Goal: Task Accomplishment & Management: Manage account settings

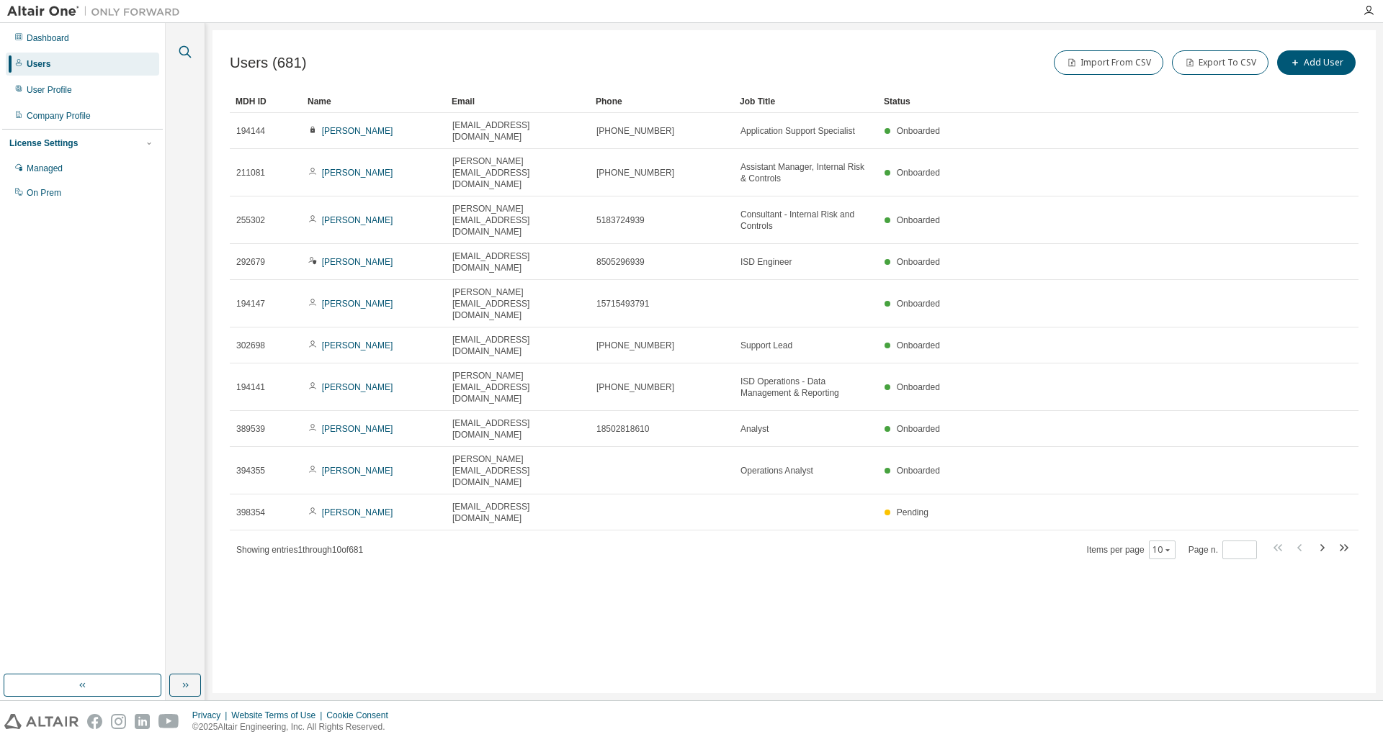
click at [188, 47] on icon "button" at bounding box center [184, 51] width 17 height 17
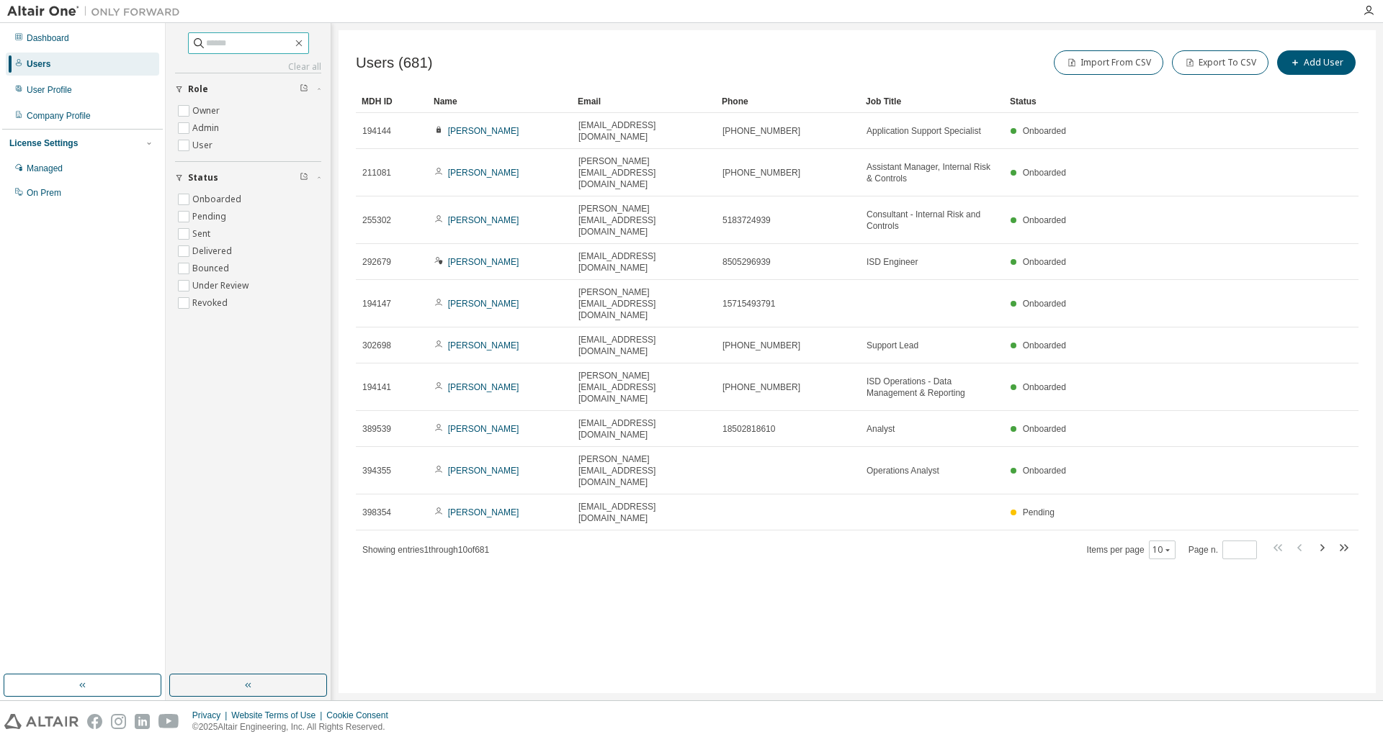
click at [237, 48] on input "text" at bounding box center [249, 43] width 86 height 14
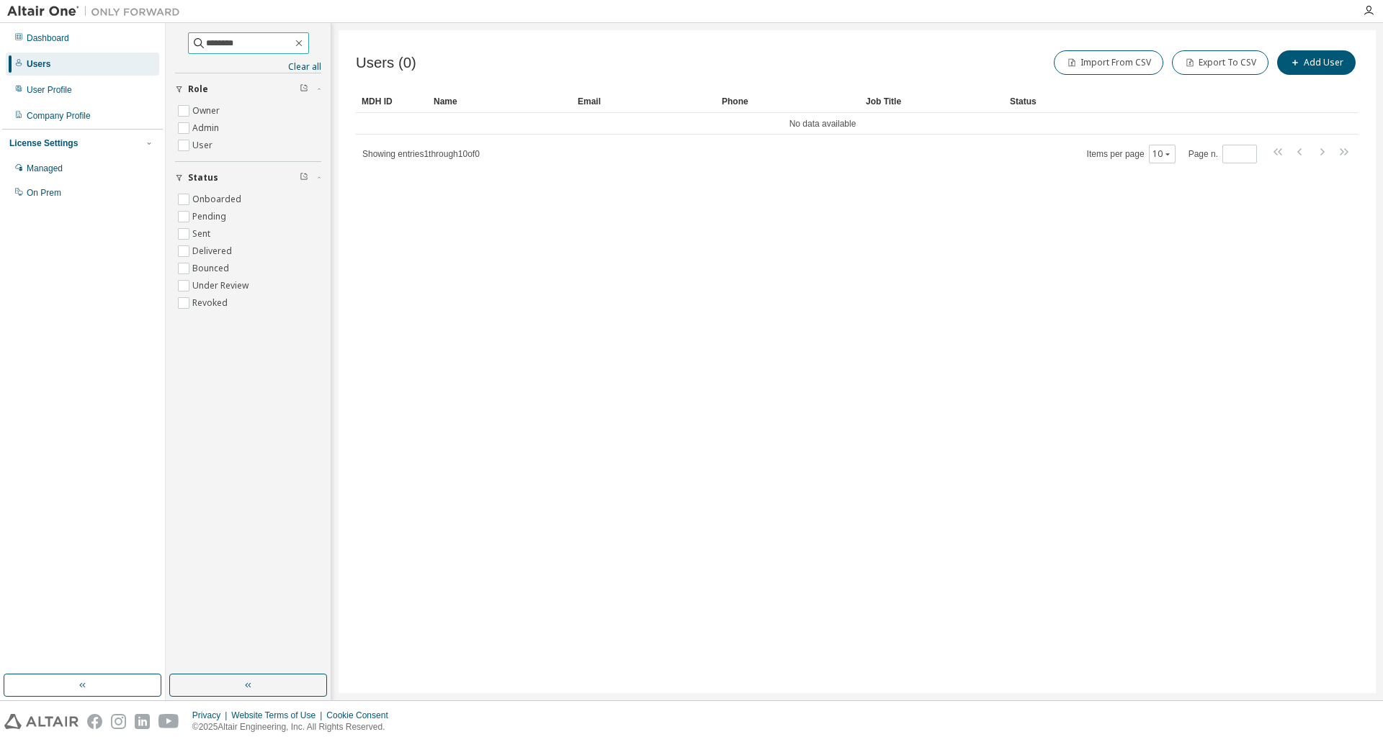
click at [206, 42] on input "********" at bounding box center [249, 43] width 86 height 14
type input "********"
click at [841, 381] on div "Users (0) Import From CSV Export To CSV Add User Clear Load Save Save As Field …" at bounding box center [856, 361] width 1037 height 663
click at [1322, 58] on button "Add User" at bounding box center [1316, 62] width 78 height 24
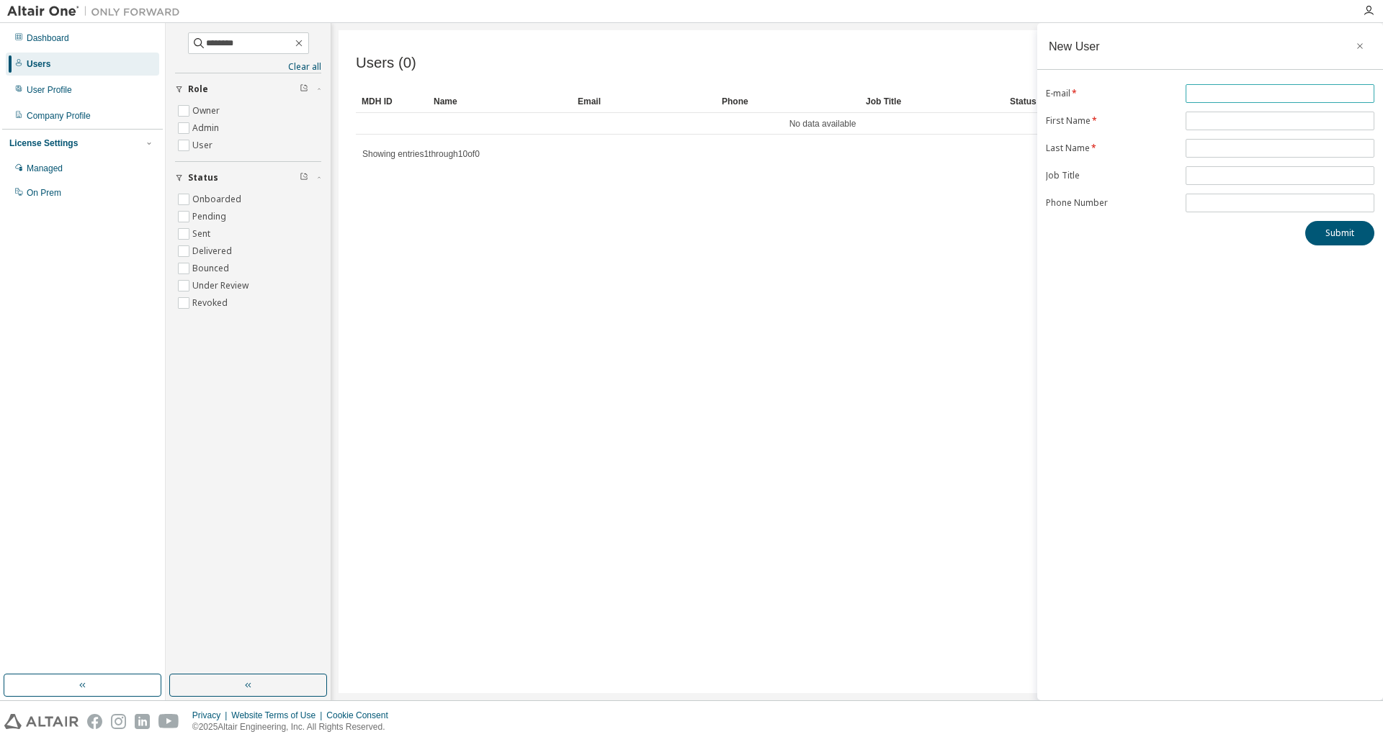
click at [1235, 94] on input "text" at bounding box center [1279, 94] width 181 height 12
click at [1166, 202] on form "E-mail * First Name * Last Name * Job Title Phone Number" at bounding box center [1210, 183] width 328 height 128
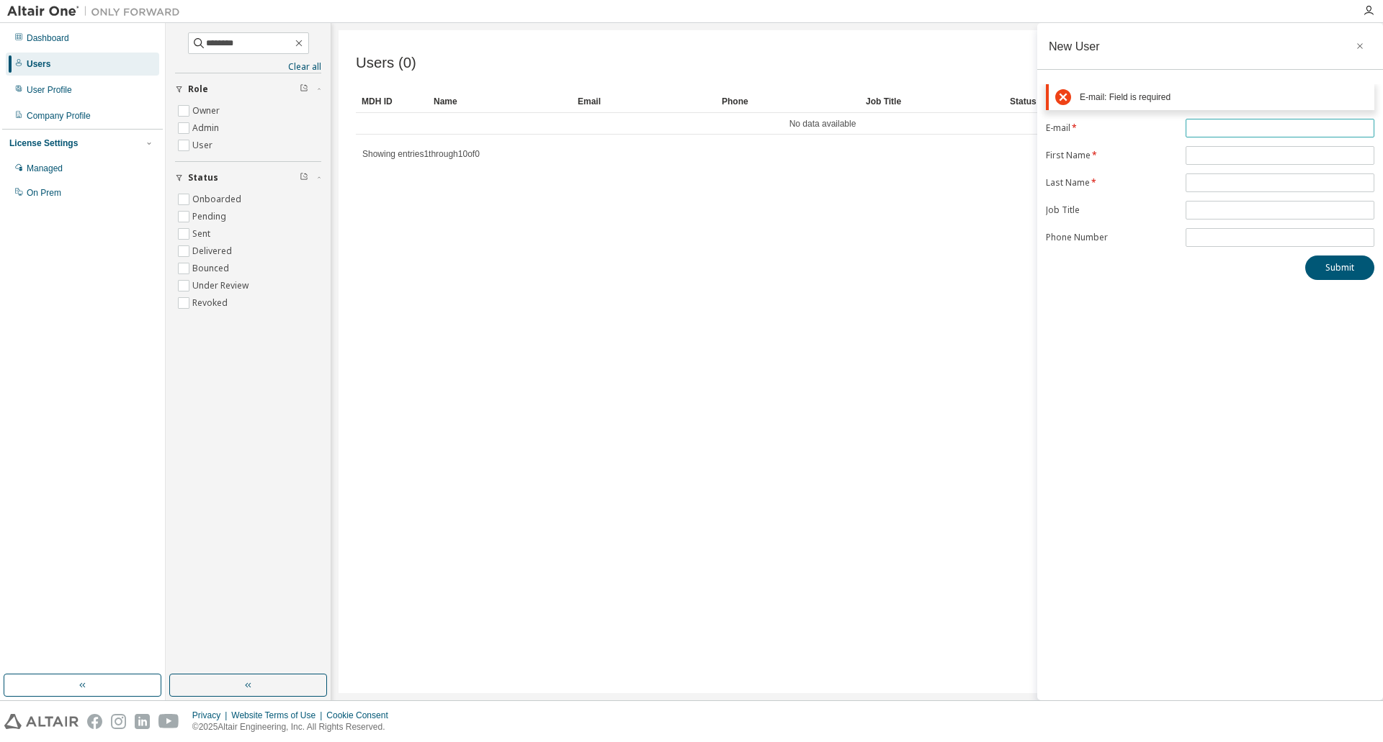
click at [1224, 123] on input "text" at bounding box center [1279, 128] width 181 height 12
paste input "**********"
type input "**********"
click at [1269, 146] on form "**********" at bounding box center [1210, 183] width 328 height 128
click at [1245, 123] on input "text" at bounding box center [1279, 121] width 181 height 12
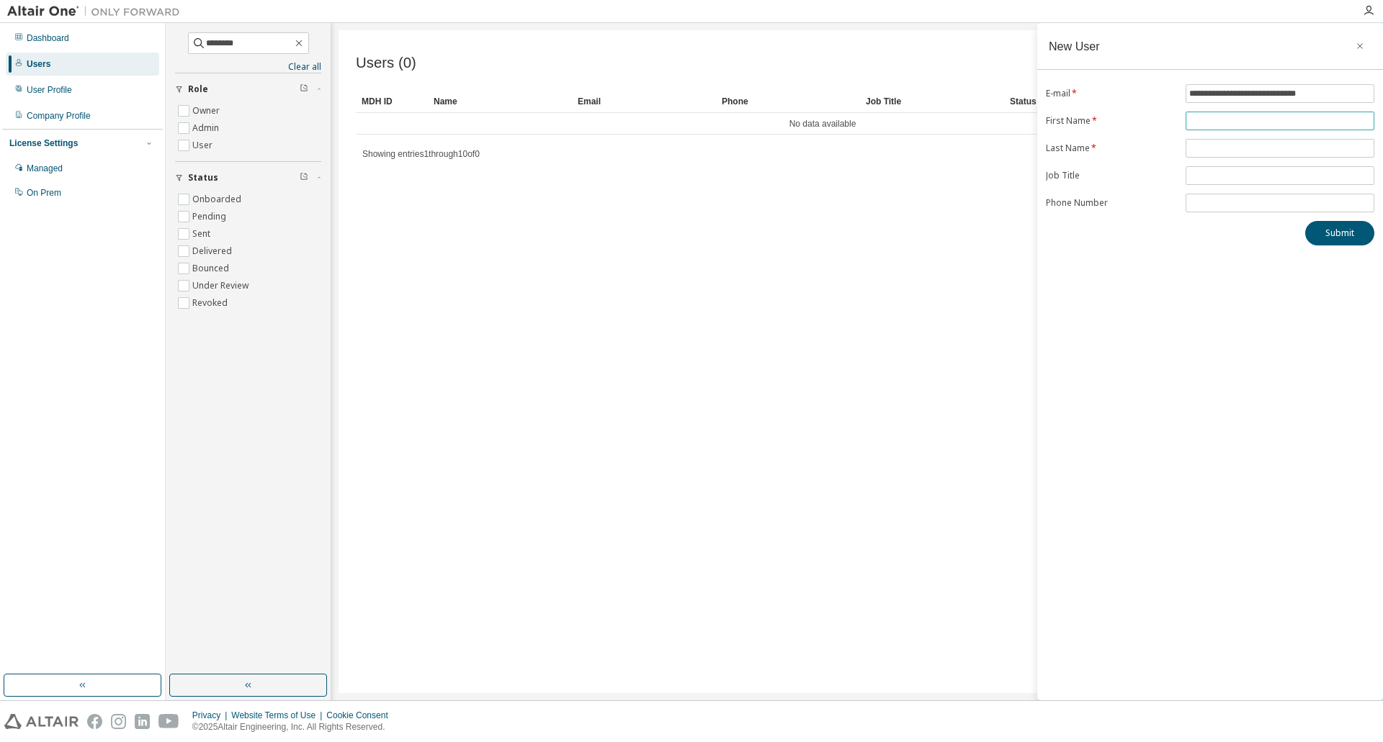
paste input "********"
type input "********"
click at [1232, 148] on input "text" at bounding box center [1279, 149] width 181 height 12
paste input "*****"
type input "*****"
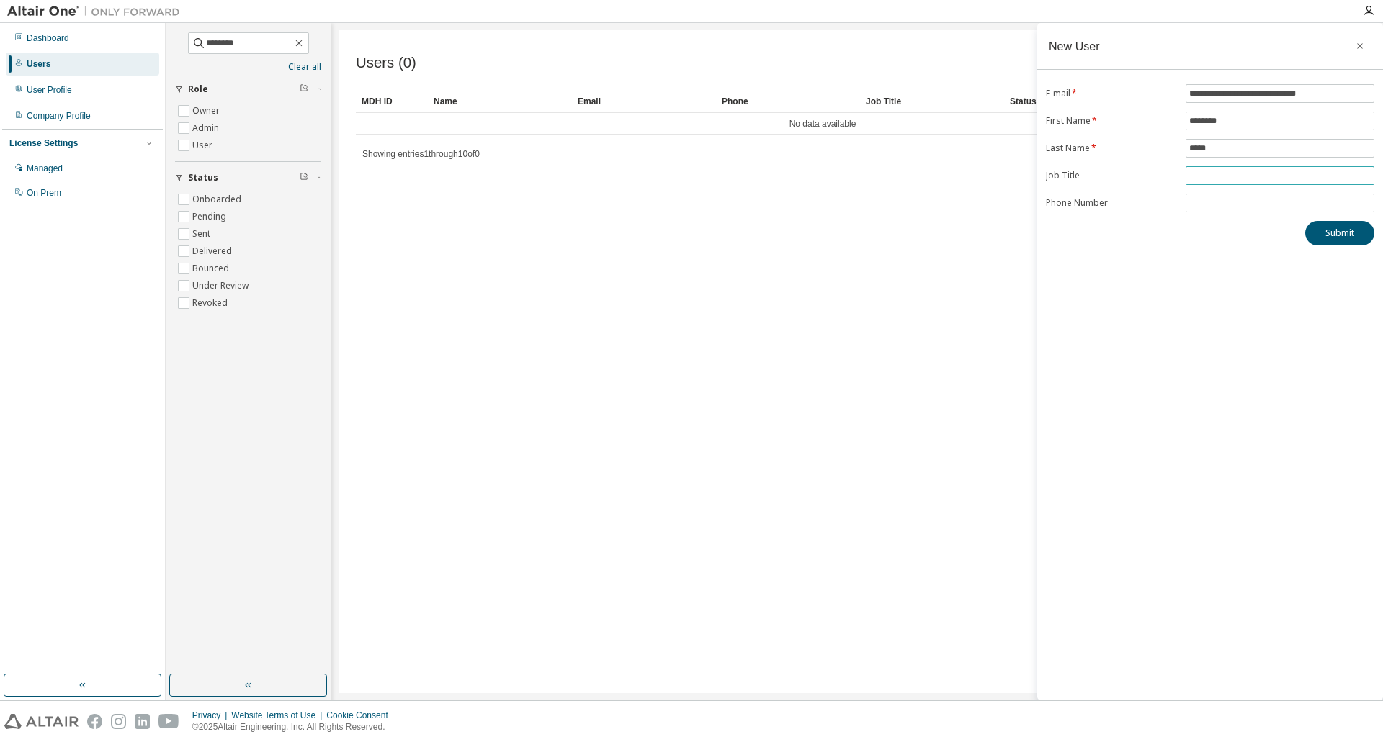
click at [1249, 174] on input "text" at bounding box center [1279, 176] width 181 height 12
paste input "**********"
type input "**********"
click at [1333, 234] on button "Submit" at bounding box center [1339, 233] width 69 height 24
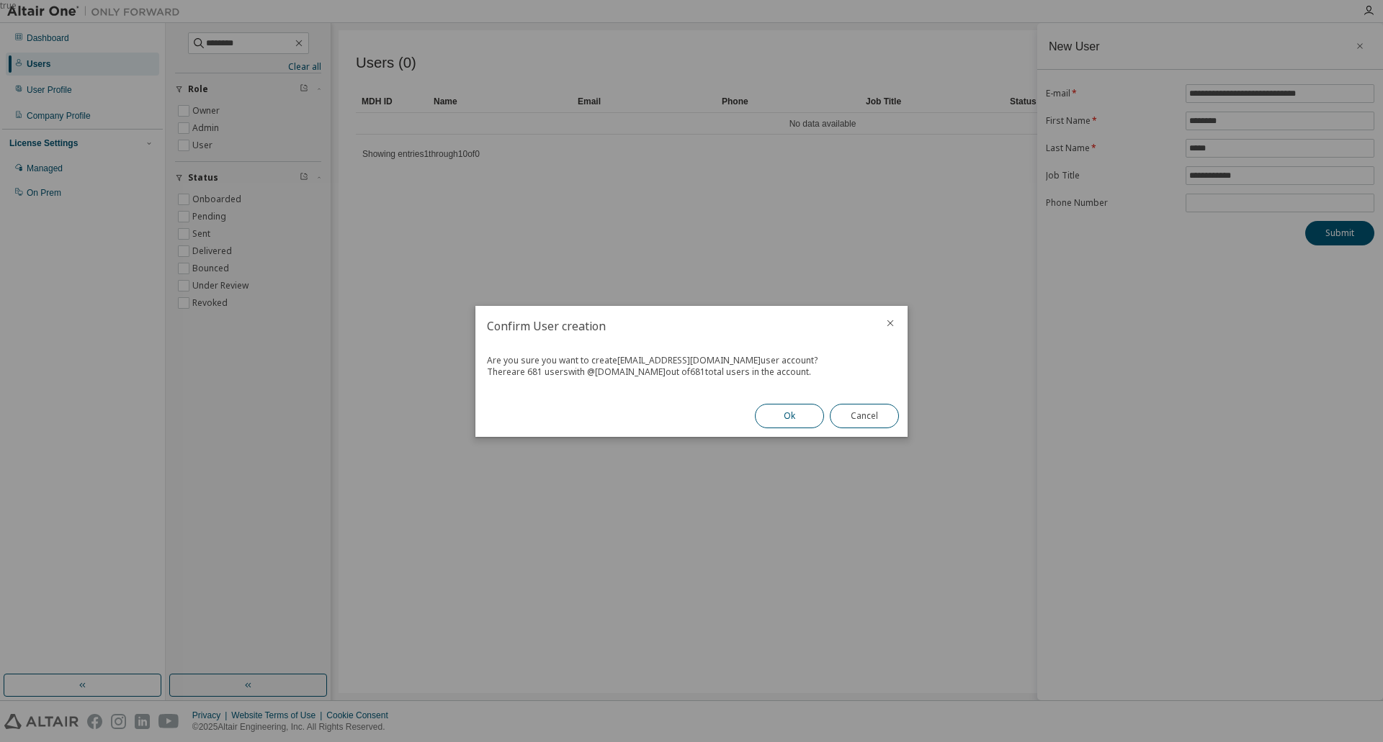
click at [793, 416] on button "Ok" at bounding box center [789, 416] width 69 height 24
click at [876, 421] on button "Close" at bounding box center [864, 416] width 69 height 24
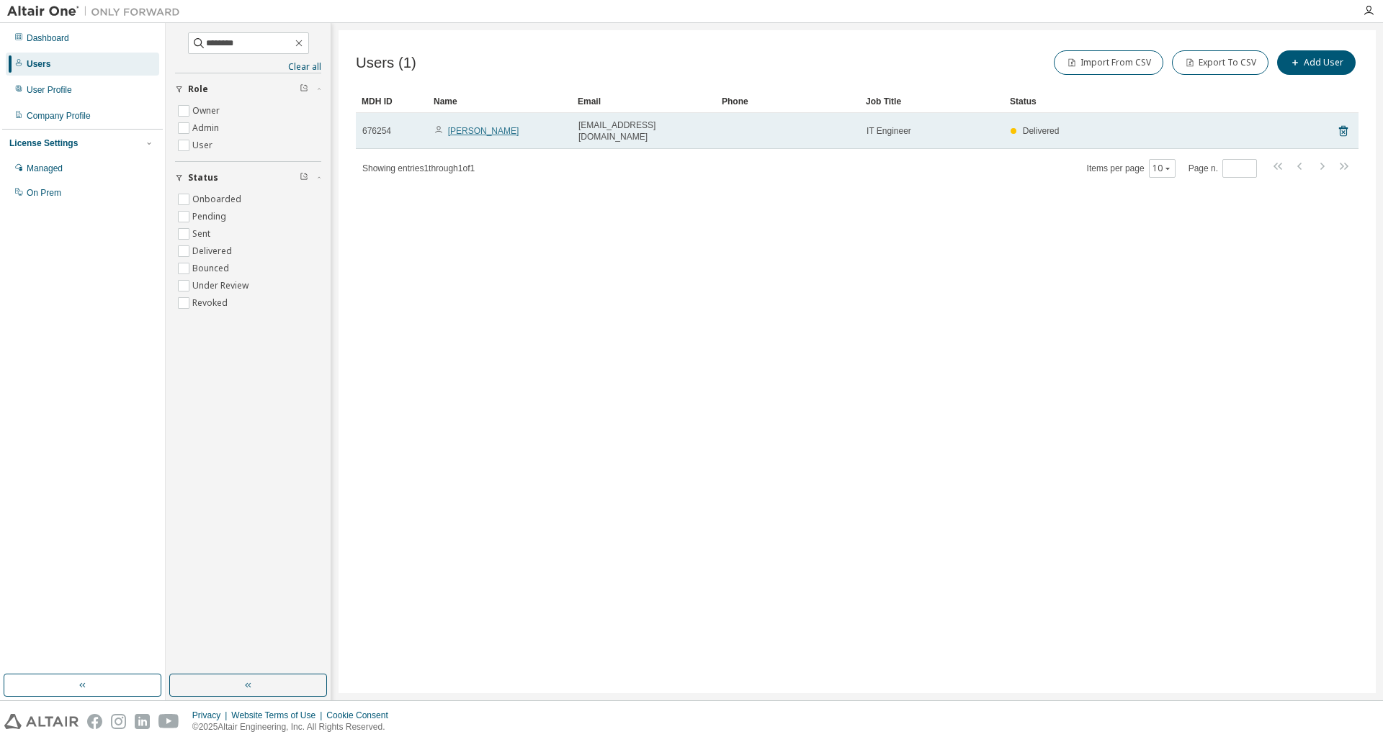
click at [471, 126] on link "Srikanth Nunna" at bounding box center [483, 131] width 71 height 10
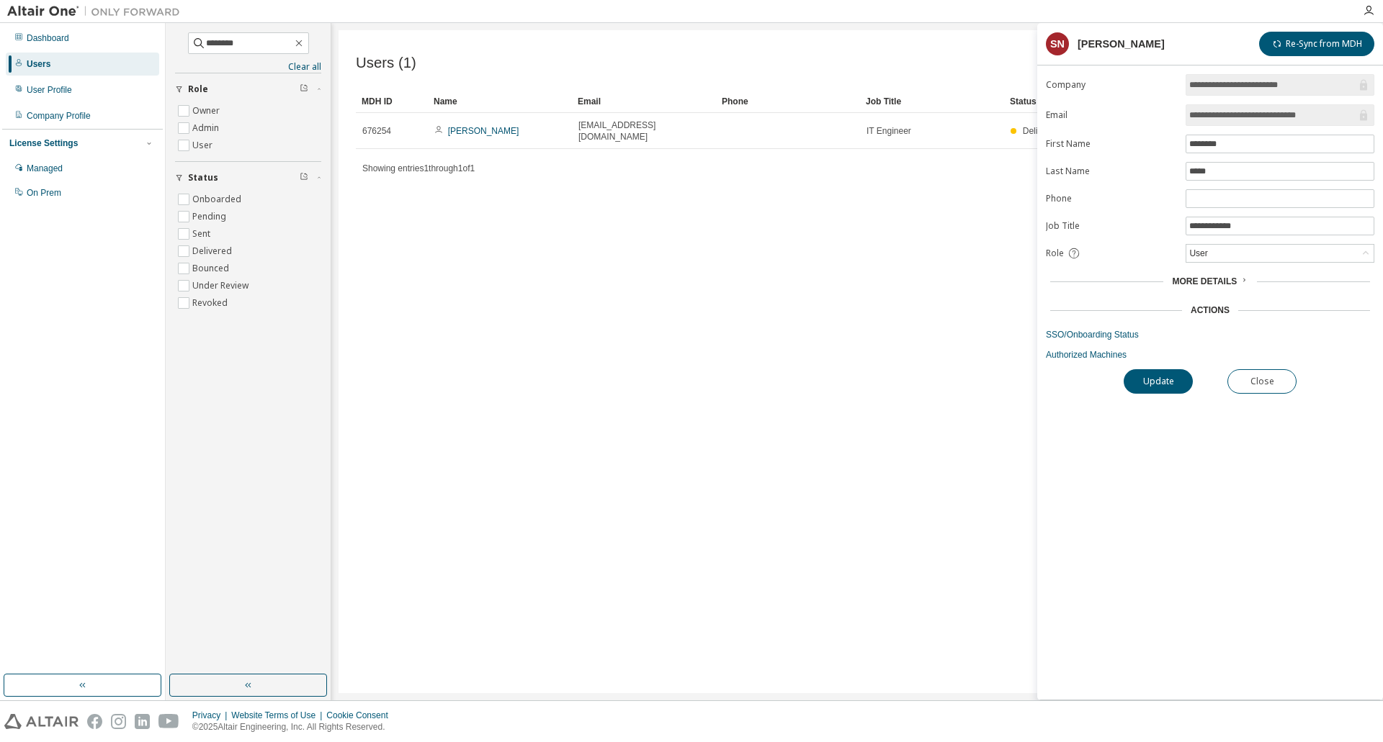
click at [1231, 280] on span "More Details" at bounding box center [1204, 282] width 65 height 10
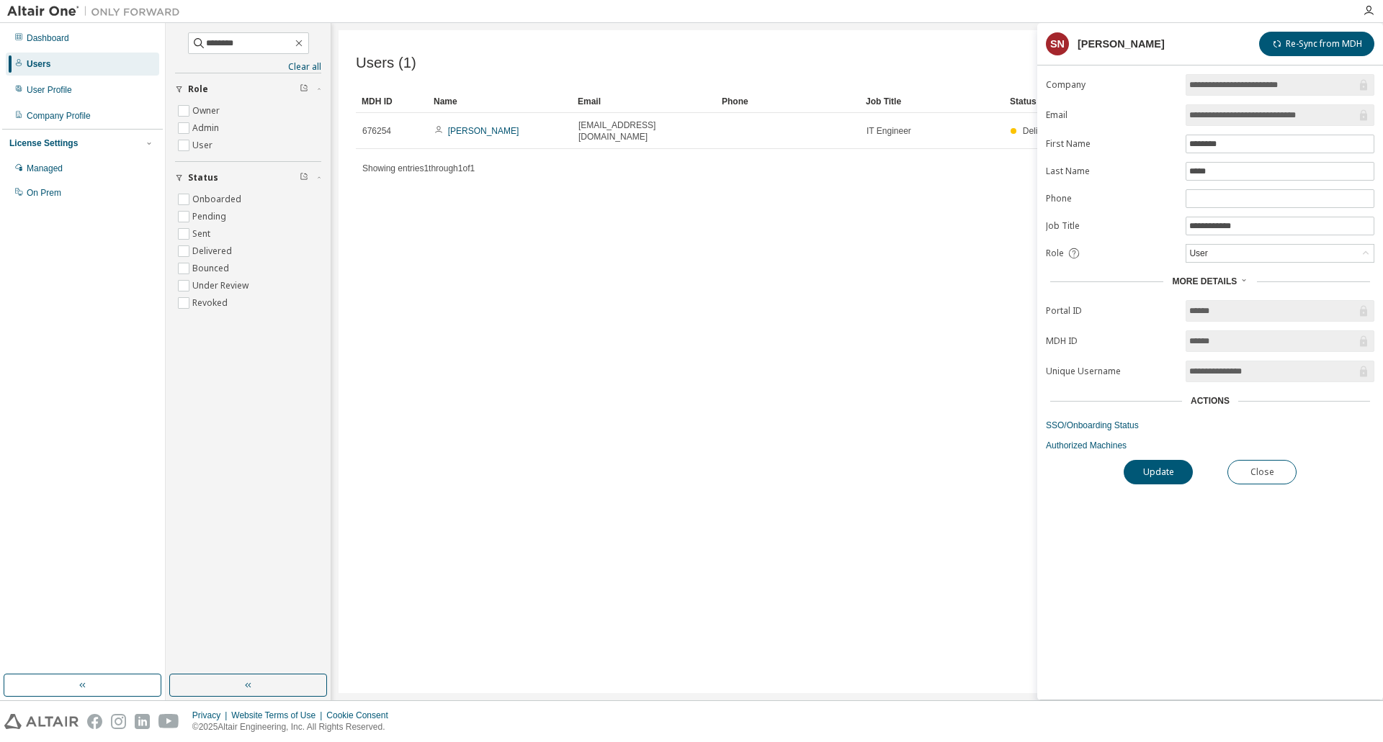
click at [1231, 279] on span "More Details" at bounding box center [1204, 282] width 65 height 10
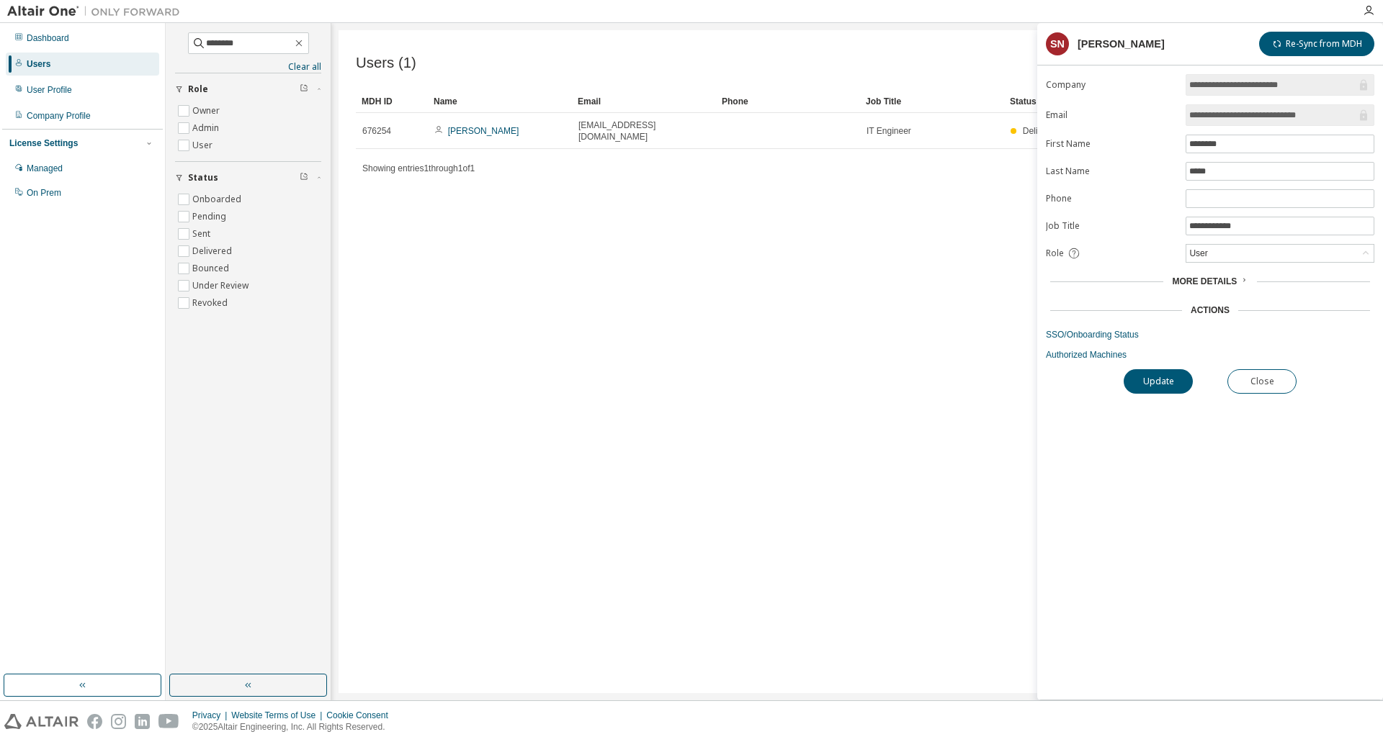
click at [1225, 310] on div "Actions" at bounding box center [1209, 311] width 39 height 12
click at [609, 302] on div "Users (1) Import From CSV Export To CSV Add User Clear Load Save Save As Field …" at bounding box center [856, 361] width 1037 height 663
click at [678, 324] on div "Users (1) Import From CSV Export To CSV Add User Clear Load Save Save As Field …" at bounding box center [856, 361] width 1037 height 663
click at [463, 350] on div "Users (1) Import From CSV Export To CSV Add User Clear Load Save Save As Field …" at bounding box center [856, 361] width 1037 height 663
click at [1261, 383] on button "Close" at bounding box center [1261, 381] width 69 height 24
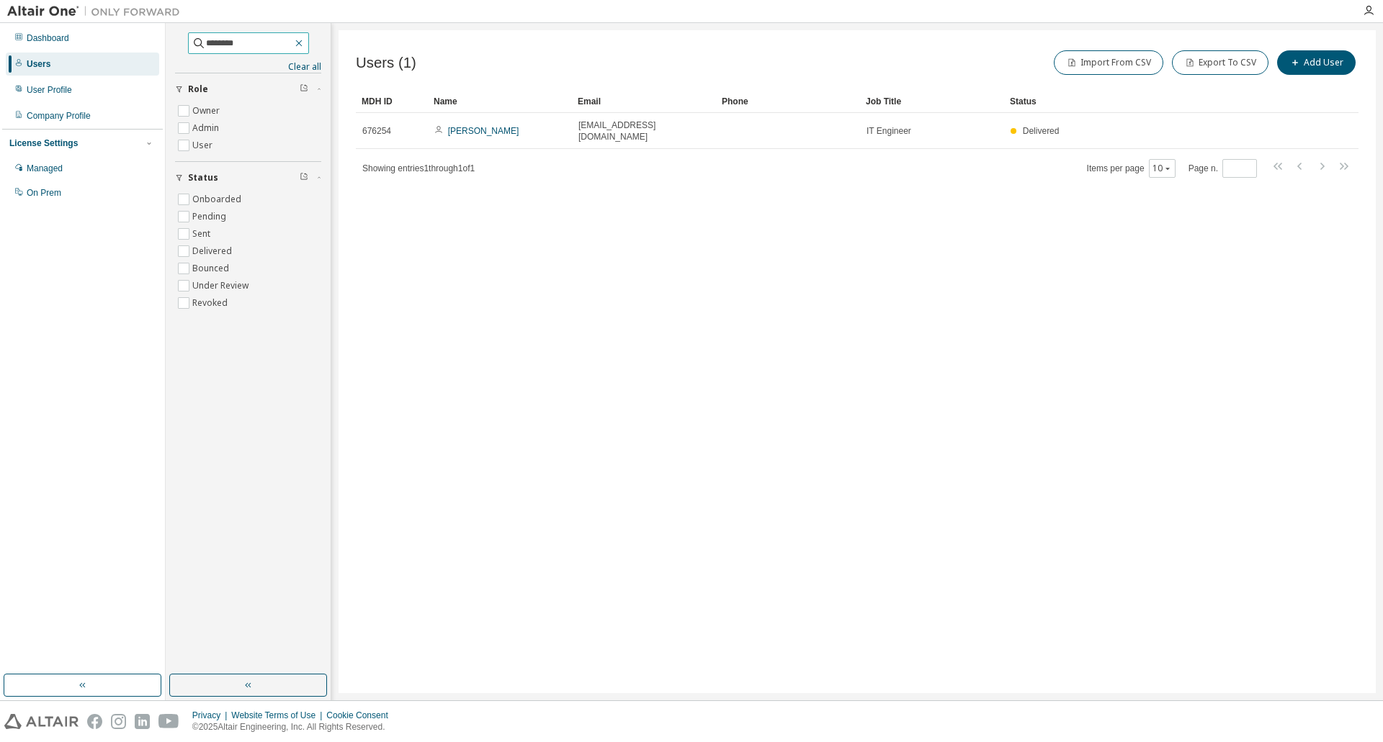
click at [305, 42] on icon "button" at bounding box center [299, 43] width 12 height 12
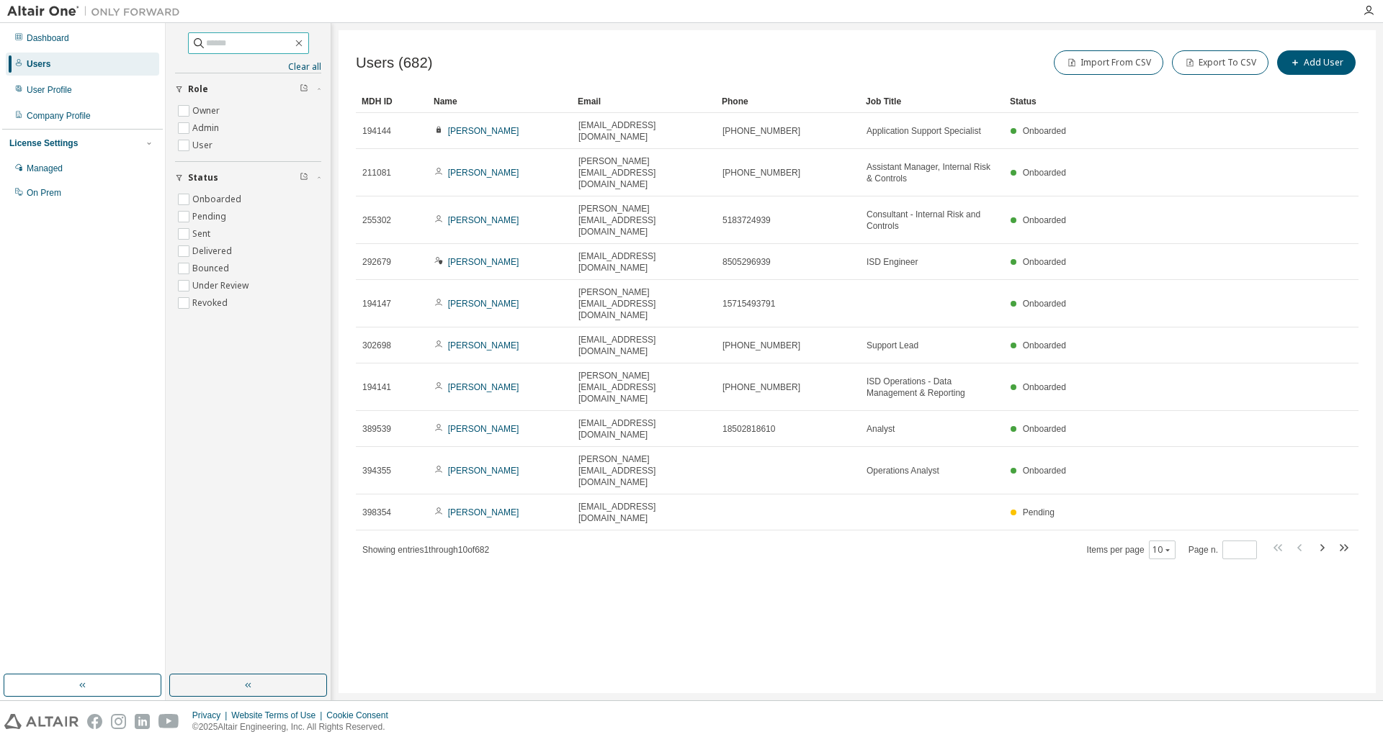
click at [287, 42] on input "text" at bounding box center [249, 43] width 86 height 14
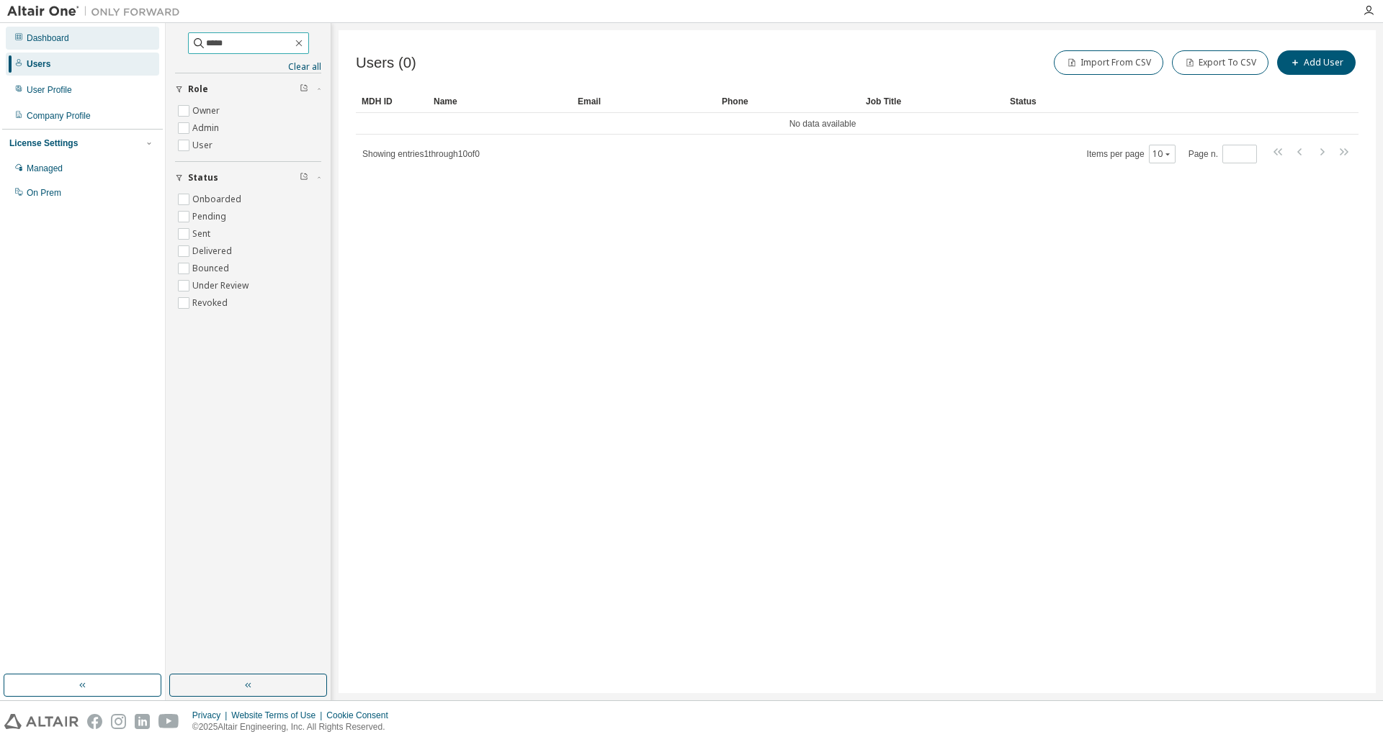
drag, startPoint x: 212, startPoint y: 42, endPoint x: 136, endPoint y: 37, distance: 75.8
click at [136, 37] on div "Dashboard Users User Profile Company Profile License Settings Managed On Prem *…" at bounding box center [691, 362] width 1383 height 678
drag, startPoint x: 215, startPoint y: 42, endPoint x: 133, endPoint y: 32, distance: 83.4
click at [133, 32] on div "Dashboard Users User Profile Company Profile License Settings Managed On Prem *…" at bounding box center [691, 362] width 1383 height 678
type input "****"
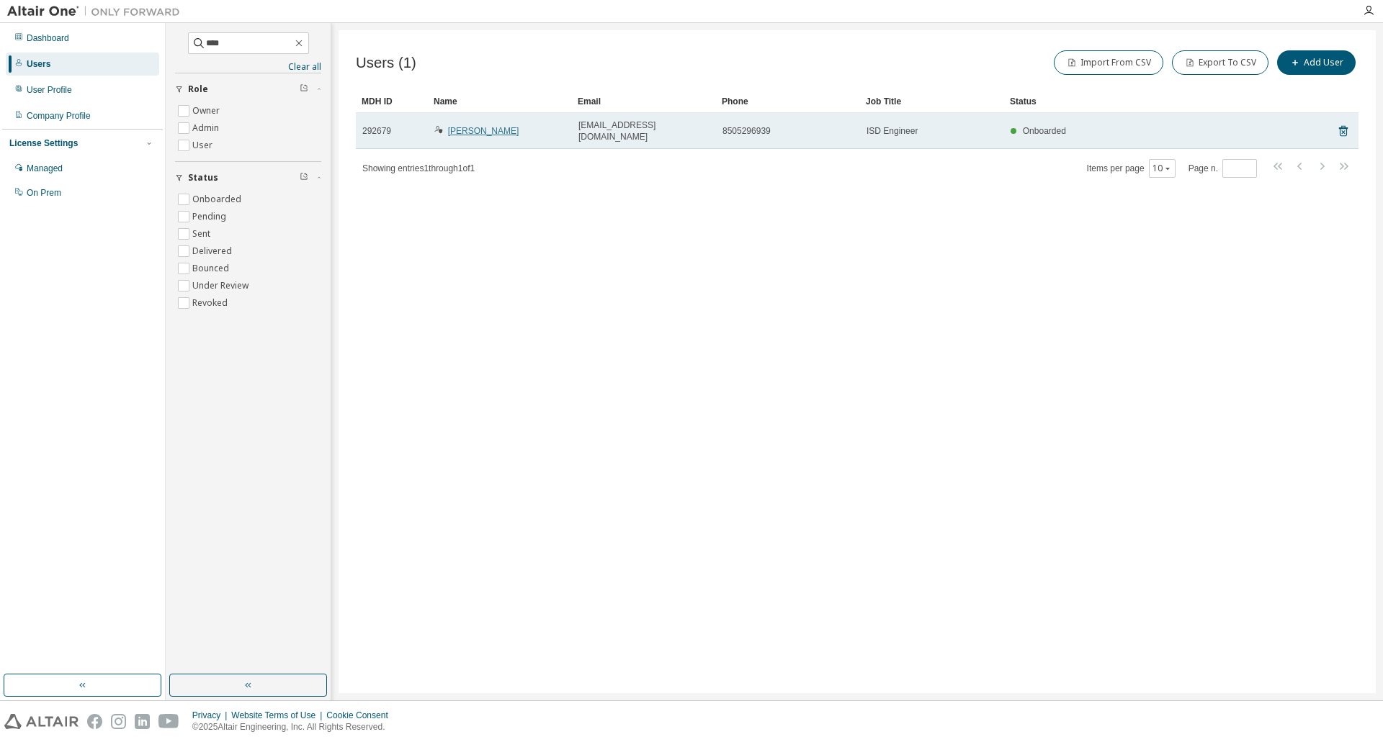
click at [462, 128] on link "Alyx Griffin" at bounding box center [483, 131] width 71 height 10
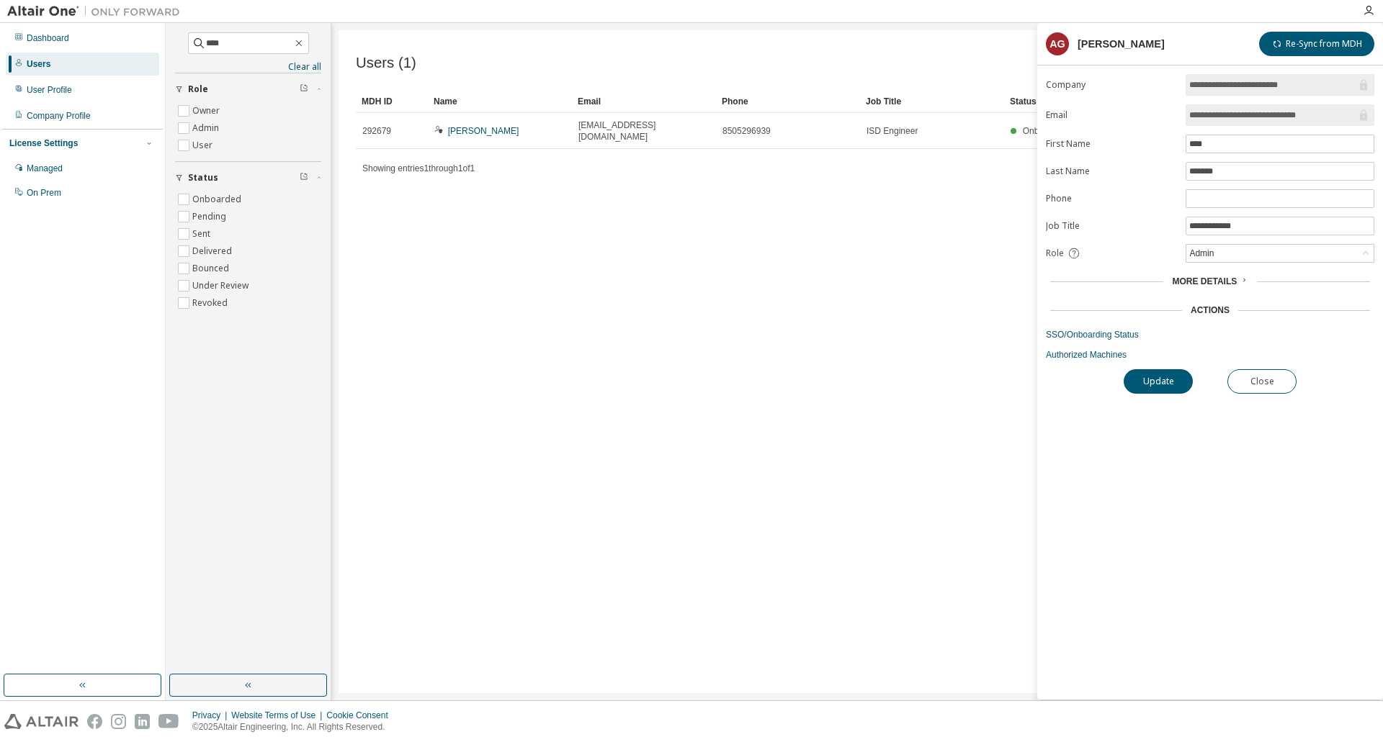
click at [1219, 280] on span "More Details" at bounding box center [1204, 282] width 65 height 10
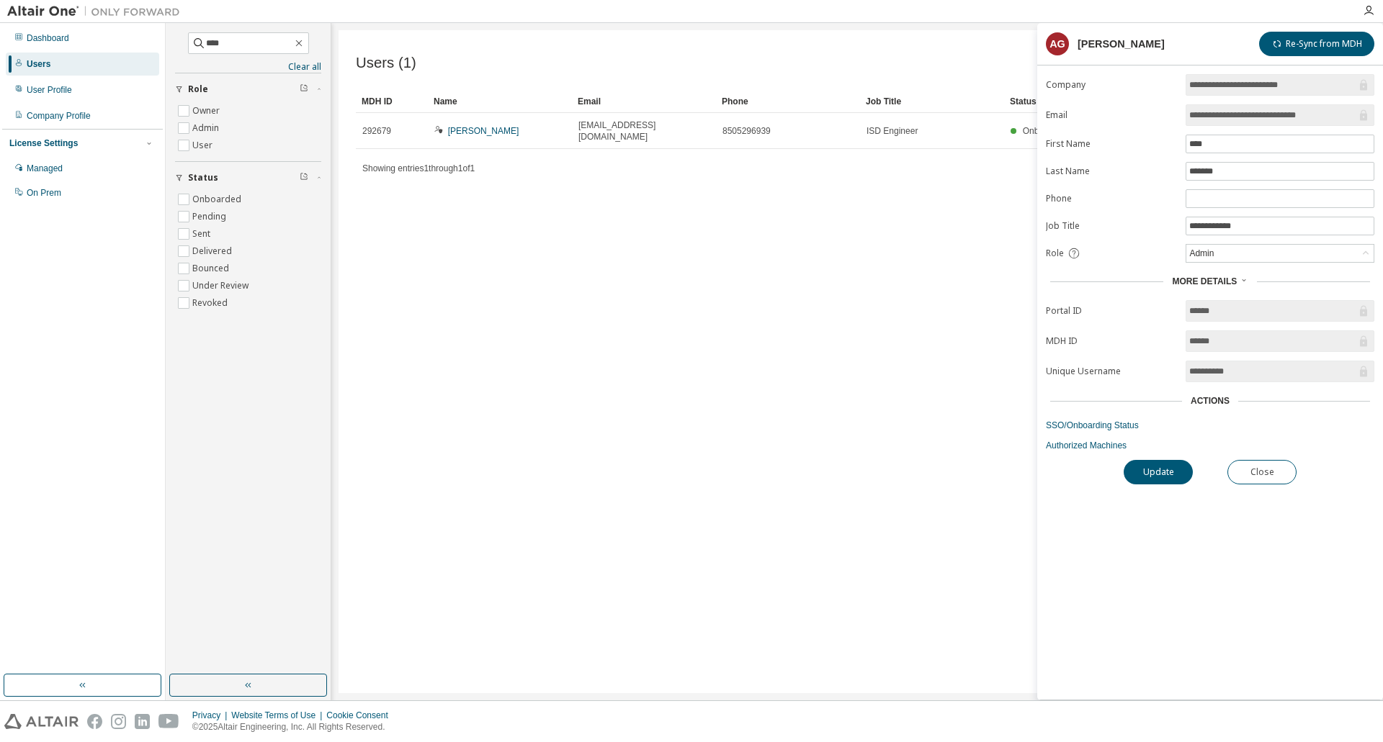
click at [1219, 280] on span "More Details" at bounding box center [1204, 282] width 65 height 10
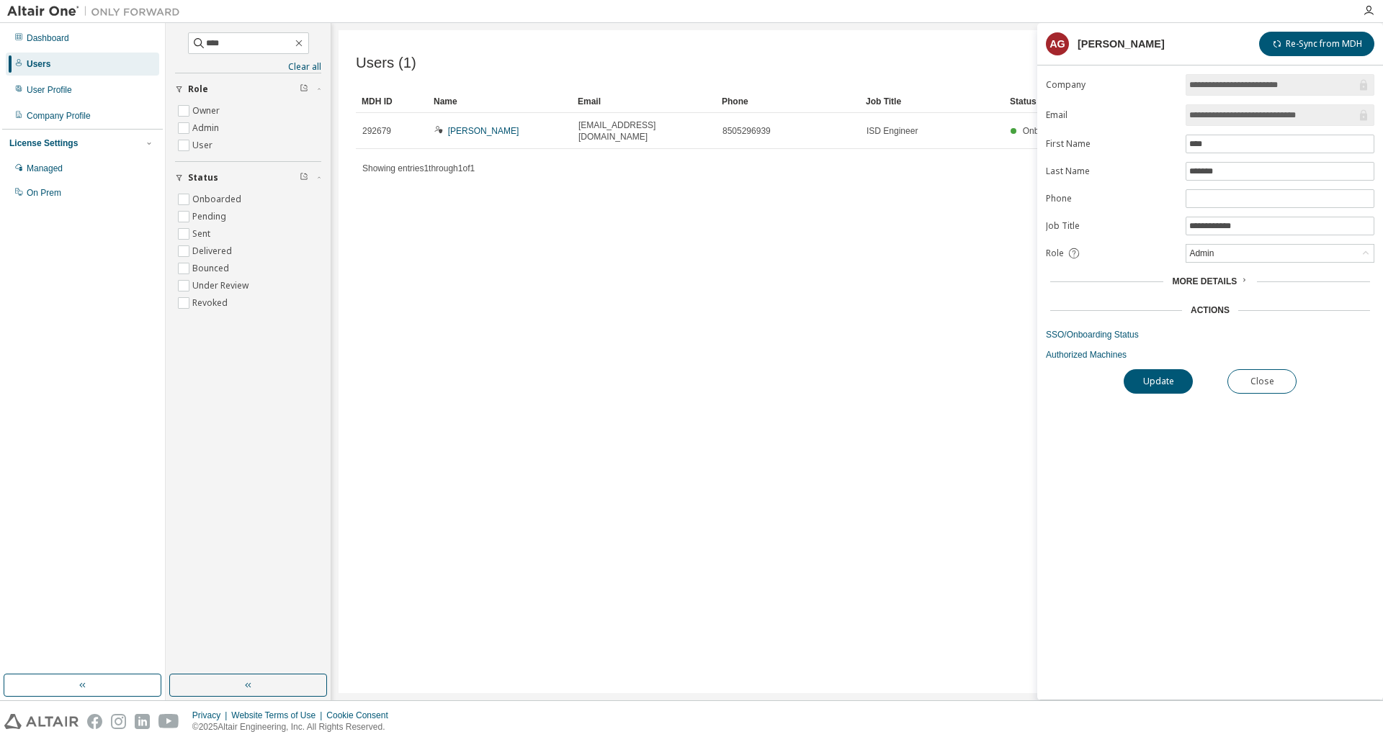
click at [705, 358] on div "Users (1) Import From CSV Export To CSV Add User Clear Load Save Save As Field …" at bounding box center [856, 361] width 1037 height 663
click at [1275, 382] on button "Close" at bounding box center [1261, 381] width 69 height 24
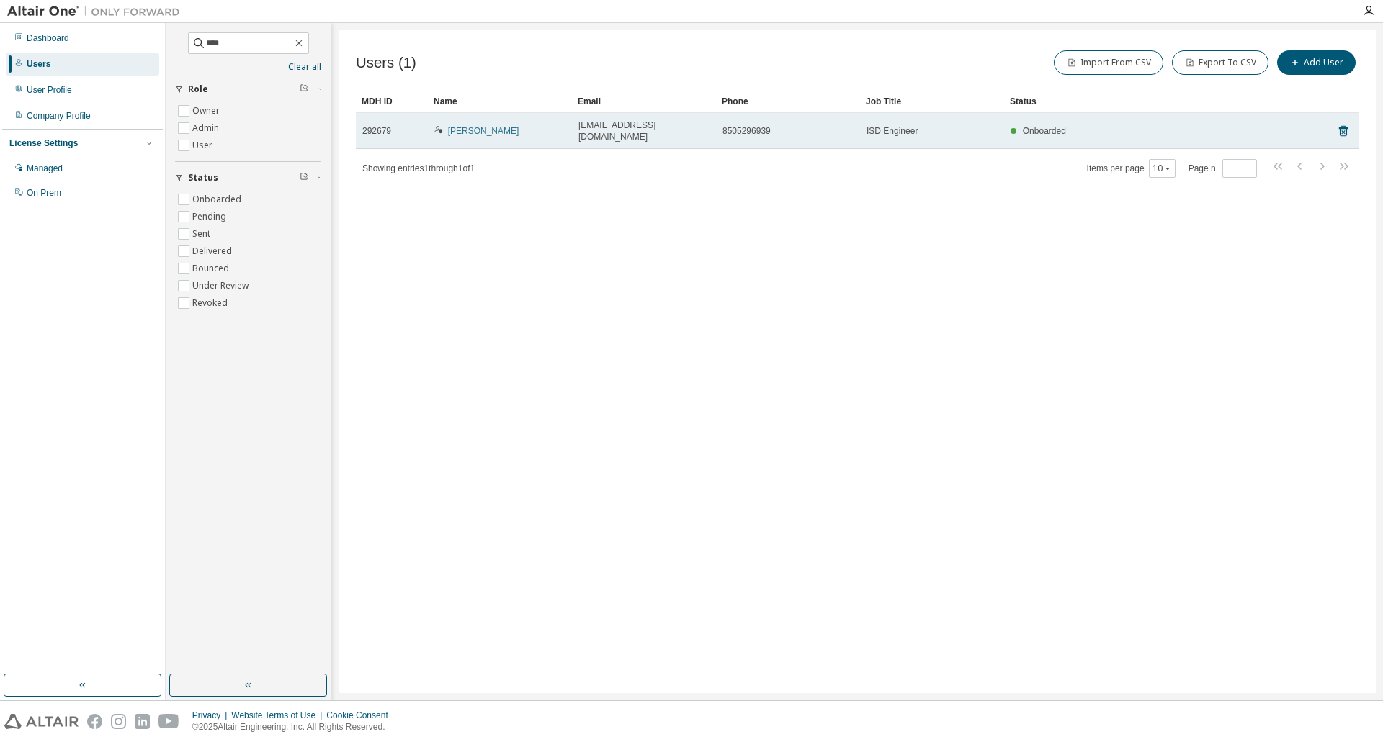
click at [472, 126] on link "Alyx Griffin" at bounding box center [483, 131] width 71 height 10
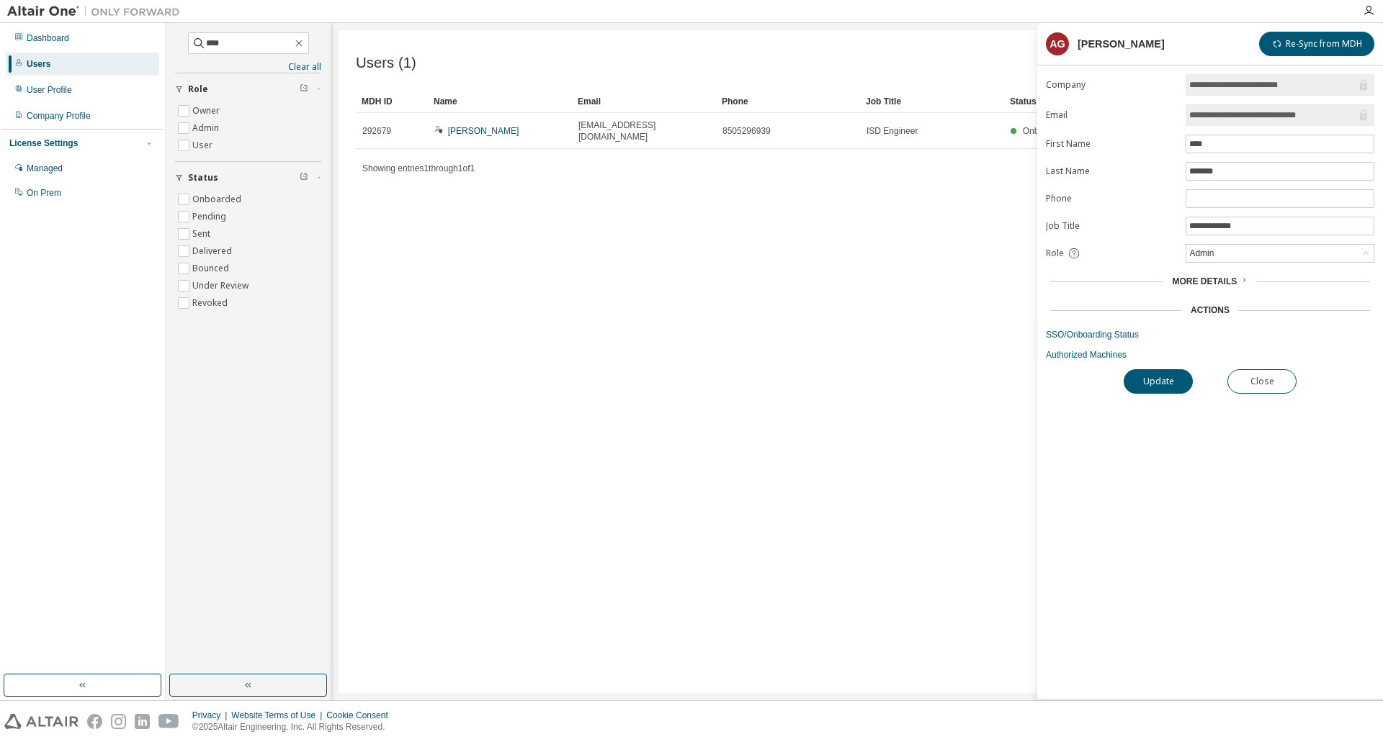
click at [632, 351] on div "Users (1) Import From CSV Export To CSV Add User Clear Load Save Save As Field …" at bounding box center [856, 361] width 1037 height 663
click at [305, 44] on icon "button" at bounding box center [299, 43] width 12 height 12
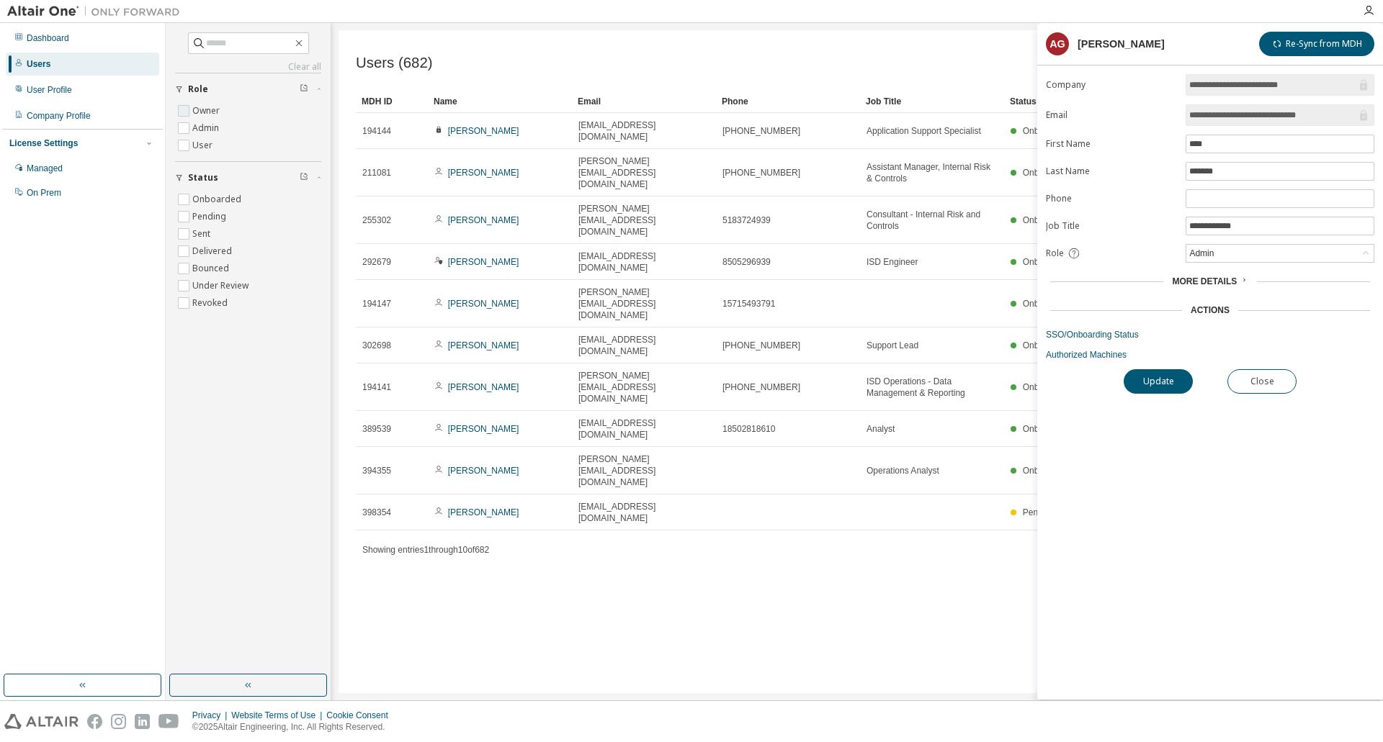
click at [215, 109] on label "Owner" at bounding box center [207, 110] width 30 height 17
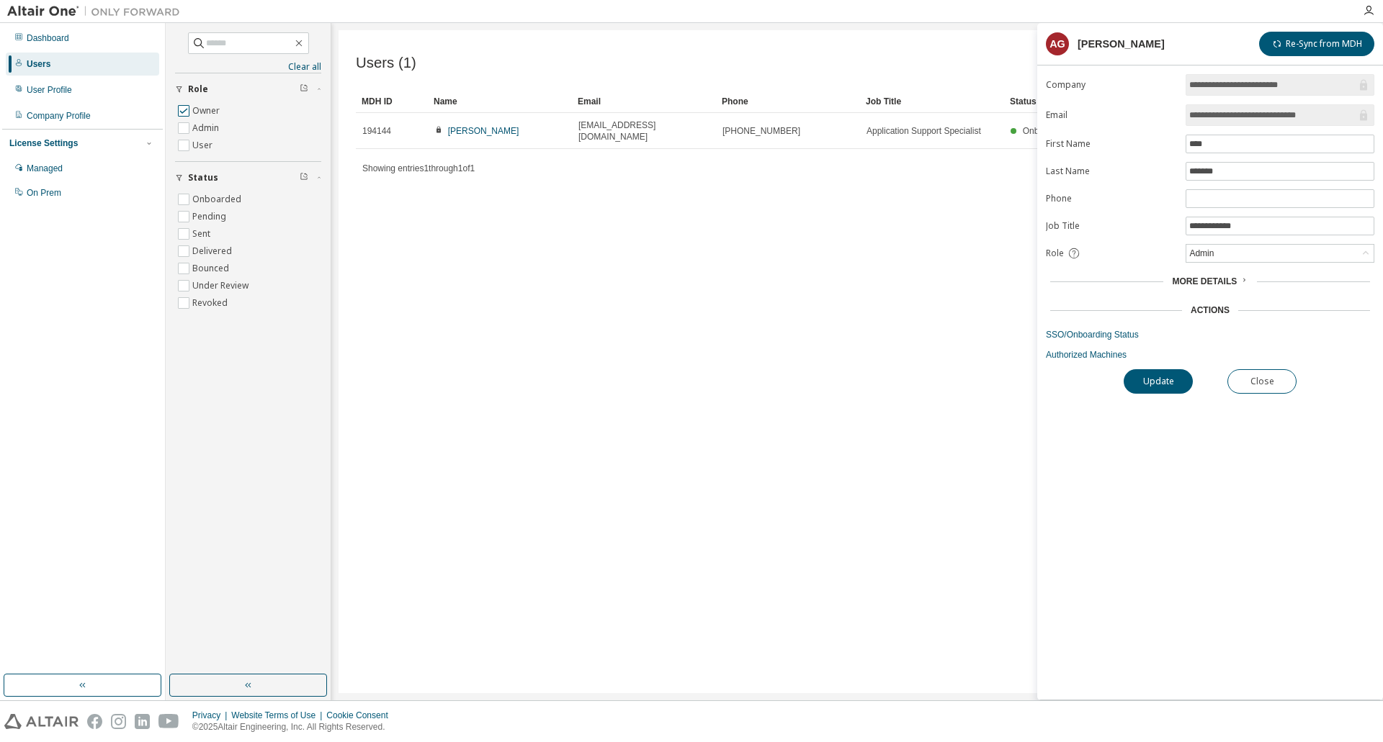
click at [215, 109] on label "Owner" at bounding box center [207, 110] width 30 height 17
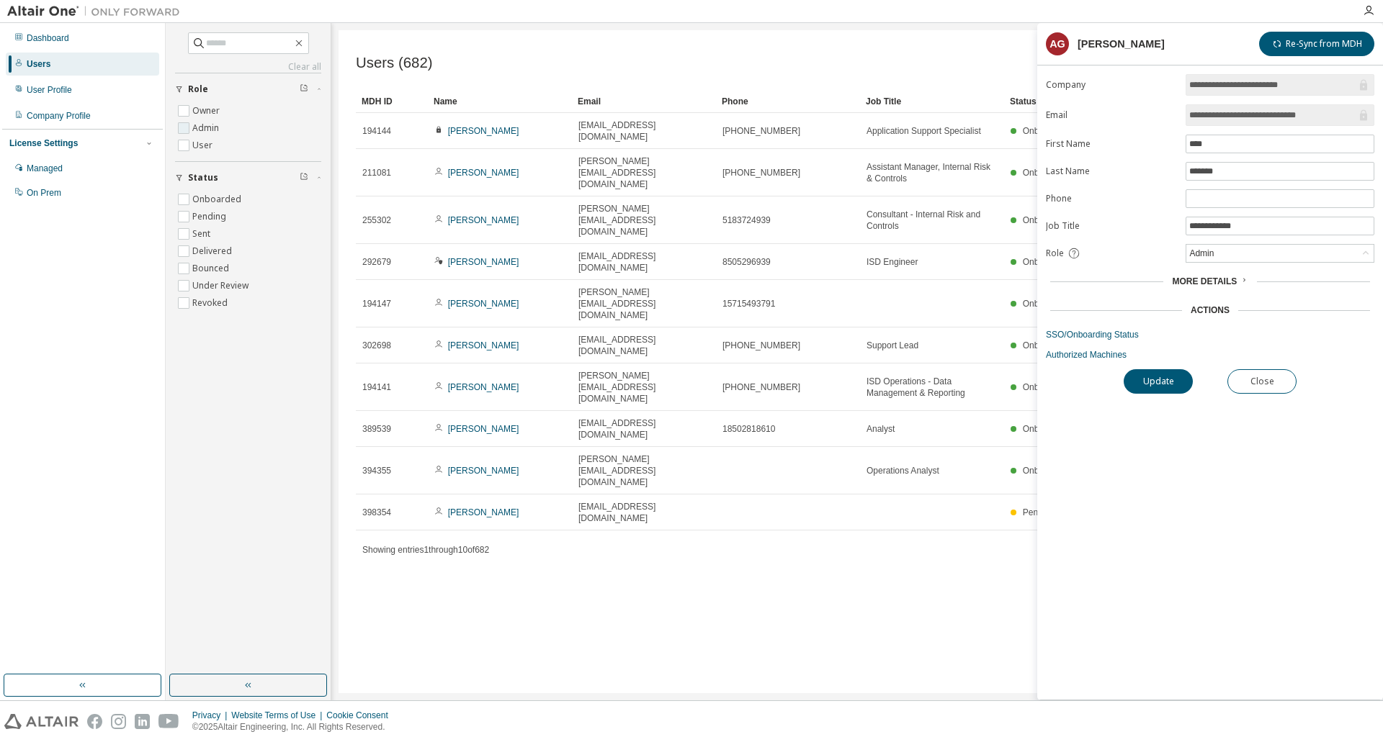
click at [205, 127] on label "Admin" at bounding box center [207, 128] width 30 height 17
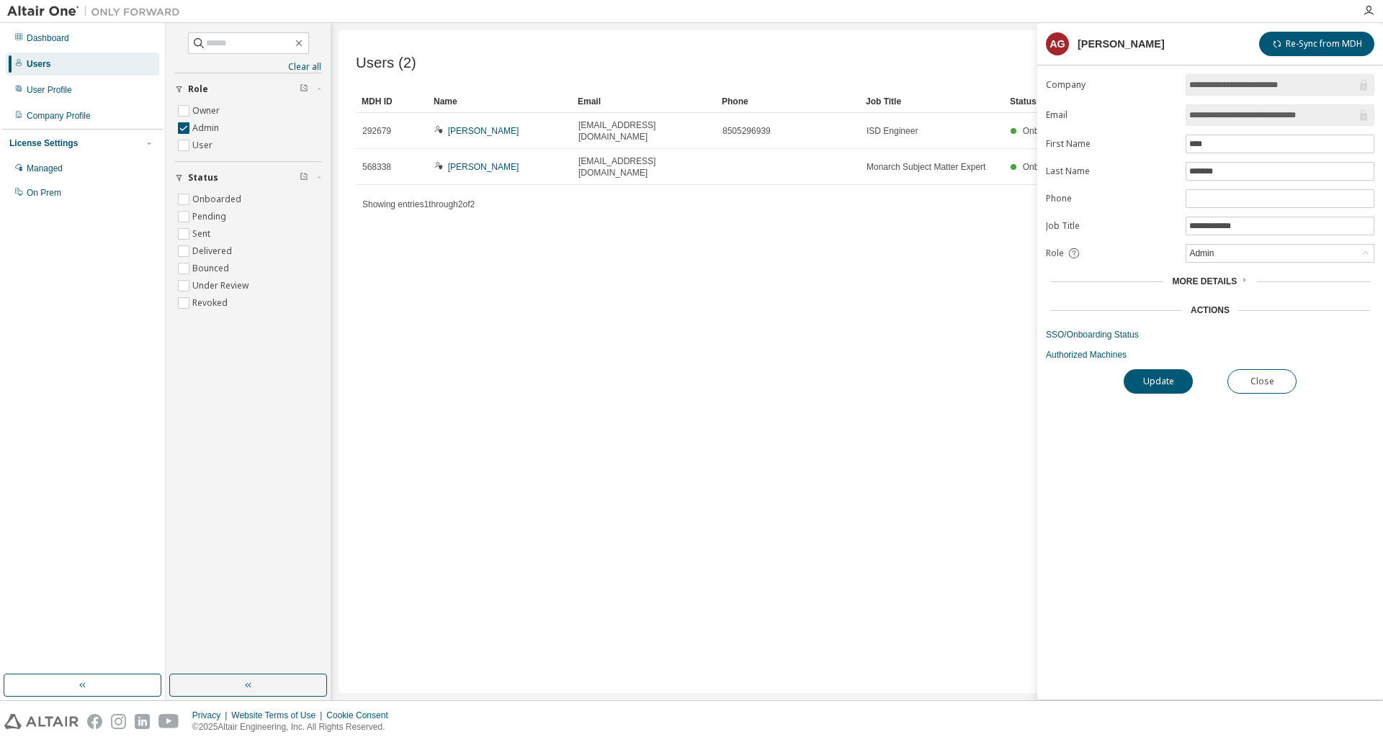
click at [839, 374] on div "Users (2) Import From CSV Export To CSV Add User Clear Load Save Save As Field …" at bounding box center [856, 361] width 1037 height 663
click at [198, 129] on label "Admin" at bounding box center [207, 128] width 30 height 17
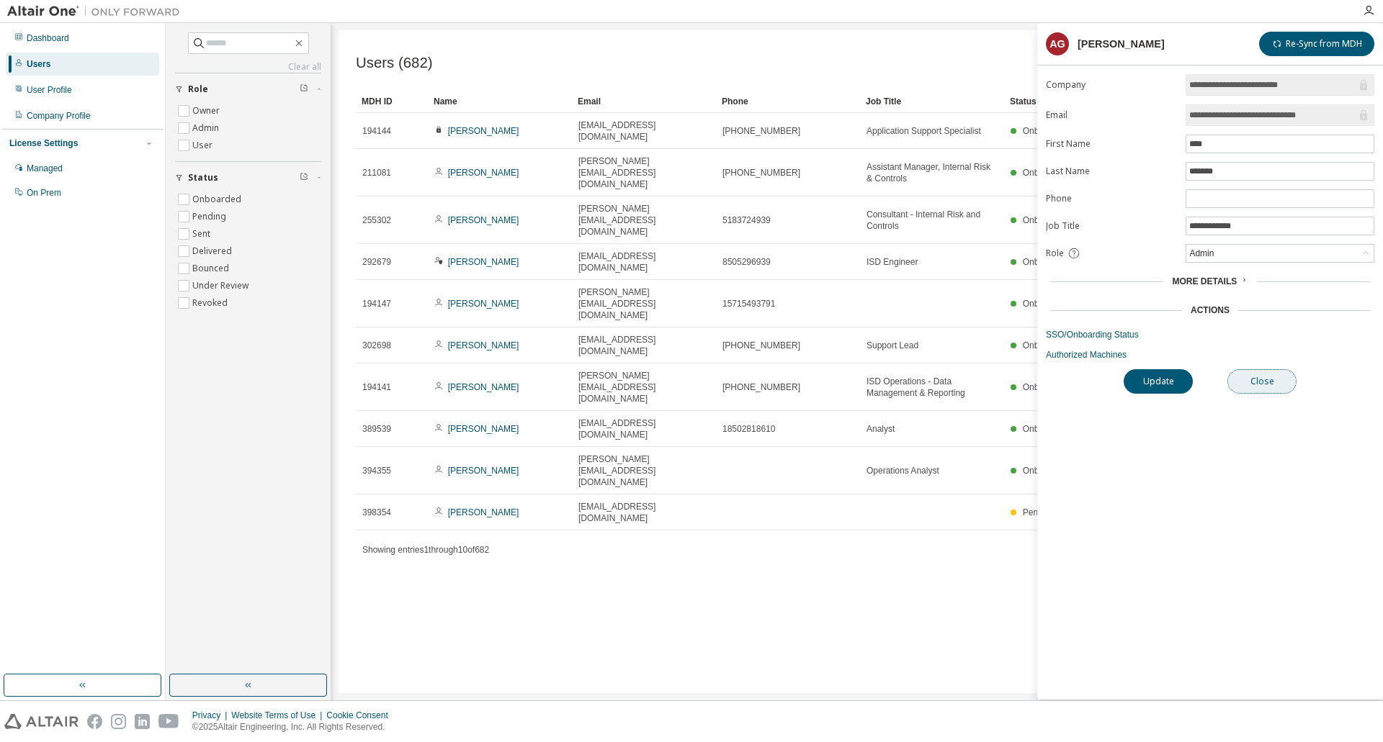
click at [1263, 385] on button "Close" at bounding box center [1261, 381] width 69 height 24
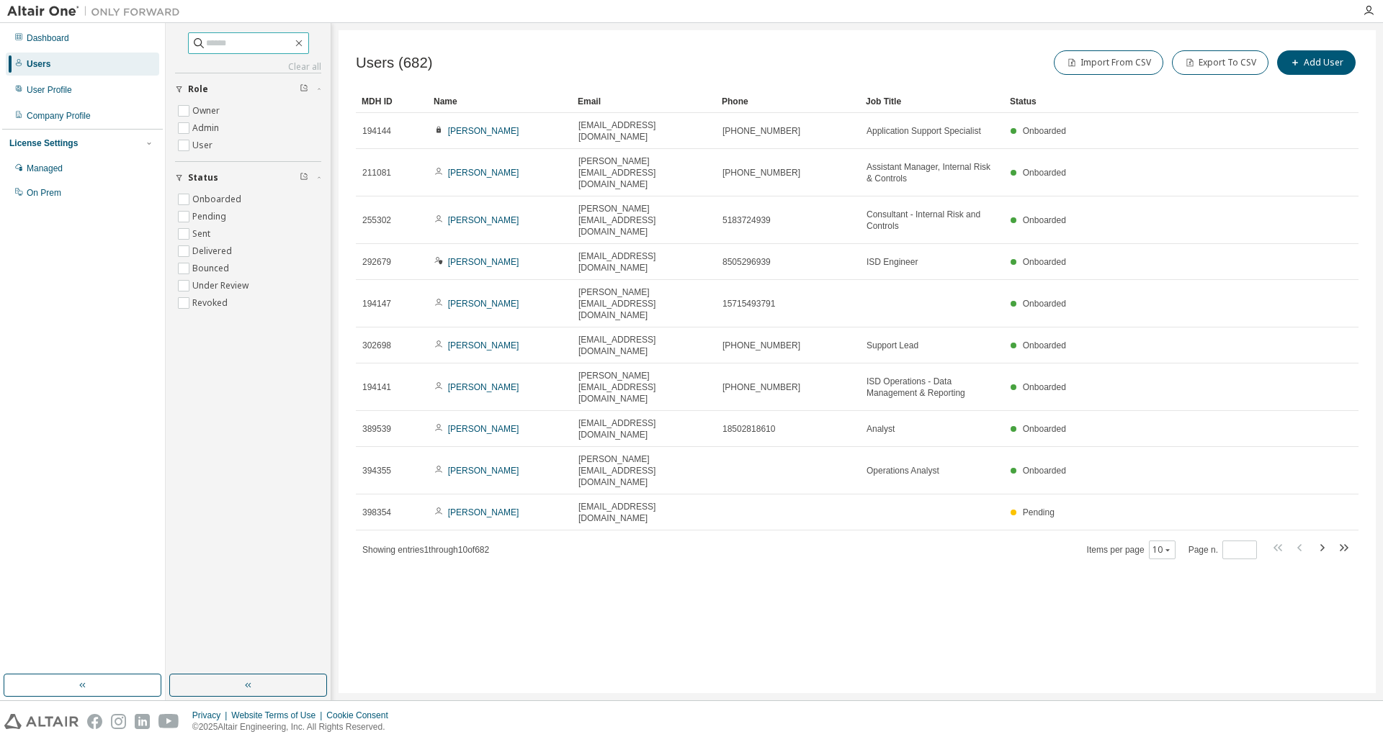
click at [216, 44] on input "text" at bounding box center [249, 43] width 86 height 14
click at [226, 45] on input "********" at bounding box center [249, 43] width 86 height 14
type input "********"
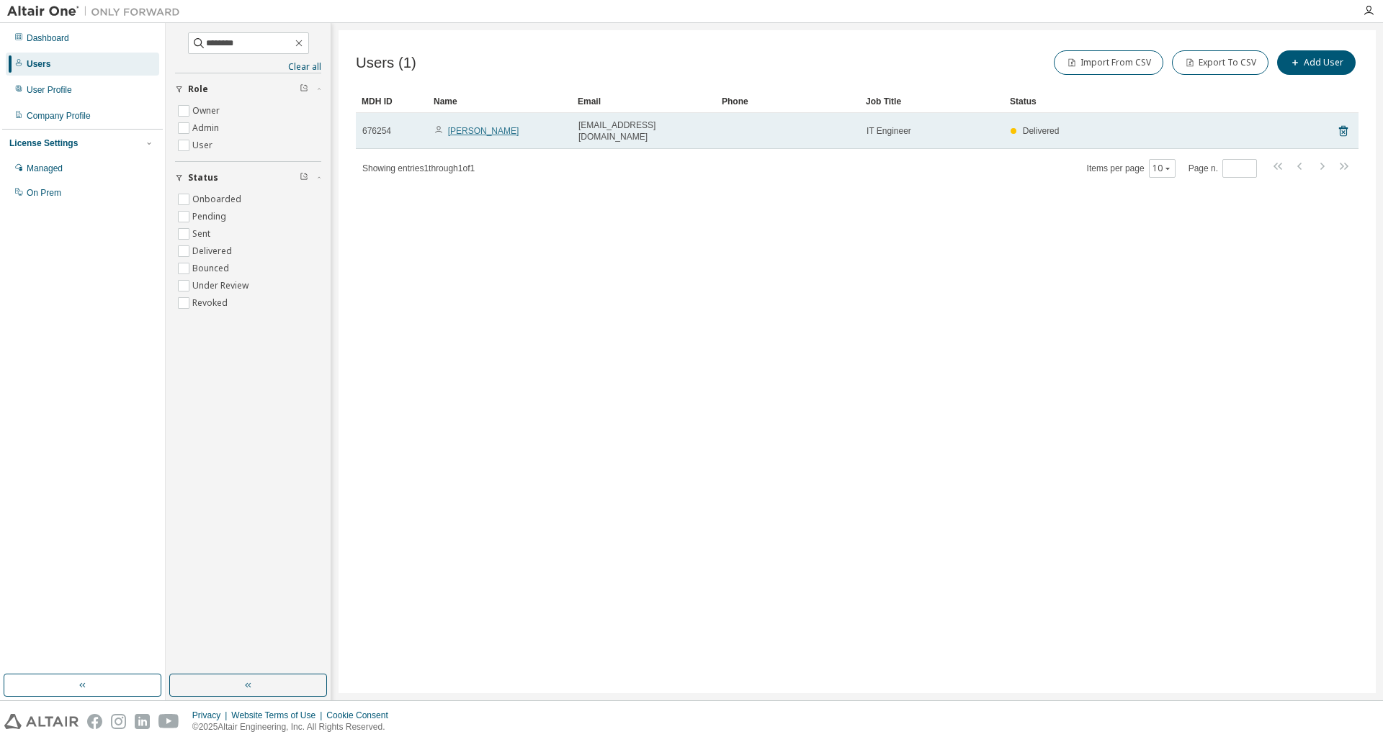
click at [467, 127] on link "Srikanth Nunna" at bounding box center [483, 131] width 71 height 10
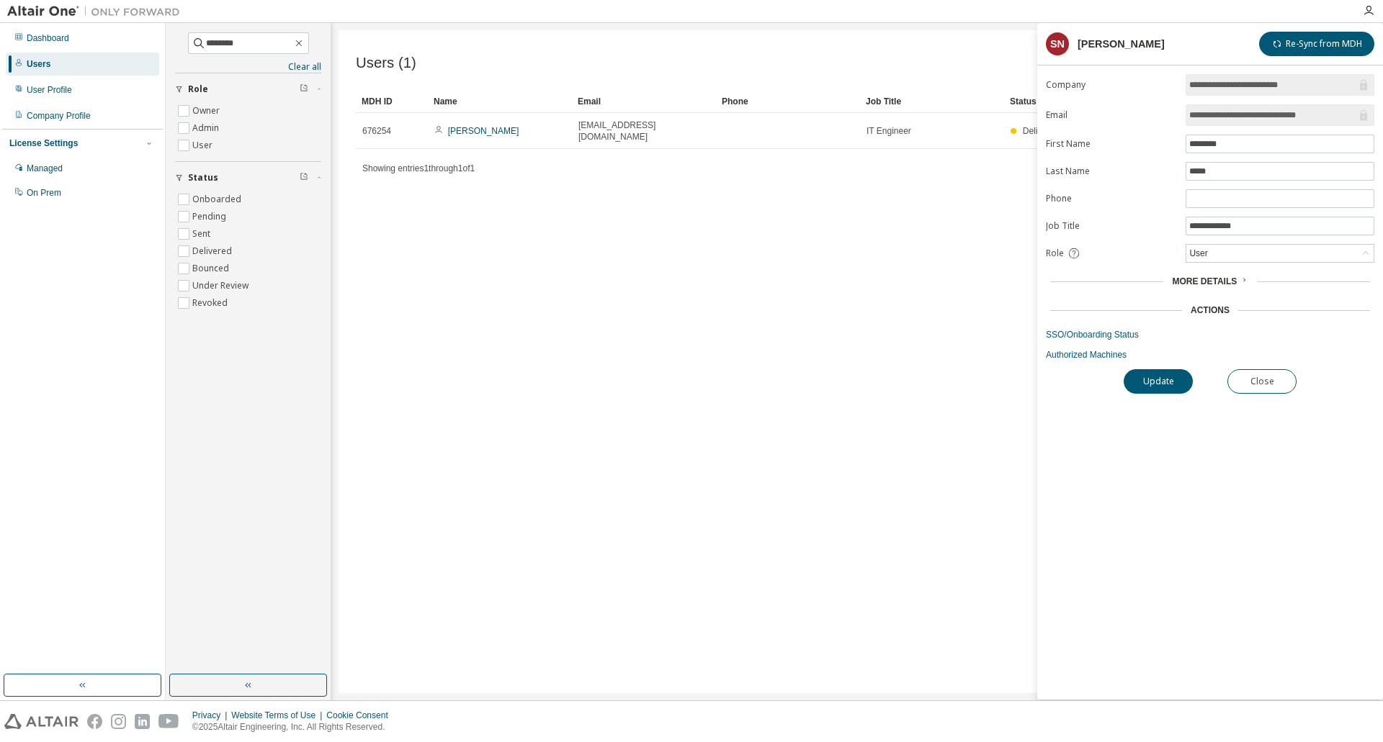
click at [1192, 278] on span "More Details" at bounding box center [1204, 282] width 65 height 10
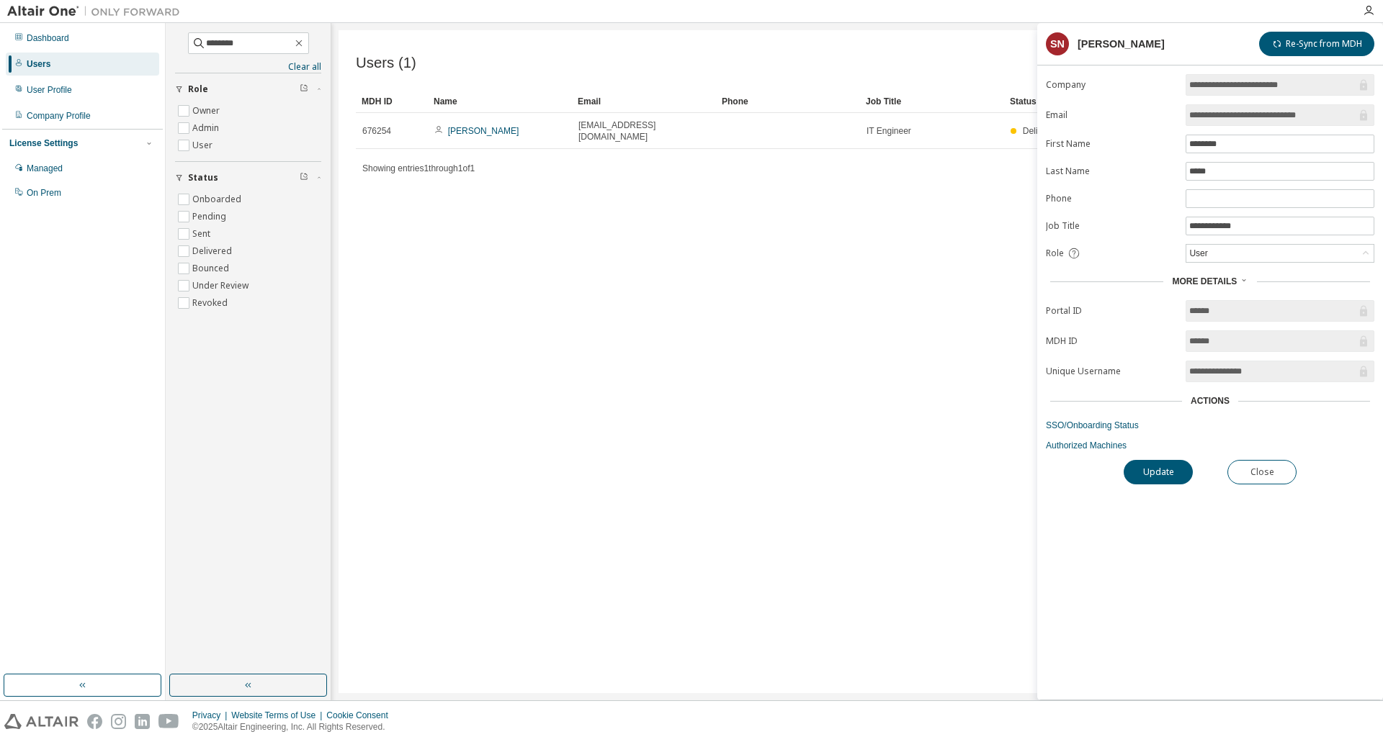
click at [1192, 277] on span "More Details" at bounding box center [1204, 282] width 65 height 10
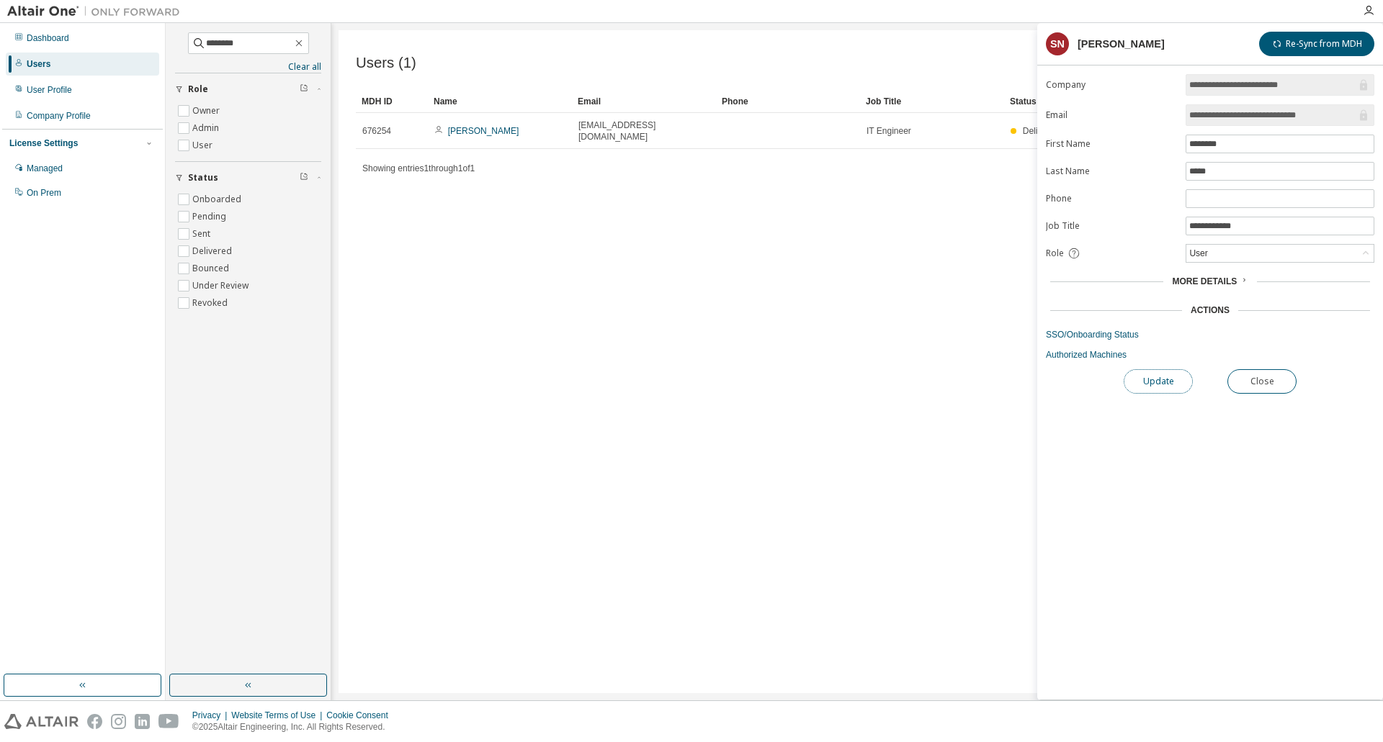
click at [1170, 390] on button "Update" at bounding box center [1157, 381] width 69 height 24
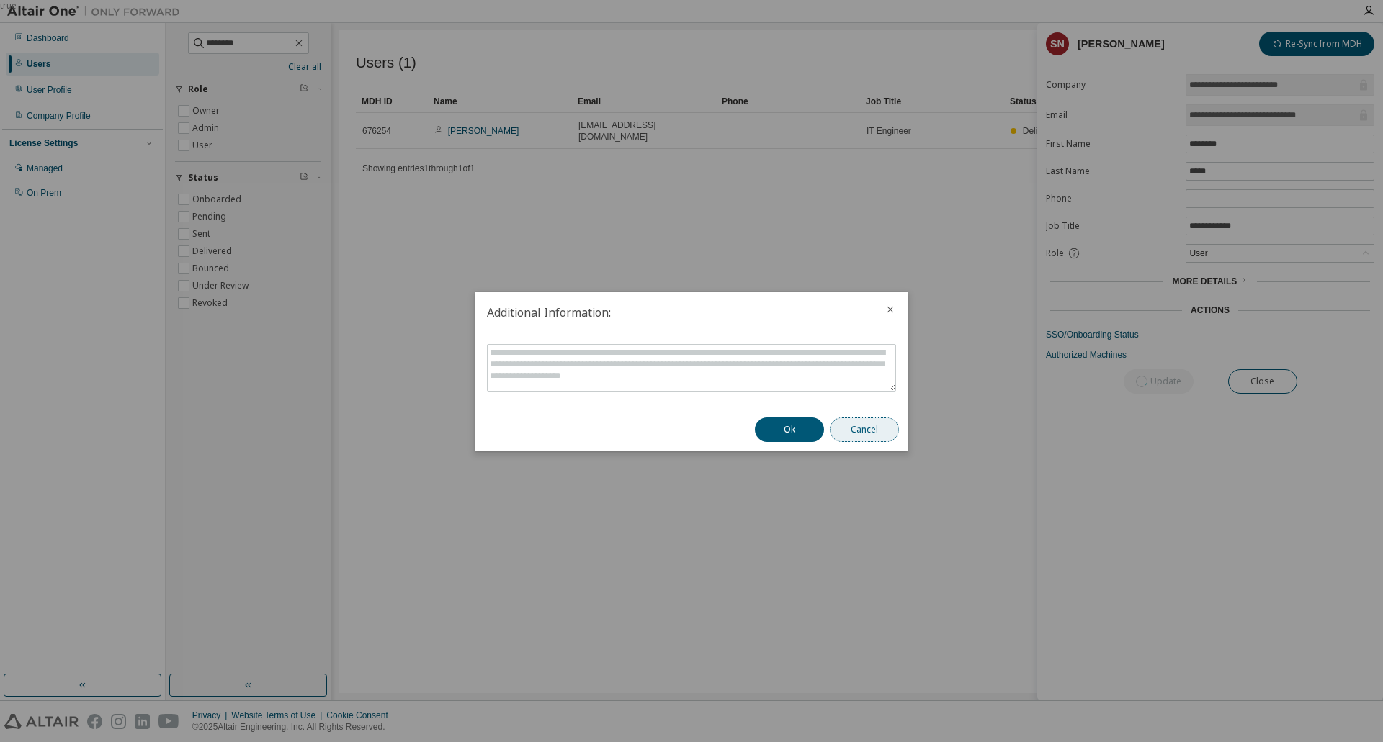
click at [847, 431] on button "Cancel" at bounding box center [864, 430] width 69 height 24
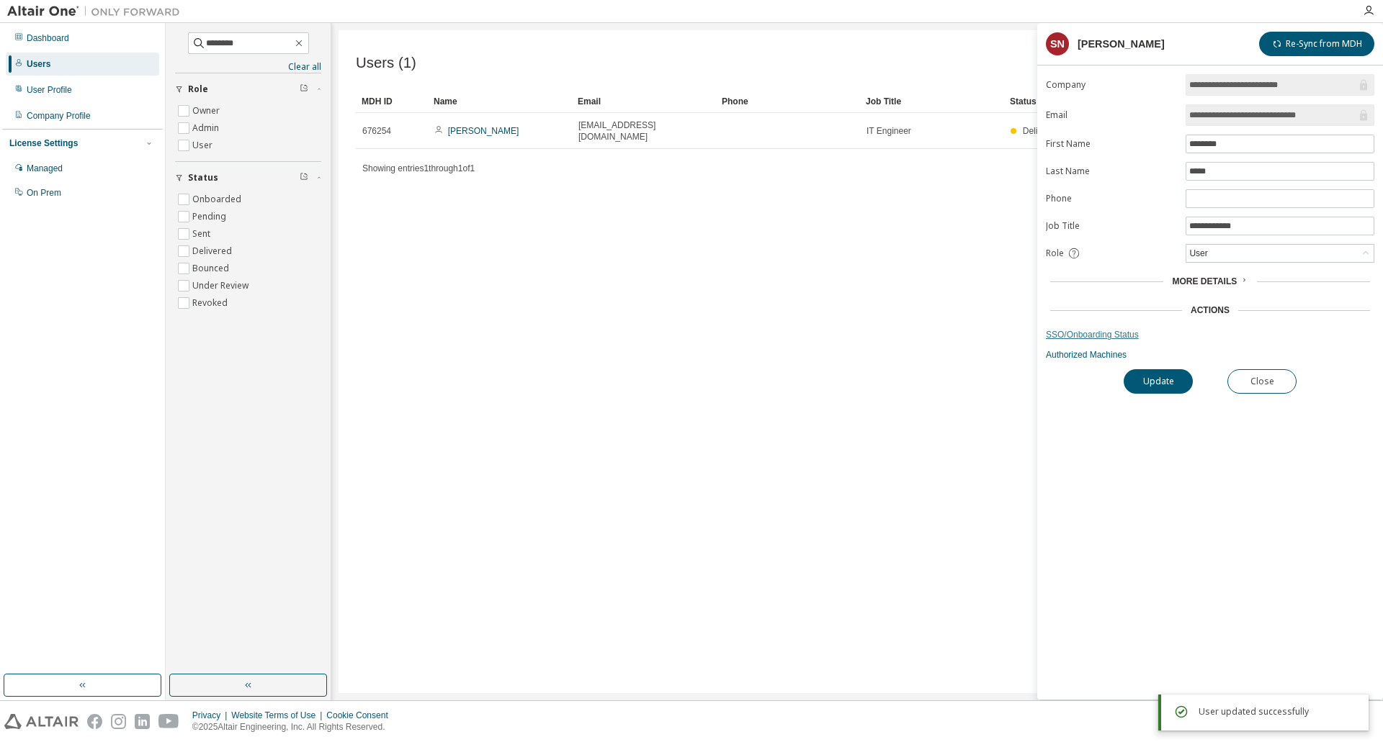
click at [1110, 330] on link "SSO/Onboarding Status" at bounding box center [1210, 335] width 328 height 12
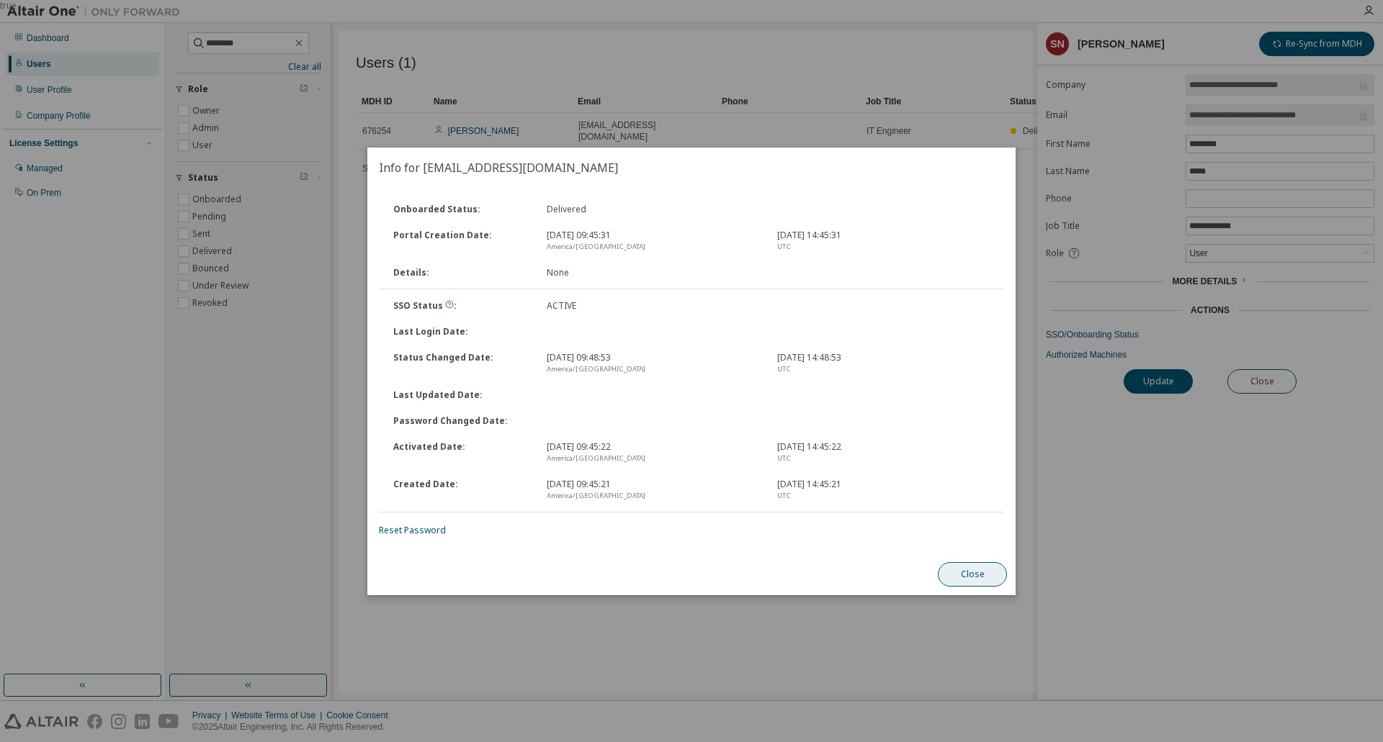
click at [968, 578] on button "Close" at bounding box center [972, 574] width 69 height 24
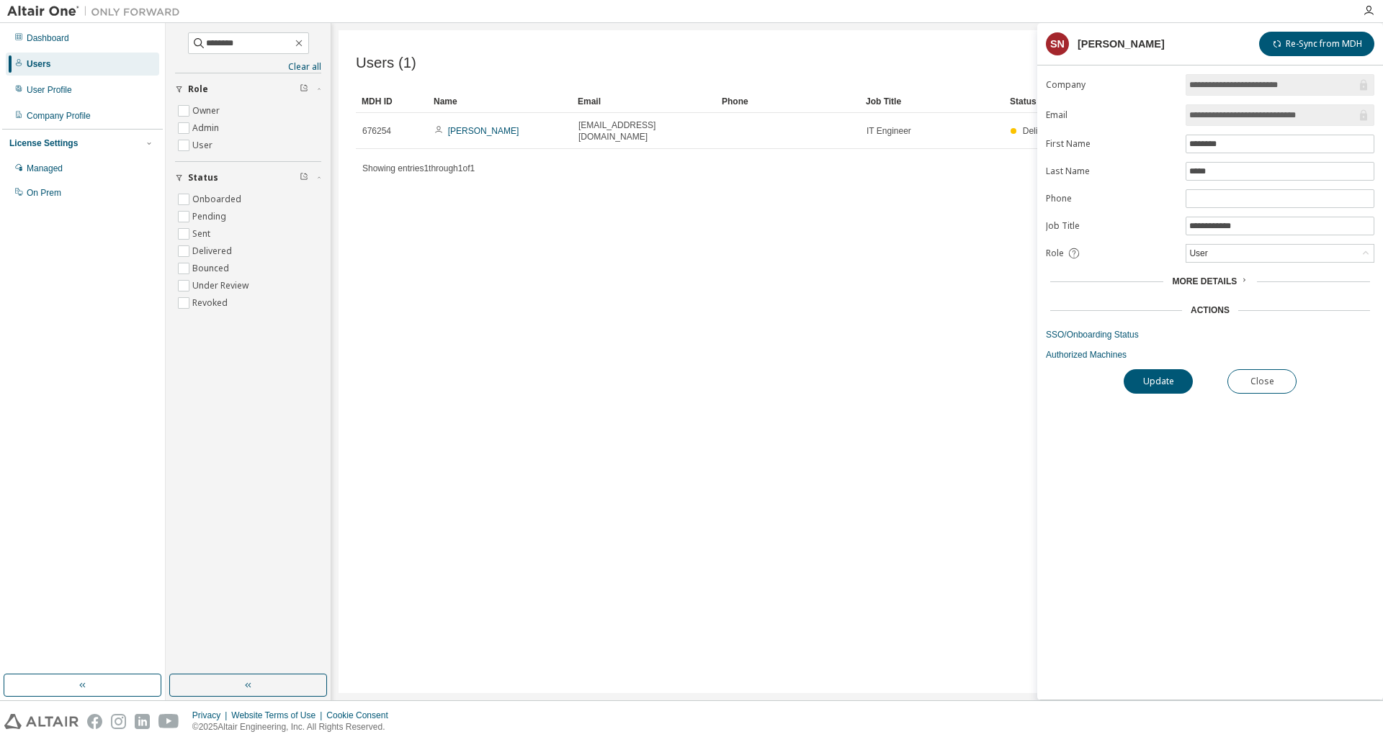
click at [799, 450] on div "Users (1) Import From CSV Export To CSV Add User Clear Load Save Save As Field …" at bounding box center [856, 361] width 1037 height 663
click at [1274, 392] on button "Close" at bounding box center [1261, 381] width 69 height 24
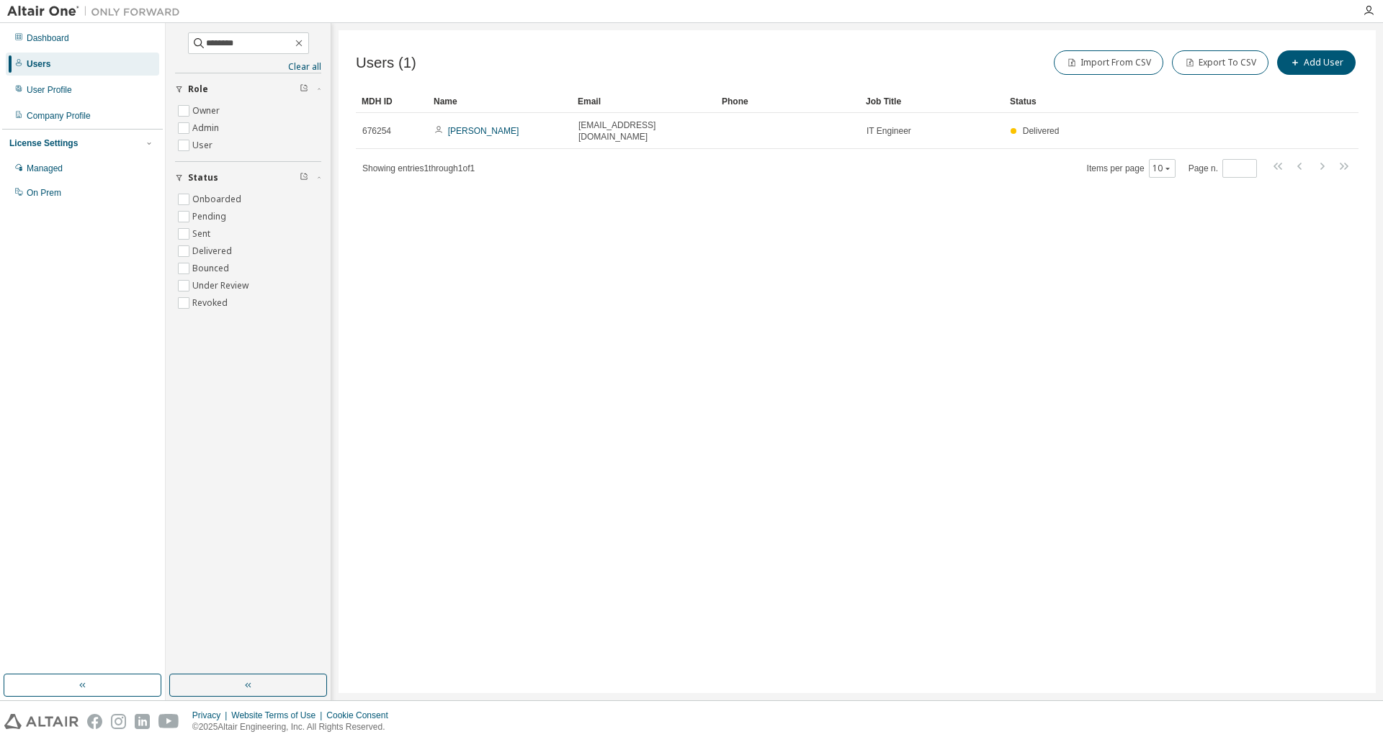
click at [56, 69] on div "Users" at bounding box center [82, 64] width 153 height 23
click at [63, 91] on div "User Profile" at bounding box center [49, 90] width 45 height 12
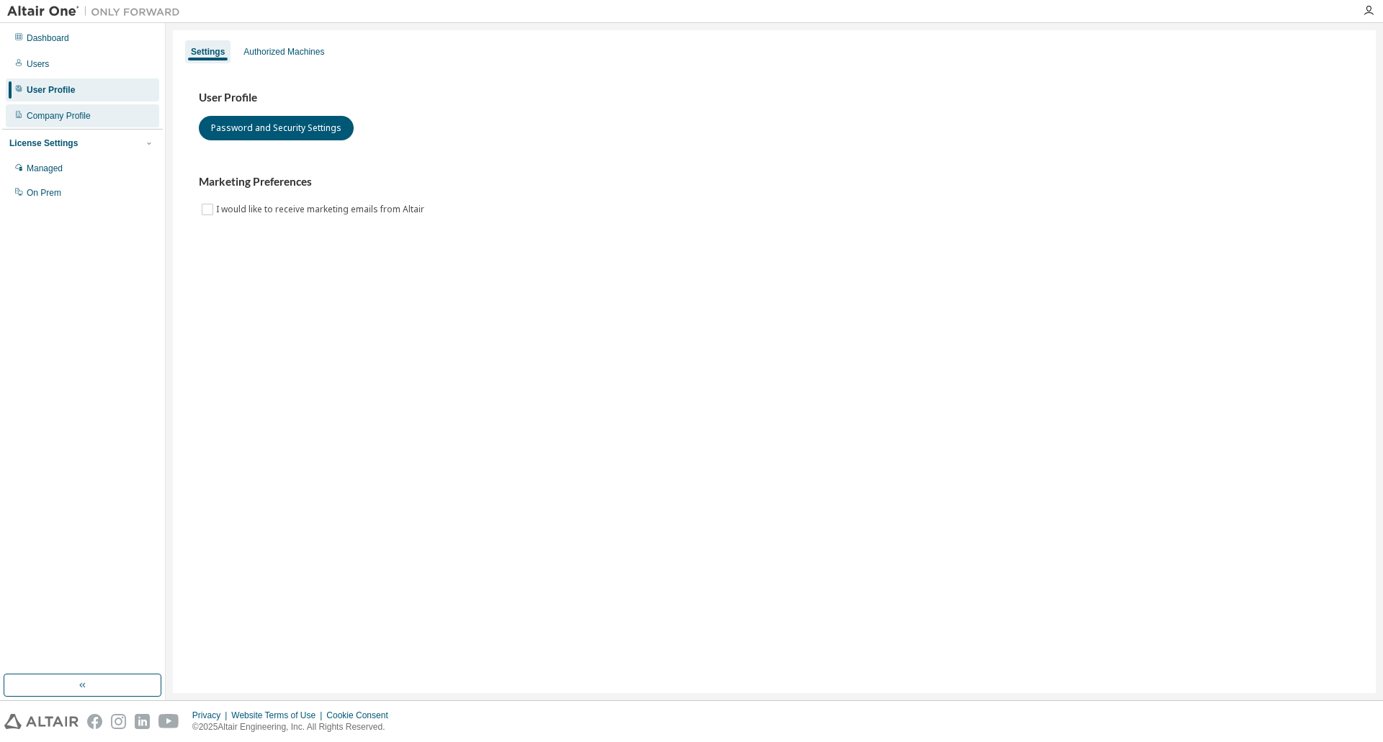
click at [63, 115] on div "Company Profile" at bounding box center [59, 116] width 64 height 12
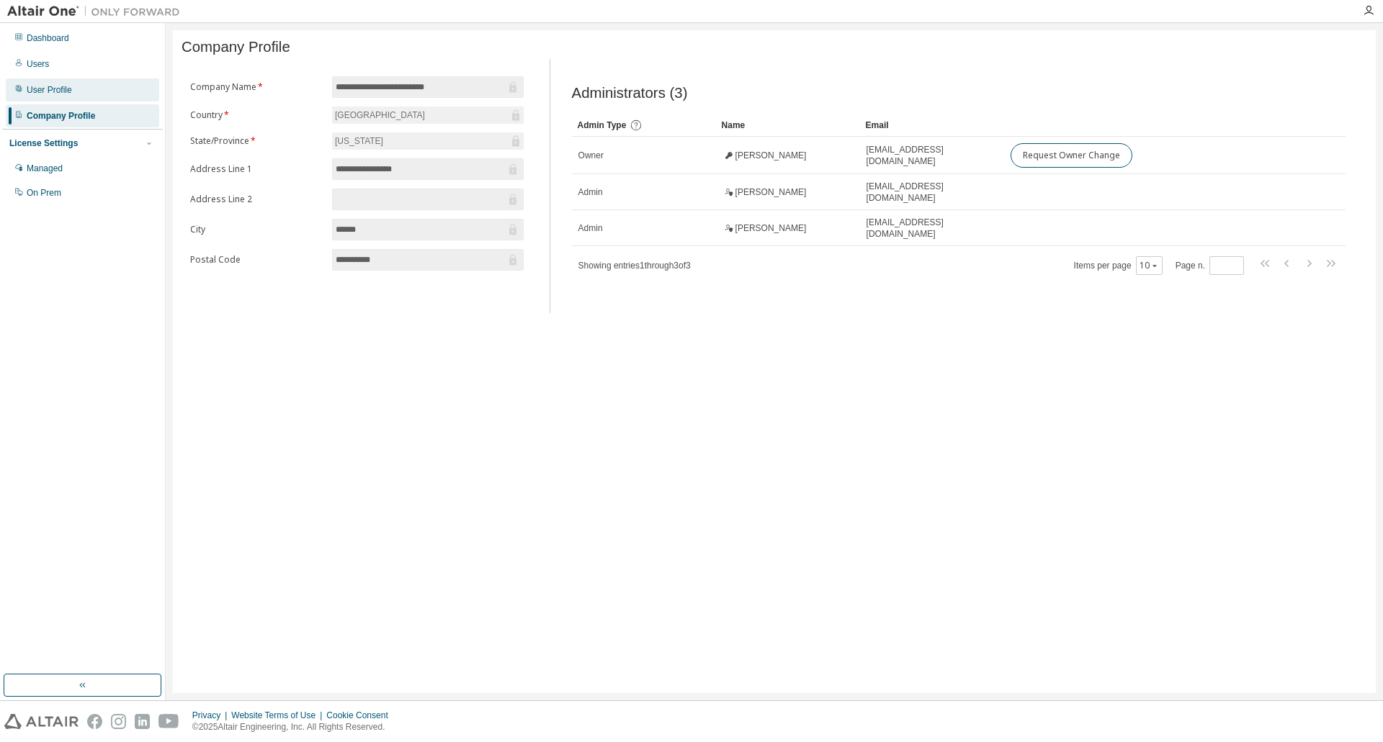
click at [58, 86] on div "User Profile" at bounding box center [49, 90] width 45 height 12
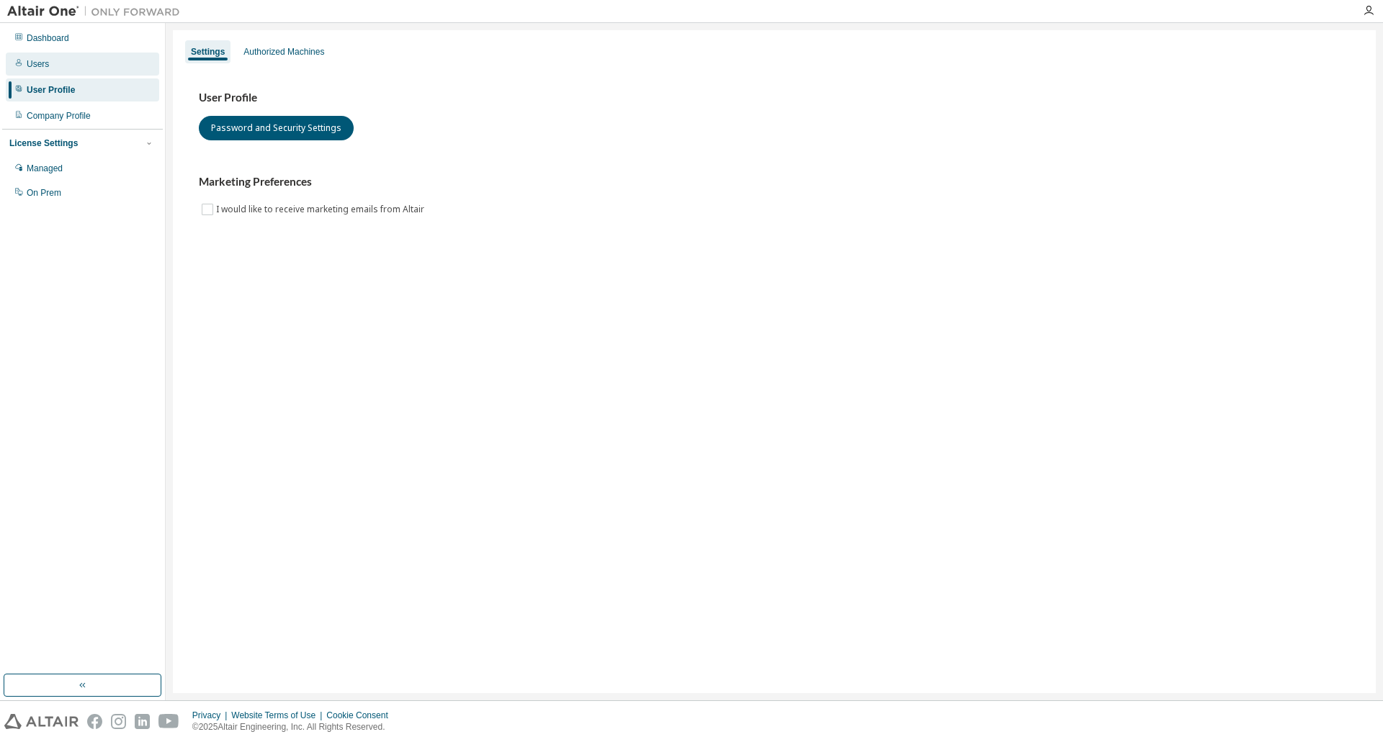
click at [63, 65] on div "Users" at bounding box center [82, 64] width 153 height 23
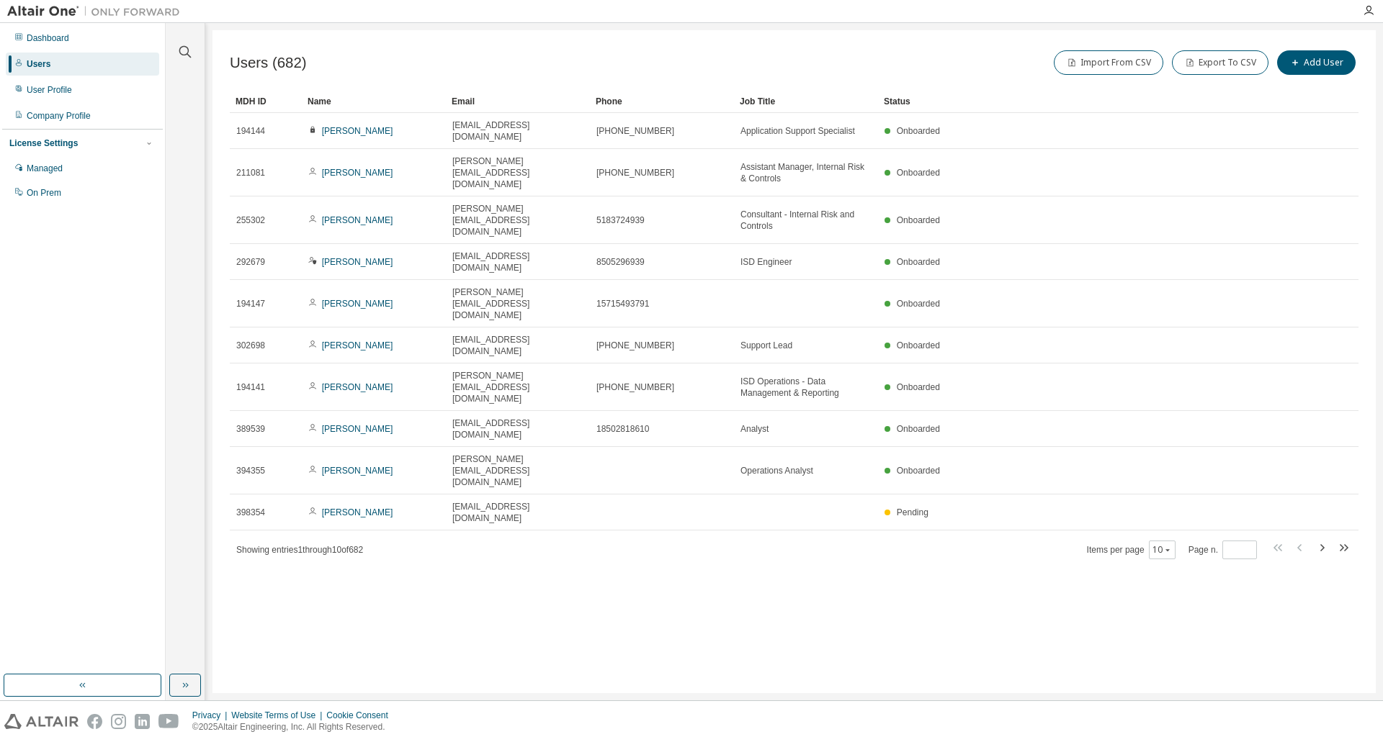
click at [69, 51] on div "Dashboard Users User Profile Company Profile License Settings Managed On Prem" at bounding box center [82, 115] width 161 height 181
click at [57, 32] on div "Dashboard" at bounding box center [48, 38] width 42 height 12
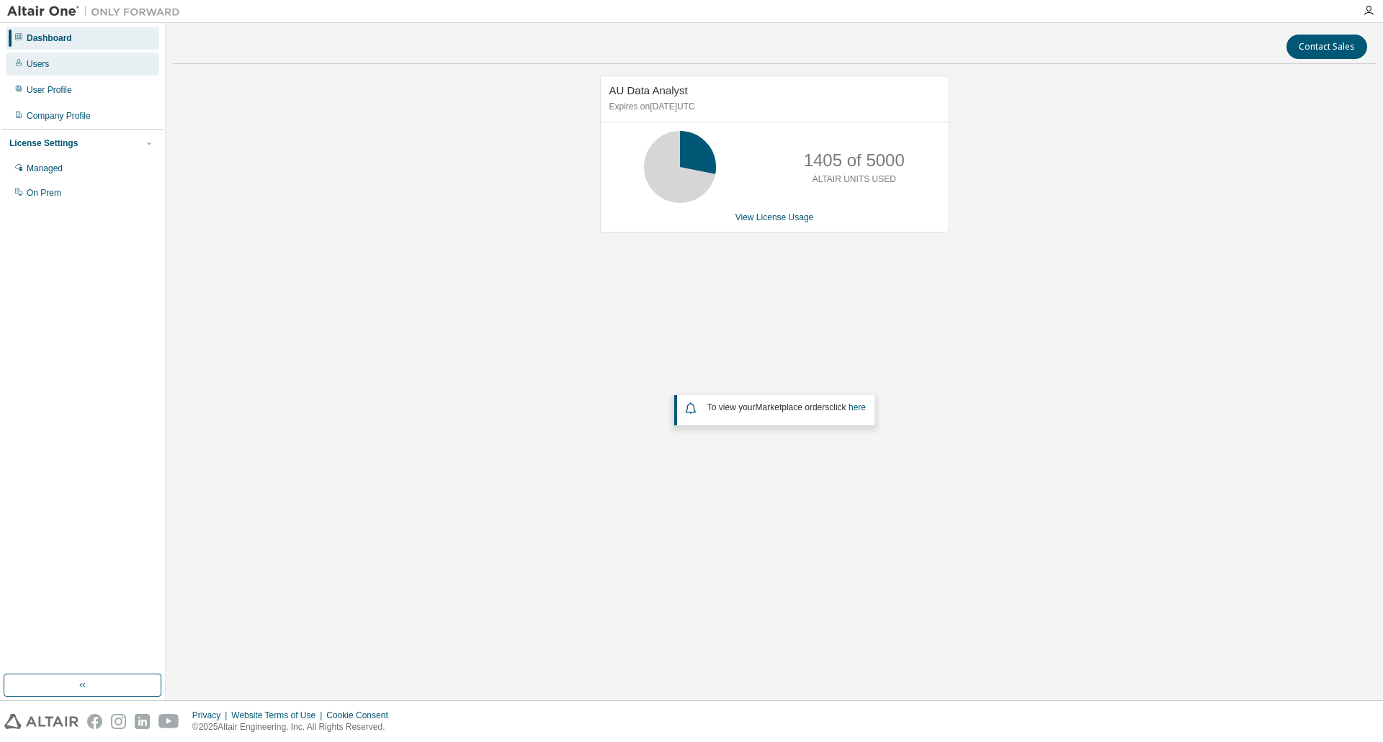
click at [51, 63] on div "Users" at bounding box center [82, 64] width 153 height 23
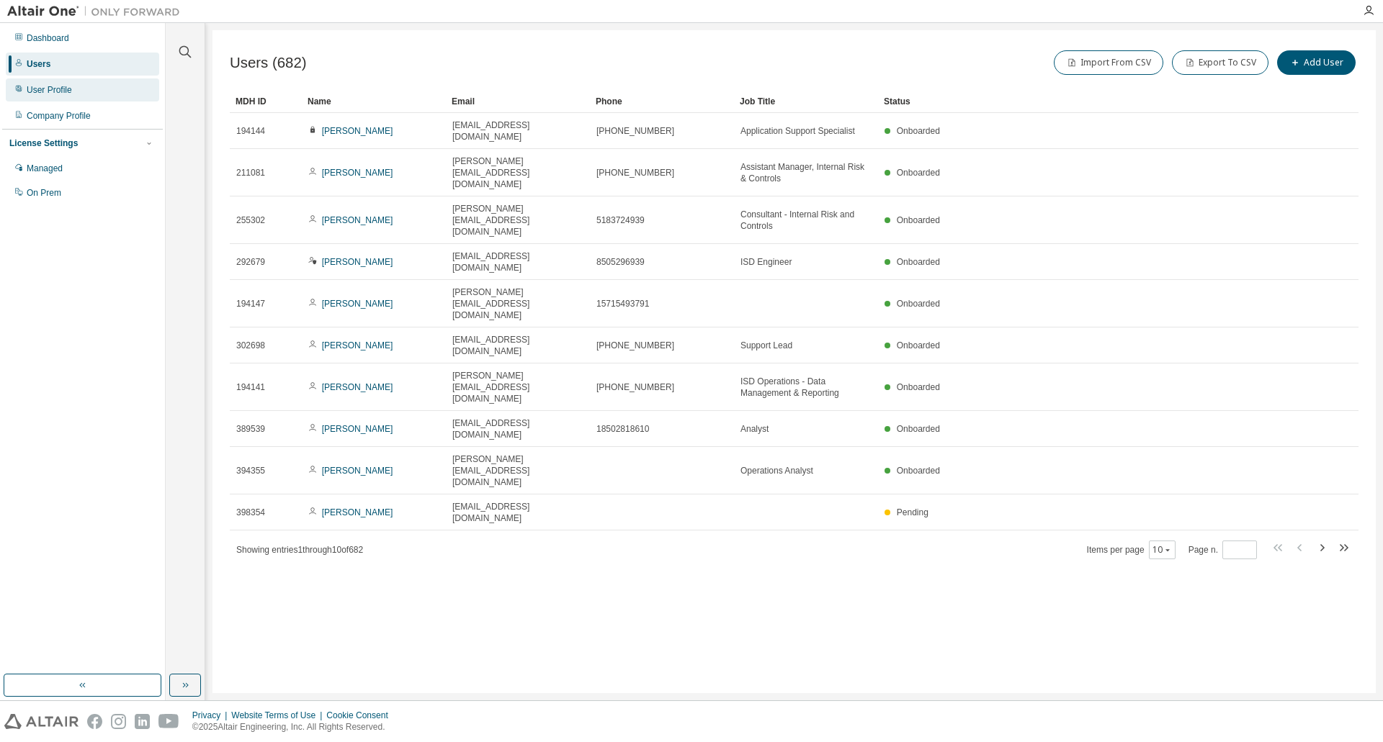
click at [66, 93] on div "User Profile" at bounding box center [49, 90] width 45 height 12
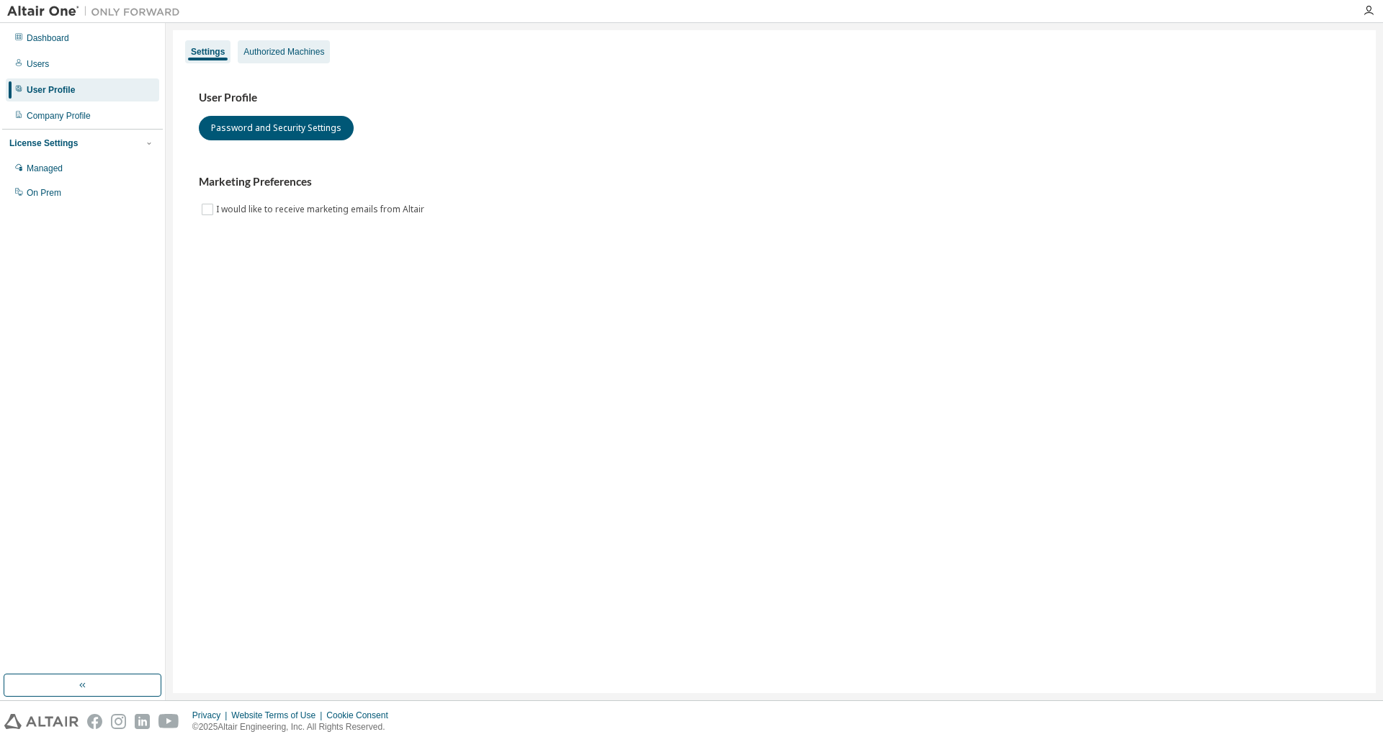
click at [308, 46] on div "Authorized Machines" at bounding box center [283, 52] width 81 height 12
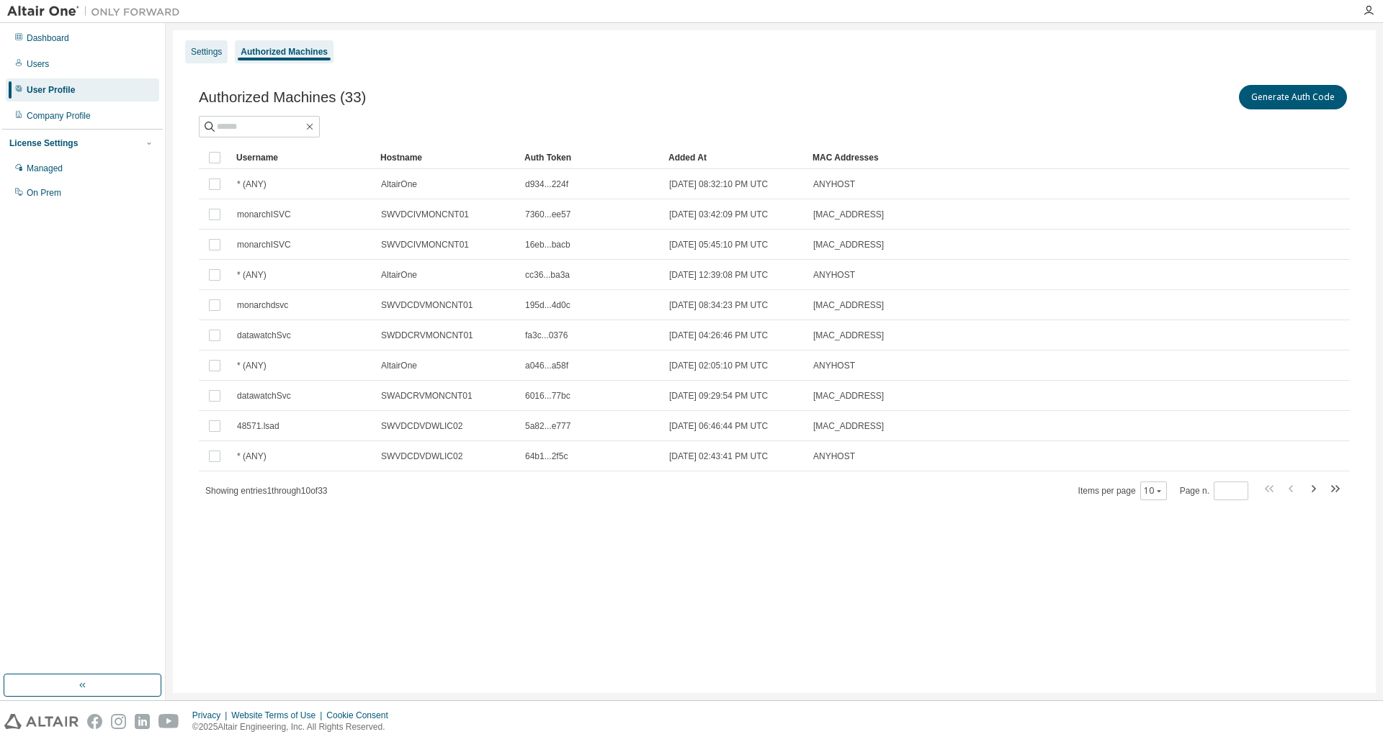
click at [210, 49] on div "Settings" at bounding box center [206, 52] width 31 height 12
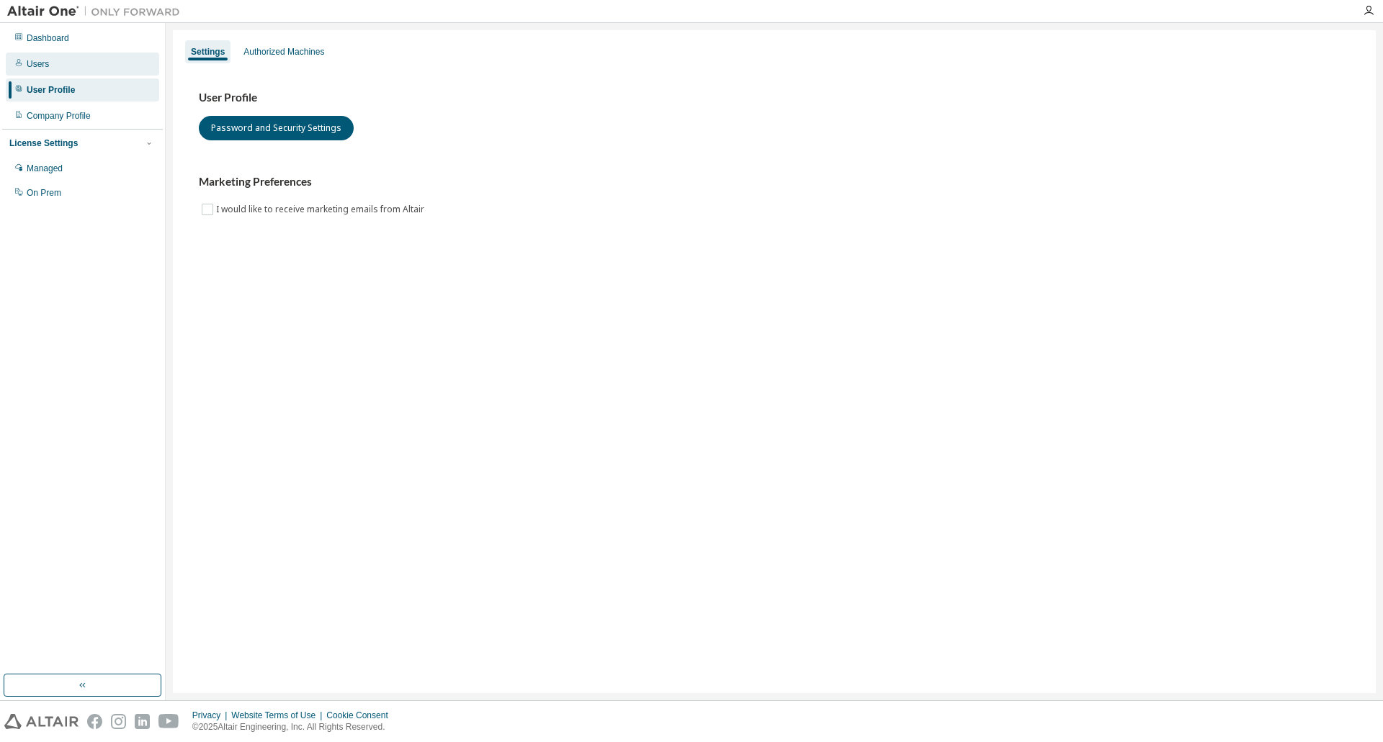
click at [76, 64] on div "Users" at bounding box center [82, 64] width 153 height 23
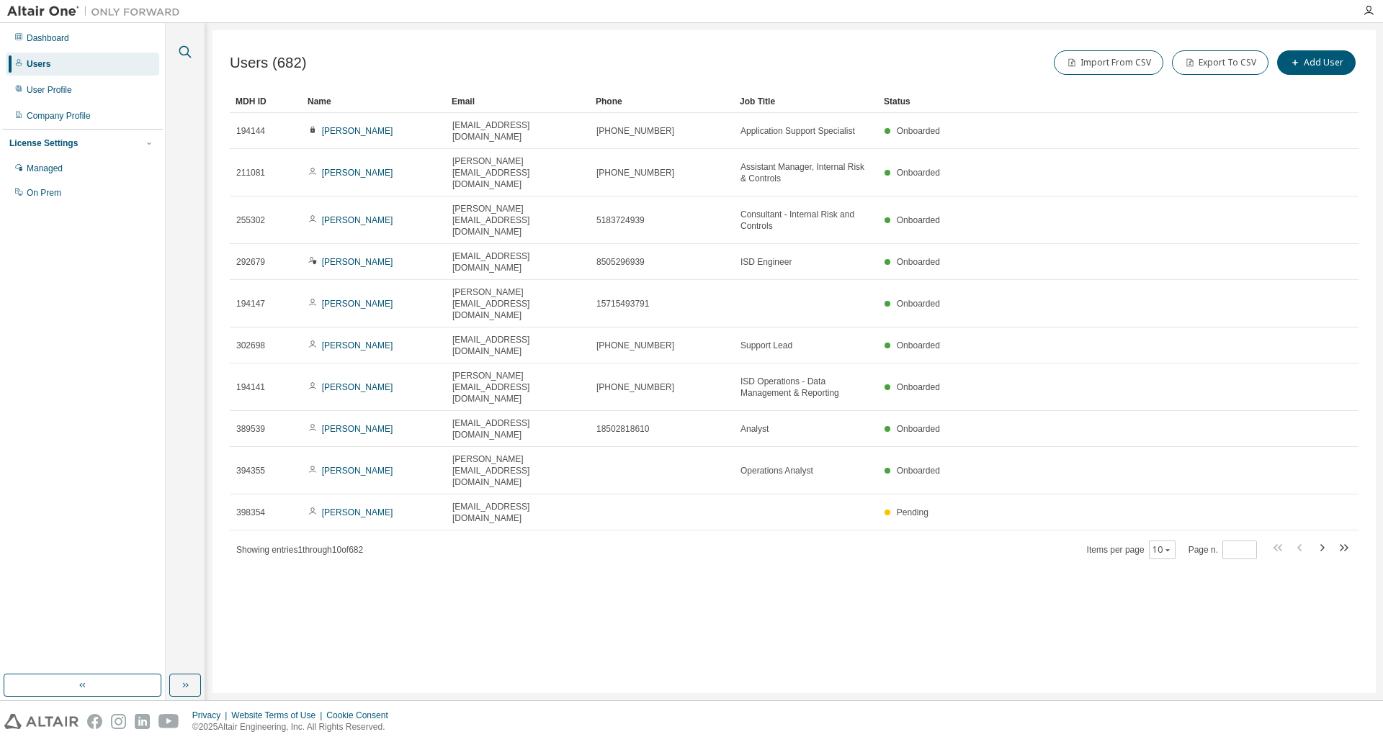
click at [187, 55] on icon "button" at bounding box center [185, 52] width 12 height 12
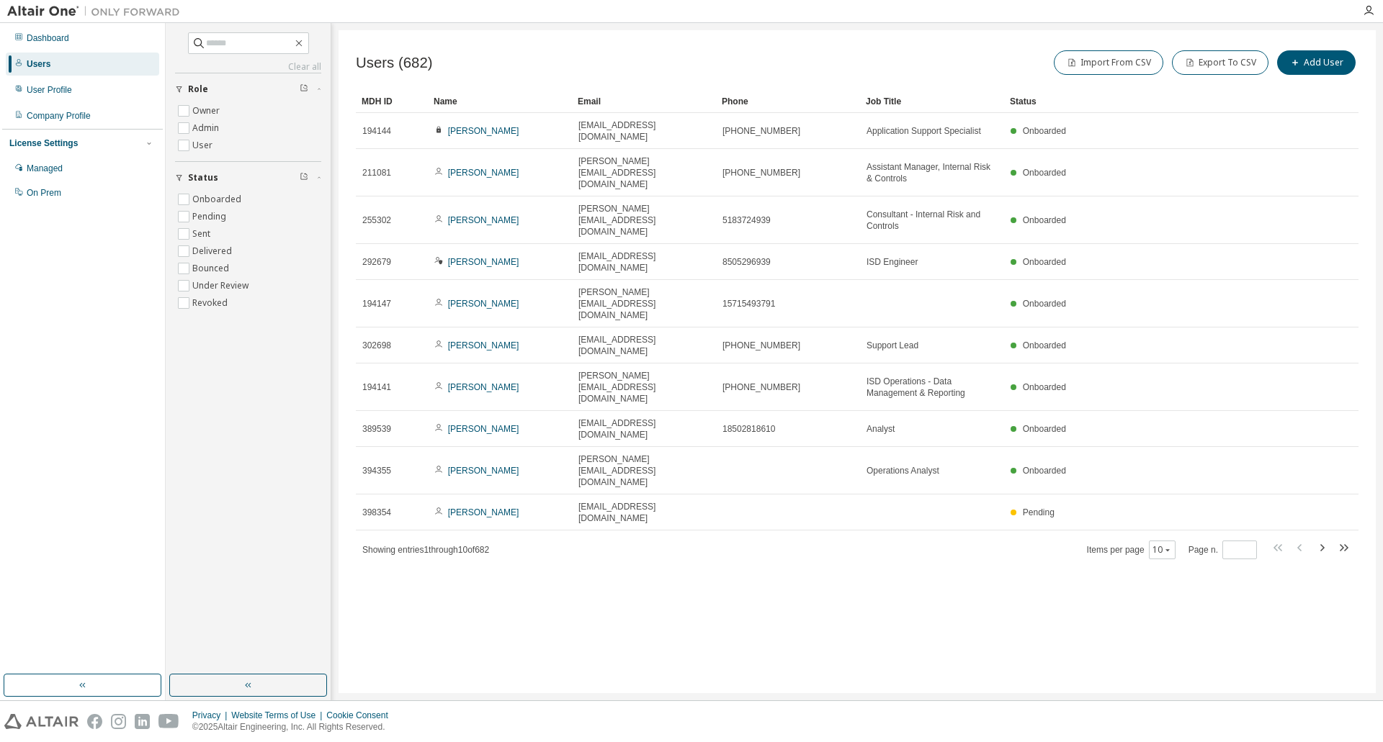
click at [266, 57] on div "Clear all Status Onboarded Pending Sent Delivered Bounced Under Review Revoked …" at bounding box center [248, 175] width 146 height 287
click at [266, 48] on input "text" at bounding box center [249, 43] width 86 height 14
type input "********"
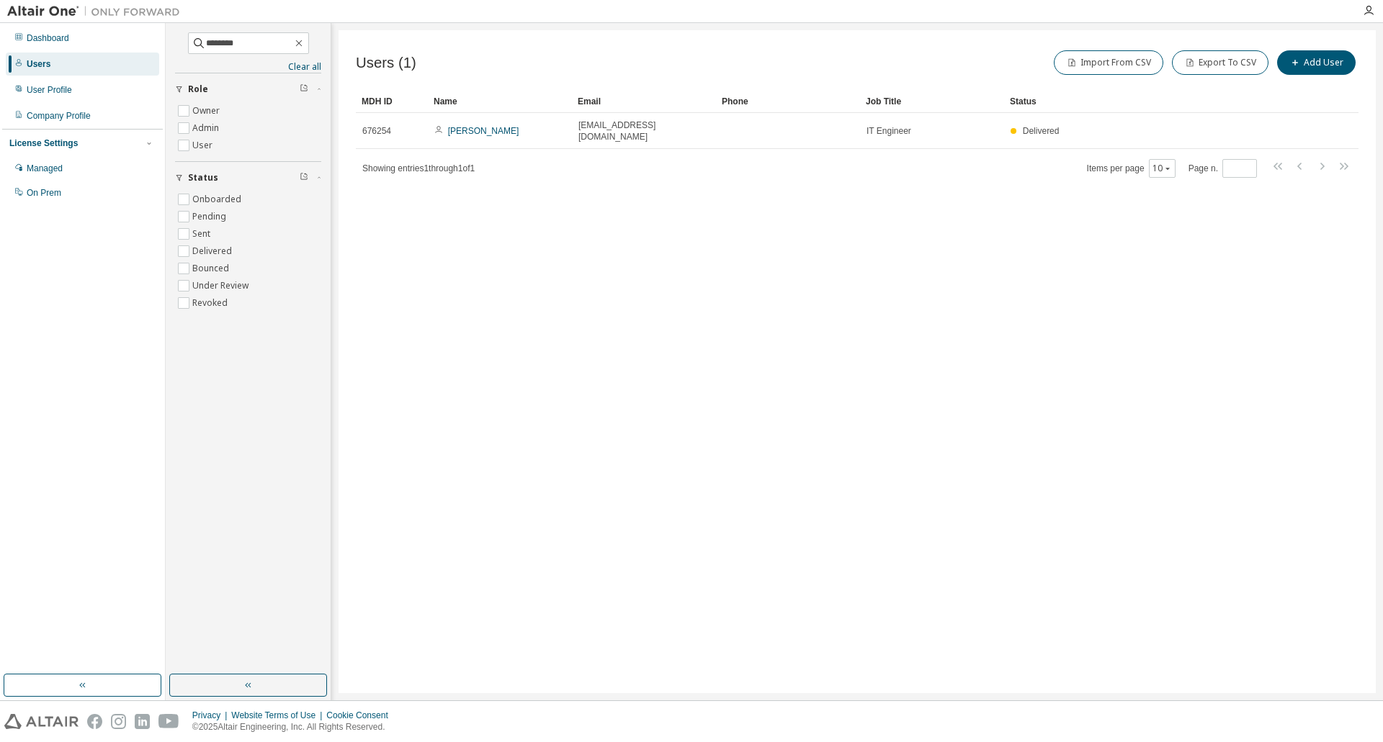
drag, startPoint x: 944, startPoint y: 120, endPoint x: 848, endPoint y: 180, distance: 112.9
click at [848, 180] on div "Users (1) Import From CSV Export To CSV Add User Clear Load Save Save As Field …" at bounding box center [856, 361] width 1037 height 663
click at [66, 84] on div "User Profile" at bounding box center [49, 90] width 45 height 12
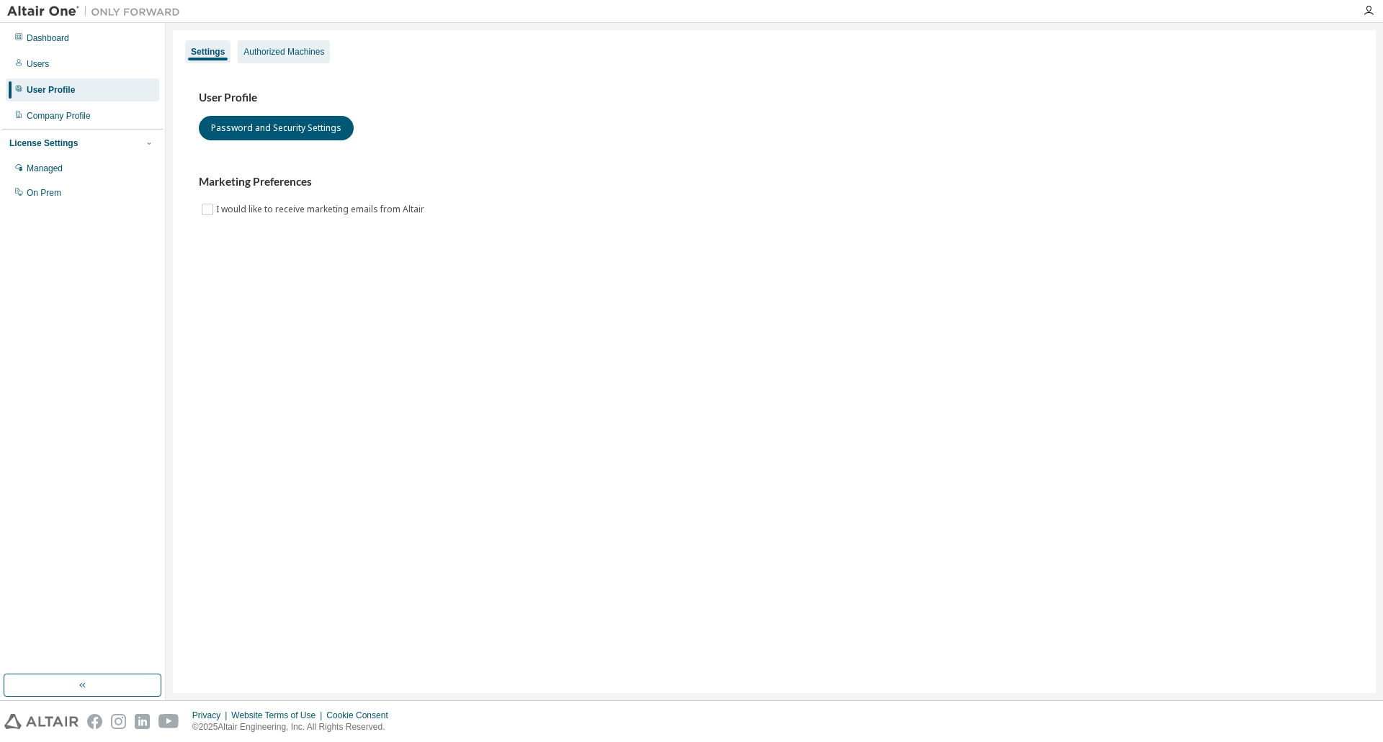
click at [287, 46] on div "Authorized Machines" at bounding box center [283, 52] width 81 height 12
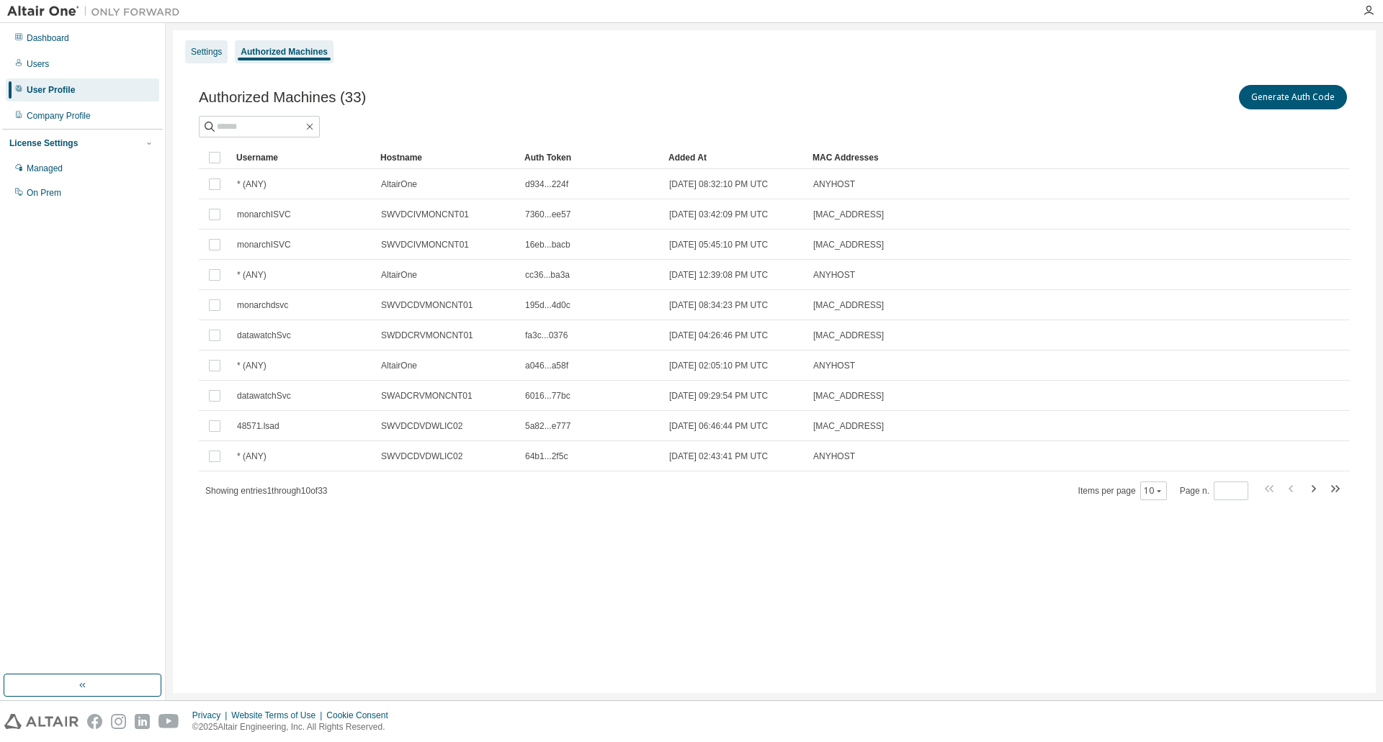
click at [220, 46] on div "Settings" at bounding box center [206, 52] width 31 height 12
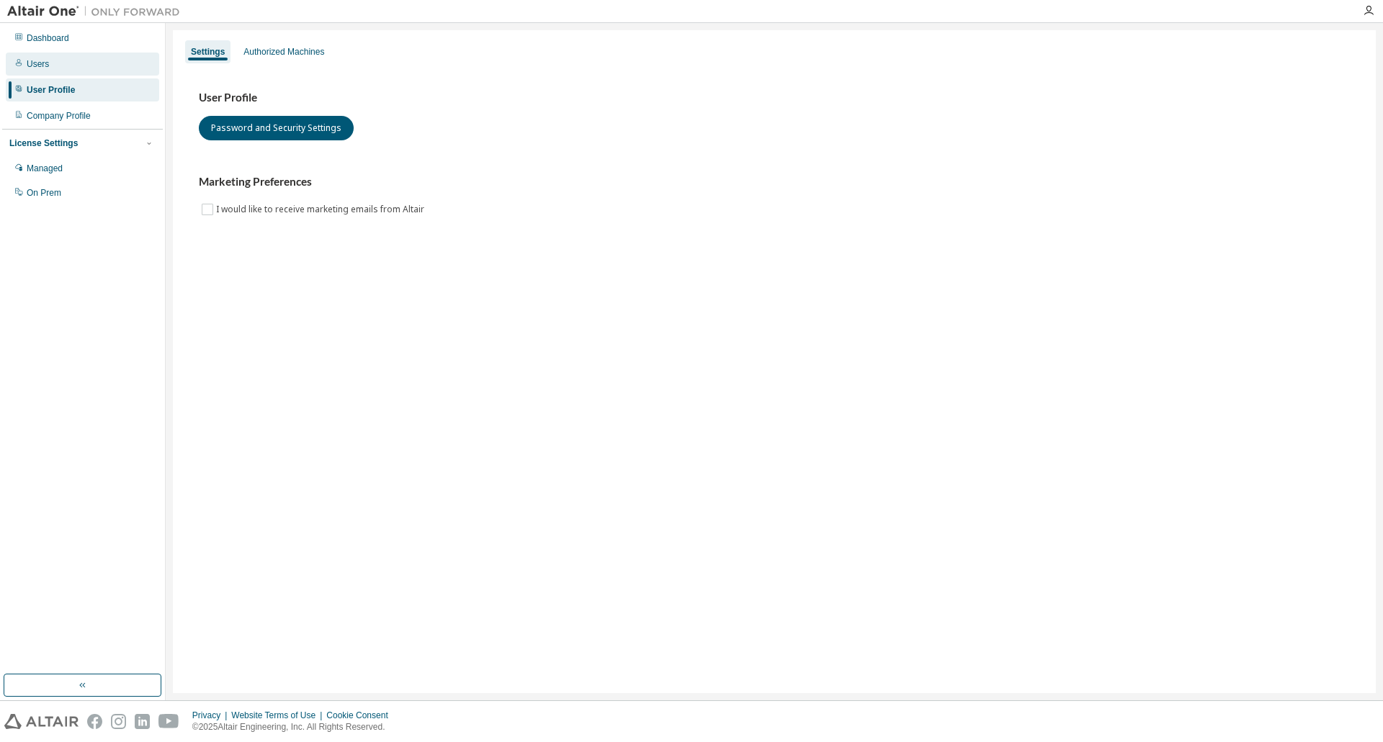
click at [42, 65] on div "Users" at bounding box center [38, 64] width 22 height 12
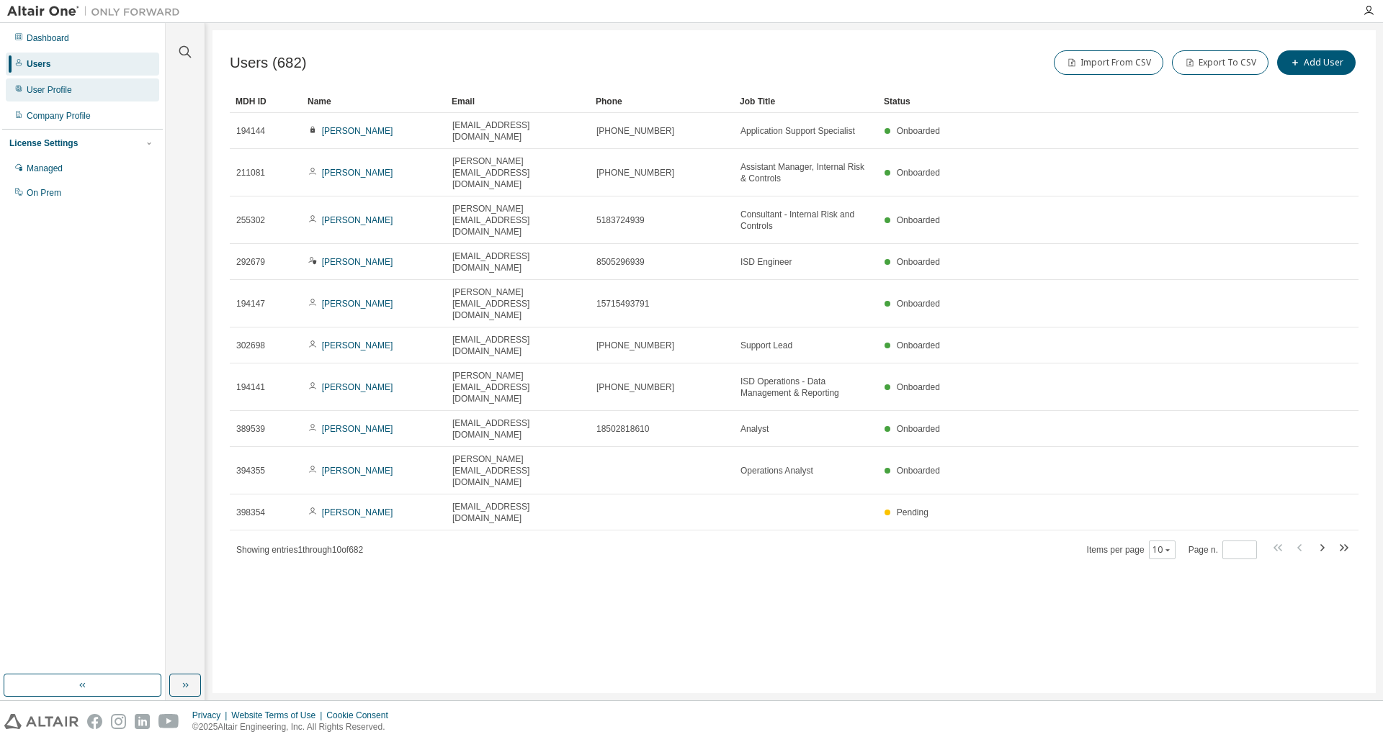
click at [98, 99] on div "User Profile" at bounding box center [82, 89] width 153 height 23
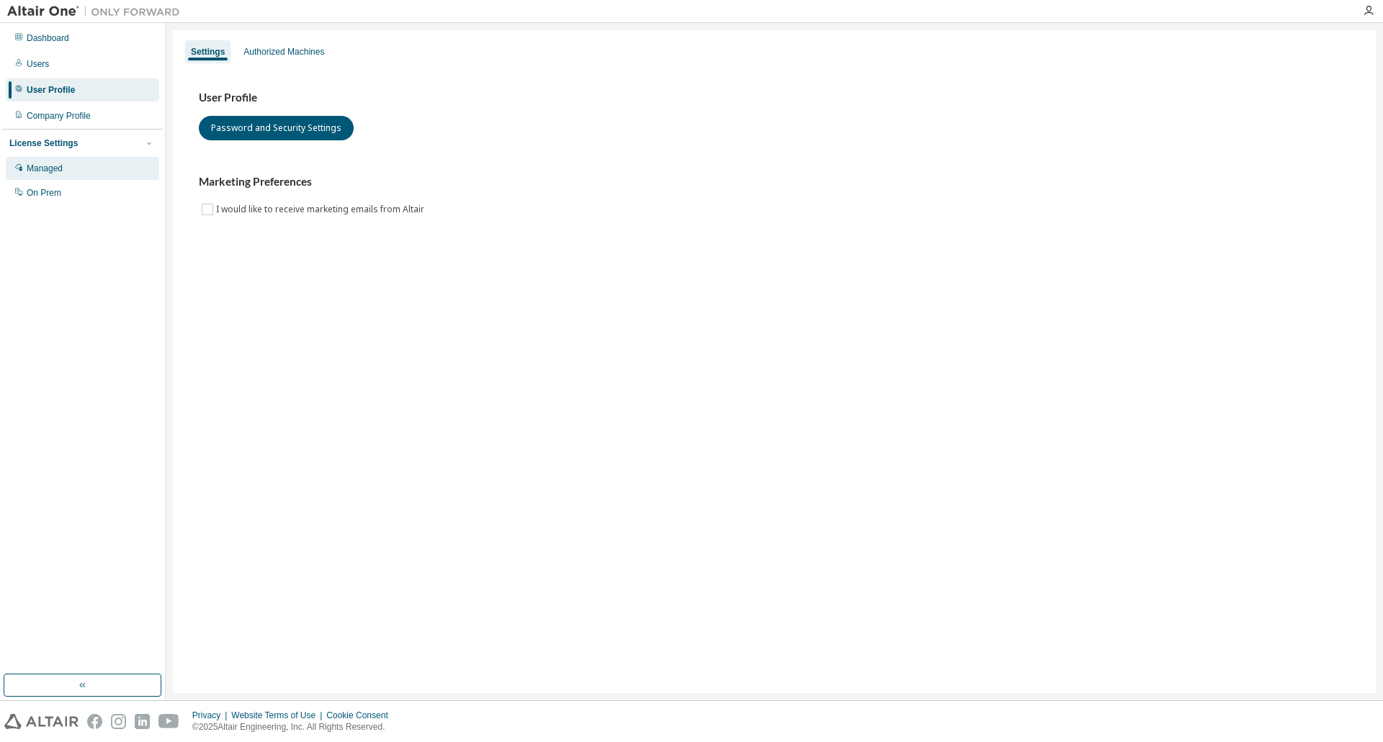
click at [85, 164] on div "Managed" at bounding box center [82, 168] width 153 height 23
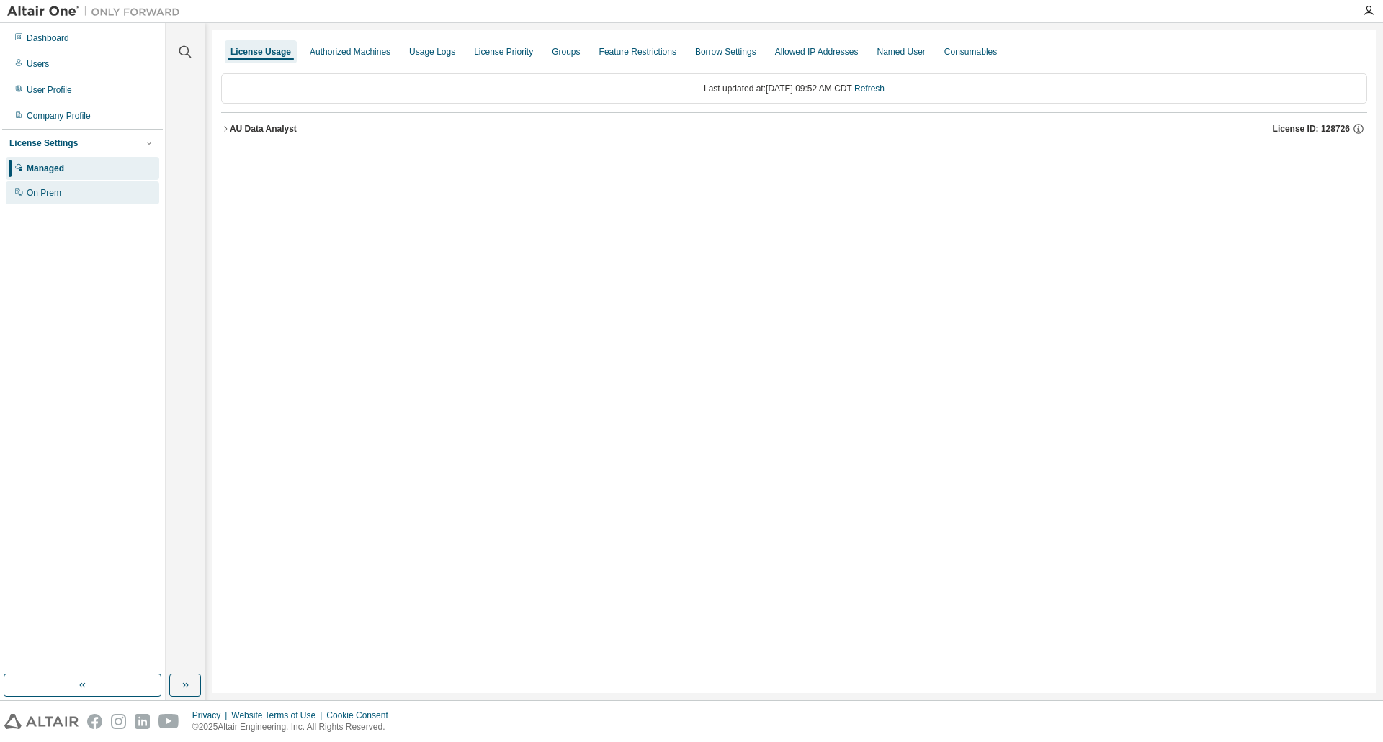
click at [80, 183] on div "On Prem" at bounding box center [82, 192] width 153 height 23
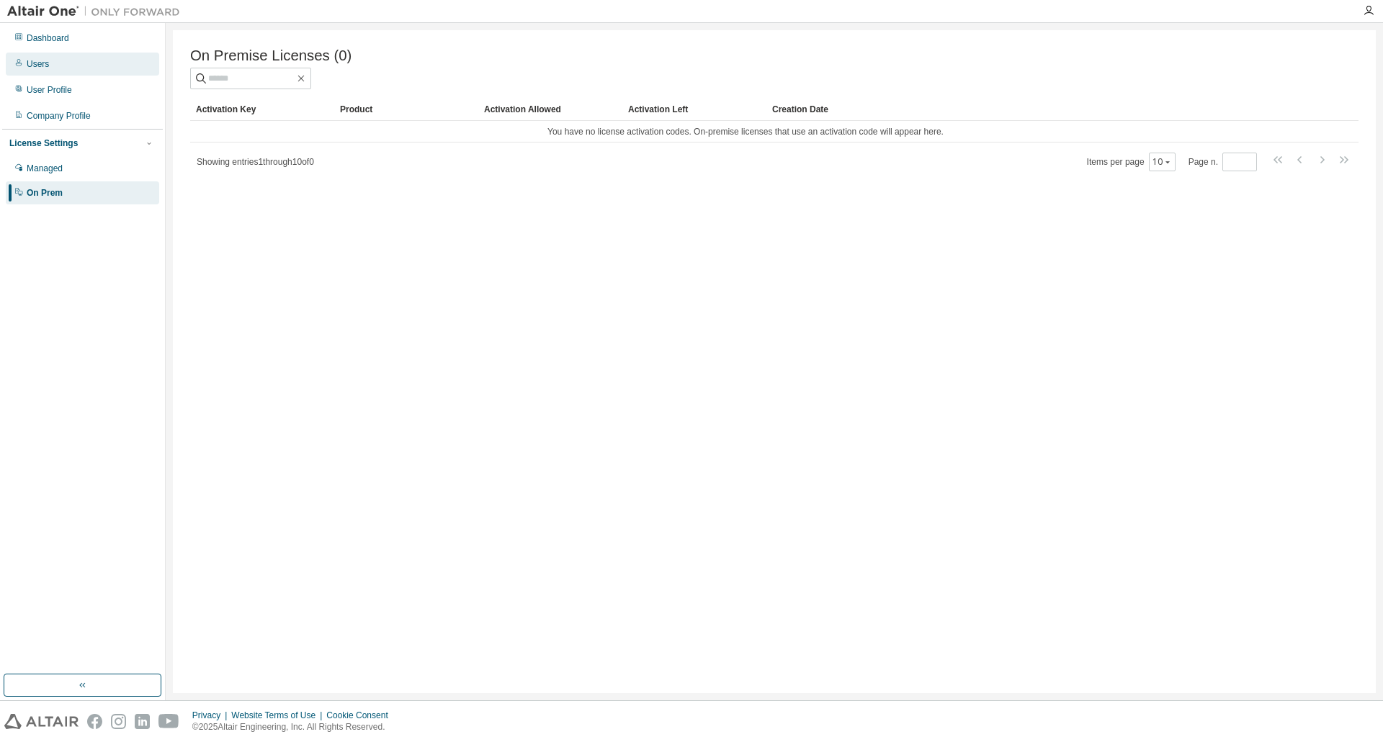
click at [90, 67] on div "Users" at bounding box center [82, 64] width 153 height 23
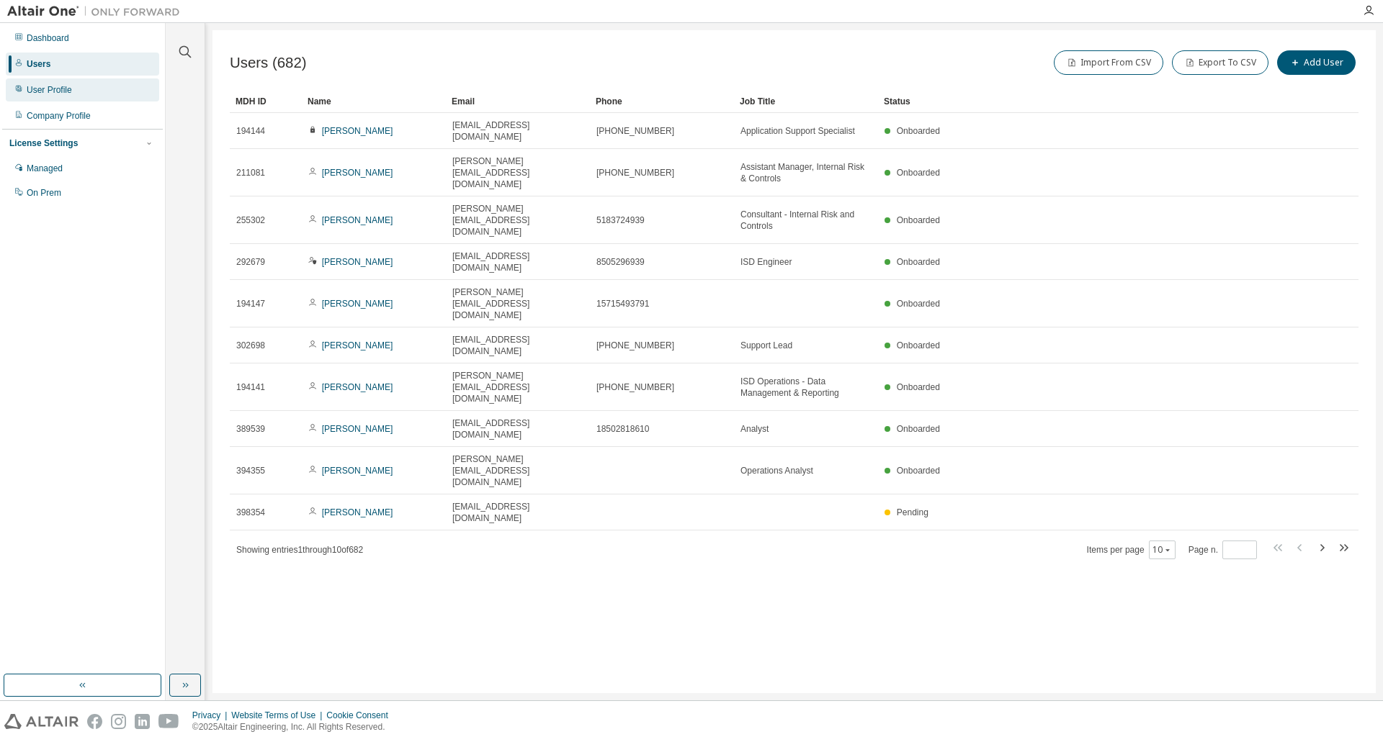
click at [86, 83] on div "User Profile" at bounding box center [82, 89] width 153 height 23
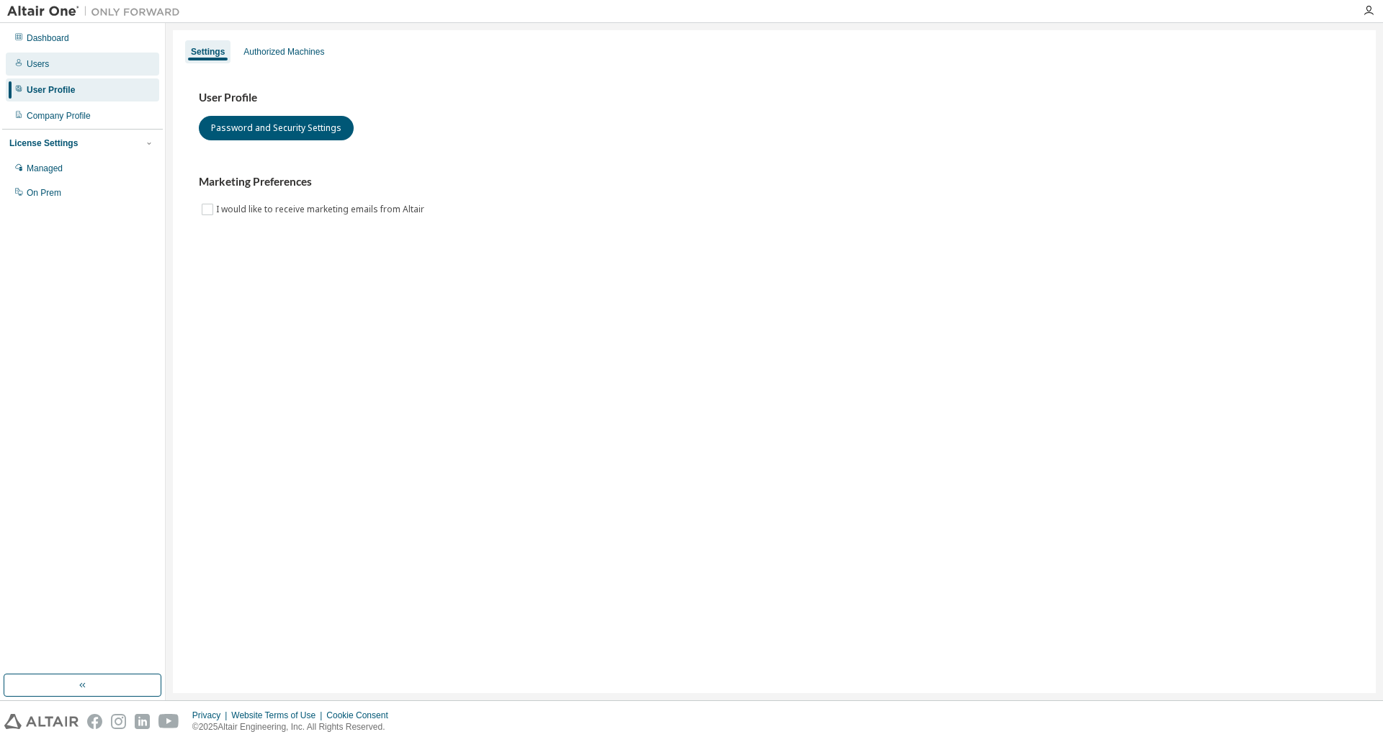
click at [62, 63] on div "Users" at bounding box center [82, 64] width 153 height 23
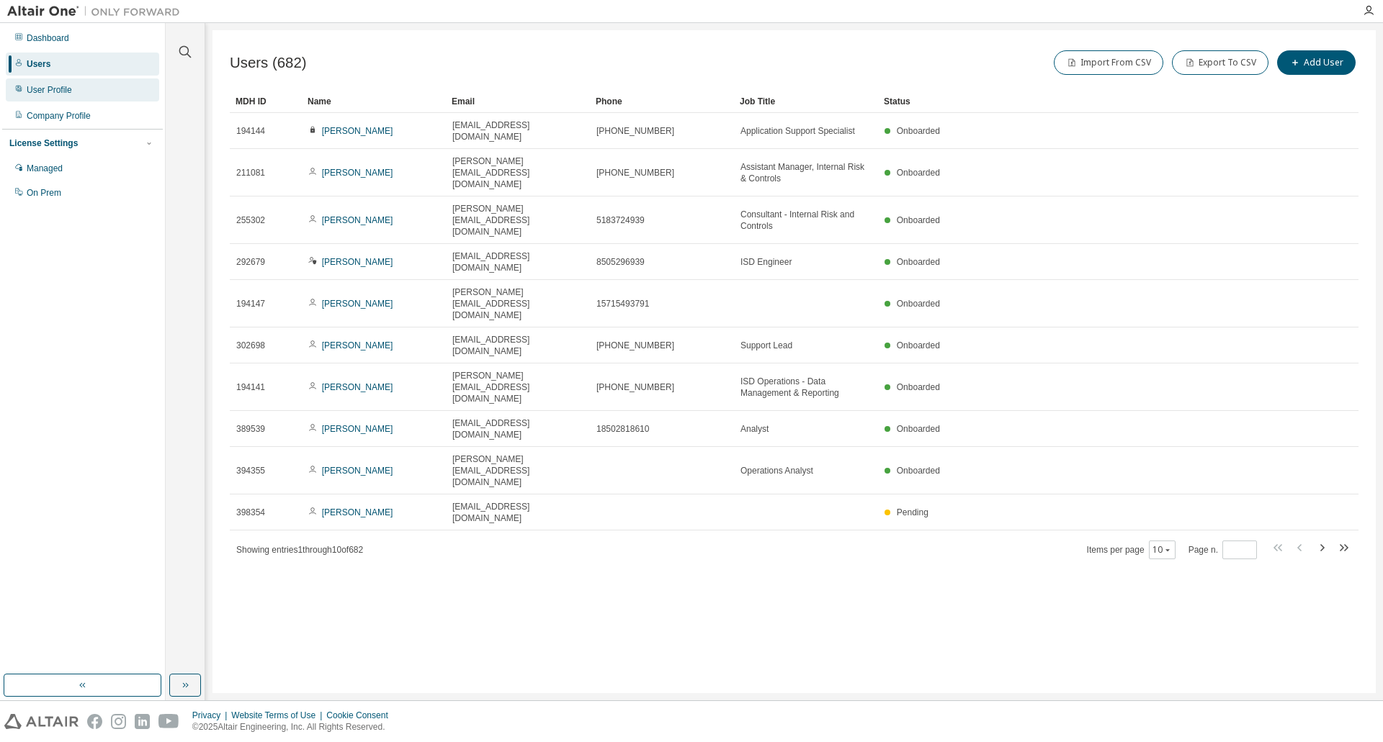
click at [87, 85] on div "User Profile" at bounding box center [82, 89] width 153 height 23
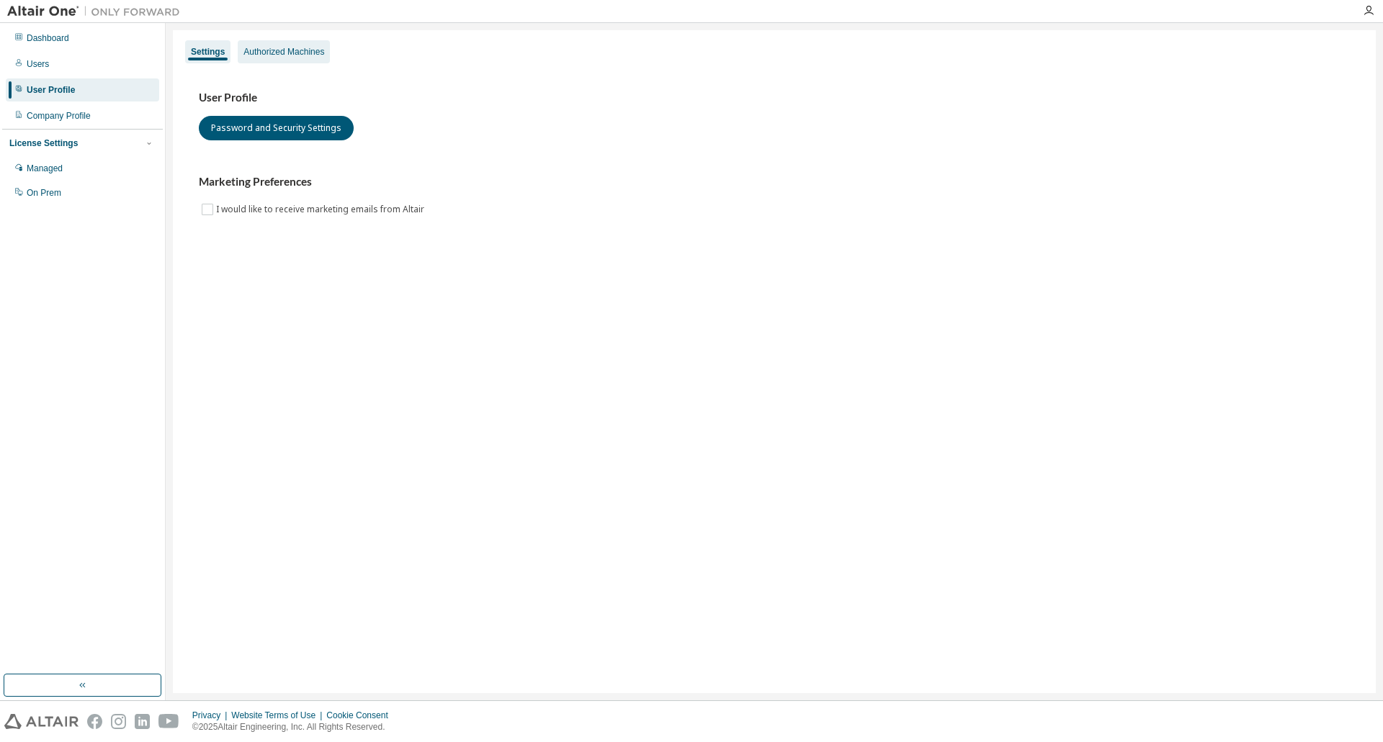
click at [277, 42] on div "Authorized Machines" at bounding box center [284, 51] width 92 height 23
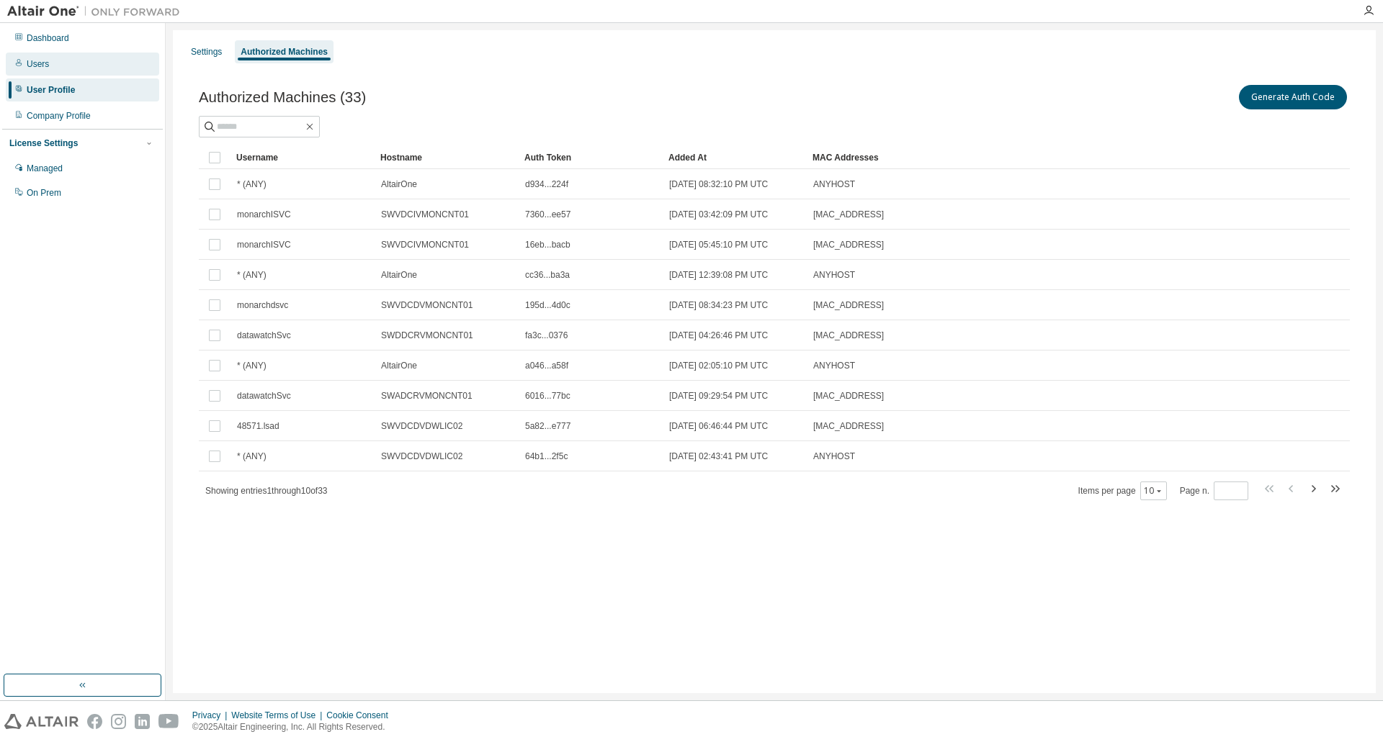
click at [49, 57] on div "Users" at bounding box center [82, 64] width 153 height 23
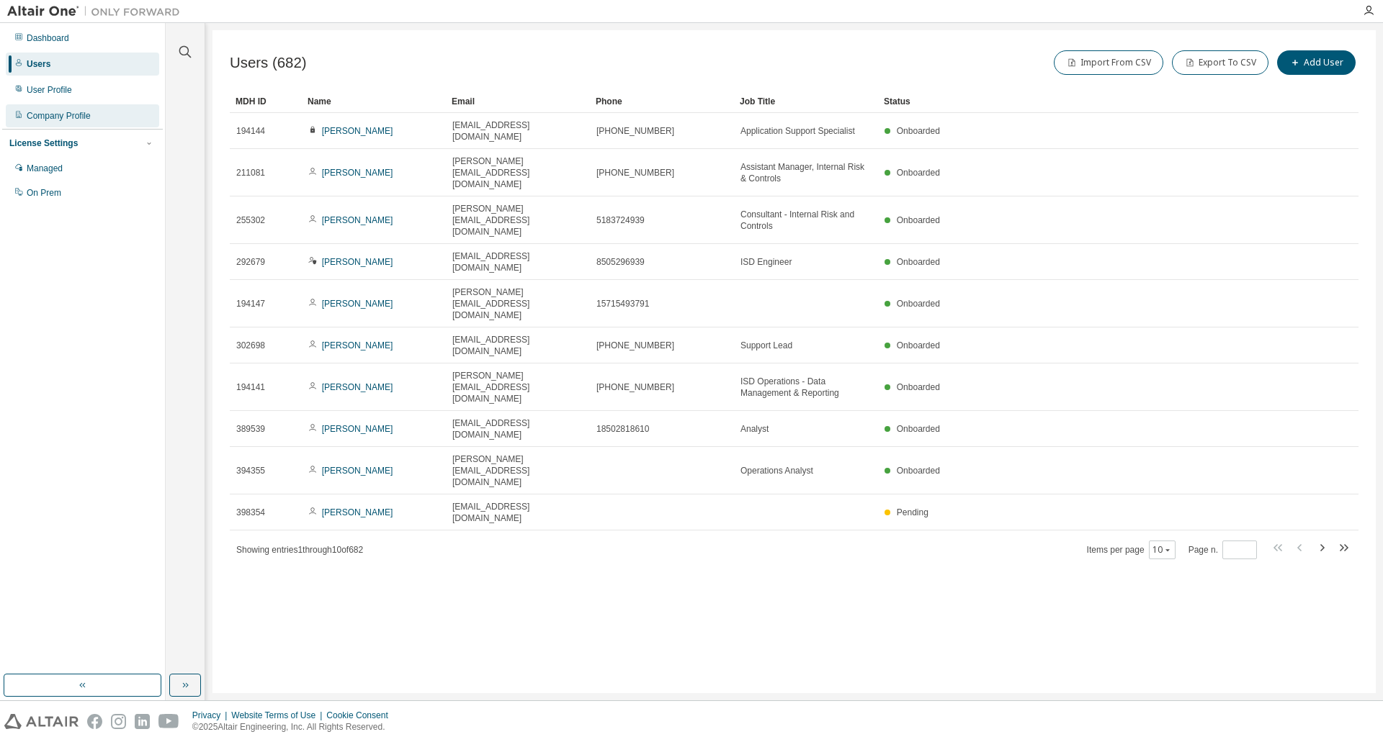
click at [53, 108] on div "Company Profile" at bounding box center [82, 115] width 153 height 23
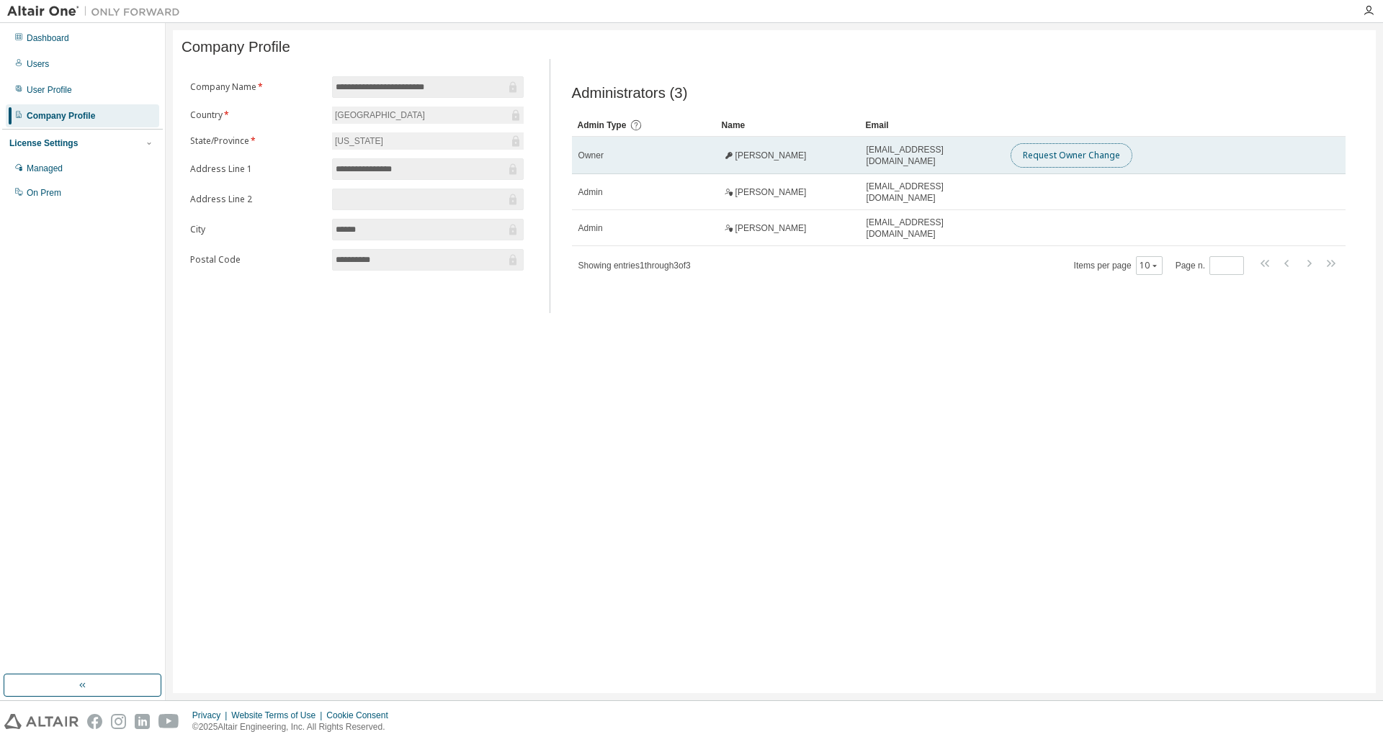
click at [1097, 165] on button "Request Owner Change" at bounding box center [1071, 155] width 122 height 24
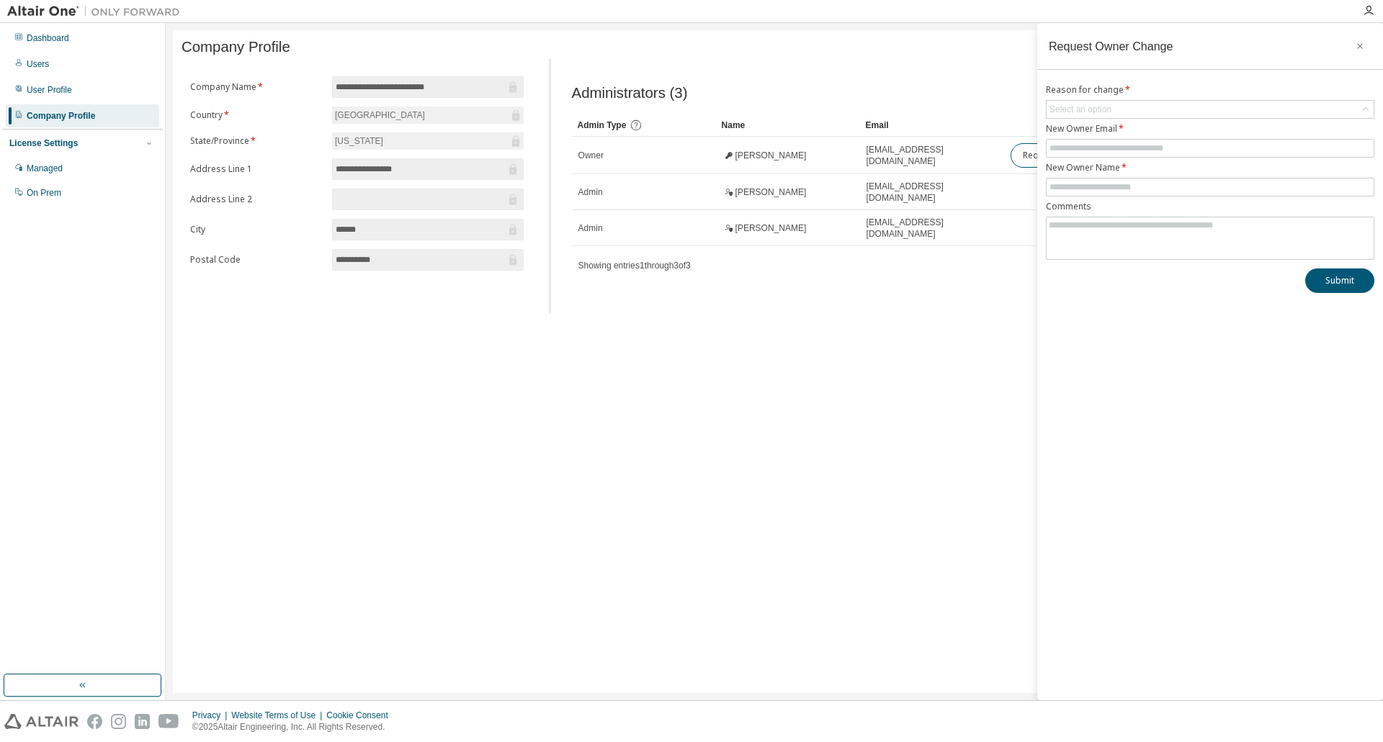
click at [1086, 96] on form "Reason for change * Select an option New Owner Email * New Owner Name * Comments" at bounding box center [1210, 172] width 328 height 176
click at [1087, 107] on div "Select an option" at bounding box center [1080, 110] width 62 height 12
click at [1112, 171] on li "User no longer manages this responsibility" at bounding box center [1209, 168] width 324 height 19
click at [1116, 150] on input "text" at bounding box center [1209, 149] width 321 height 12
type input "**********"
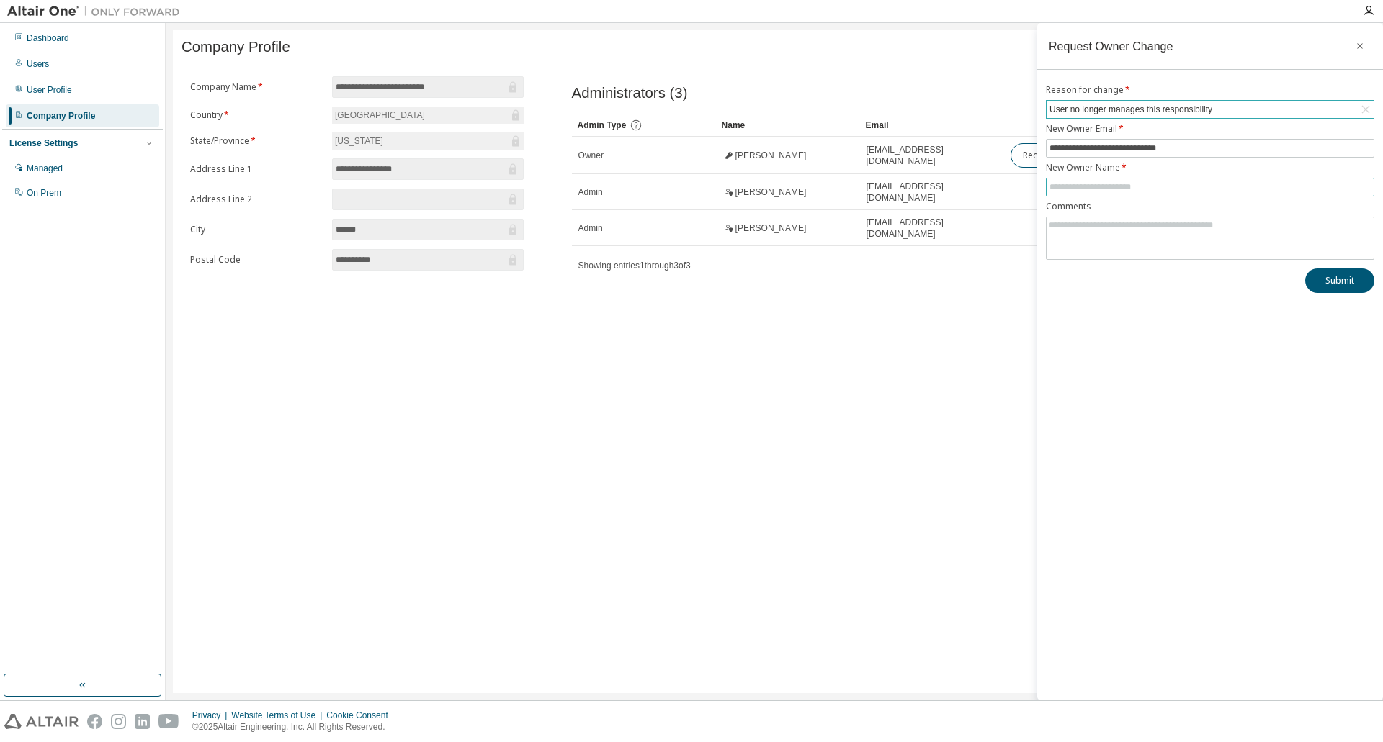
click at [1169, 188] on input "text" at bounding box center [1209, 187] width 321 height 12
type input "**********"
click at [1339, 287] on button "Submit" at bounding box center [1339, 281] width 69 height 24
click at [815, 405] on div "**********" at bounding box center [774, 361] width 1203 height 663
click at [1358, 48] on icon "button" at bounding box center [1360, 46] width 10 height 12
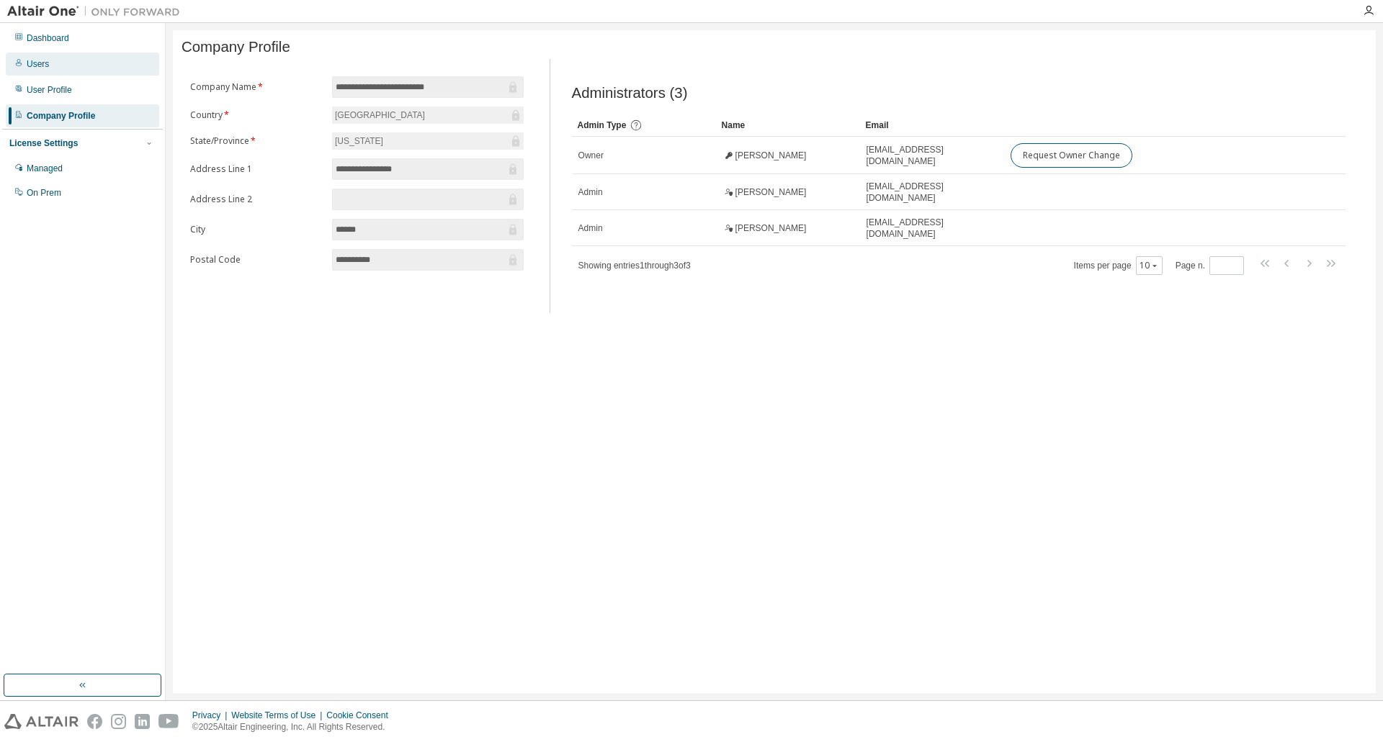
click at [83, 71] on div "Users" at bounding box center [82, 64] width 153 height 23
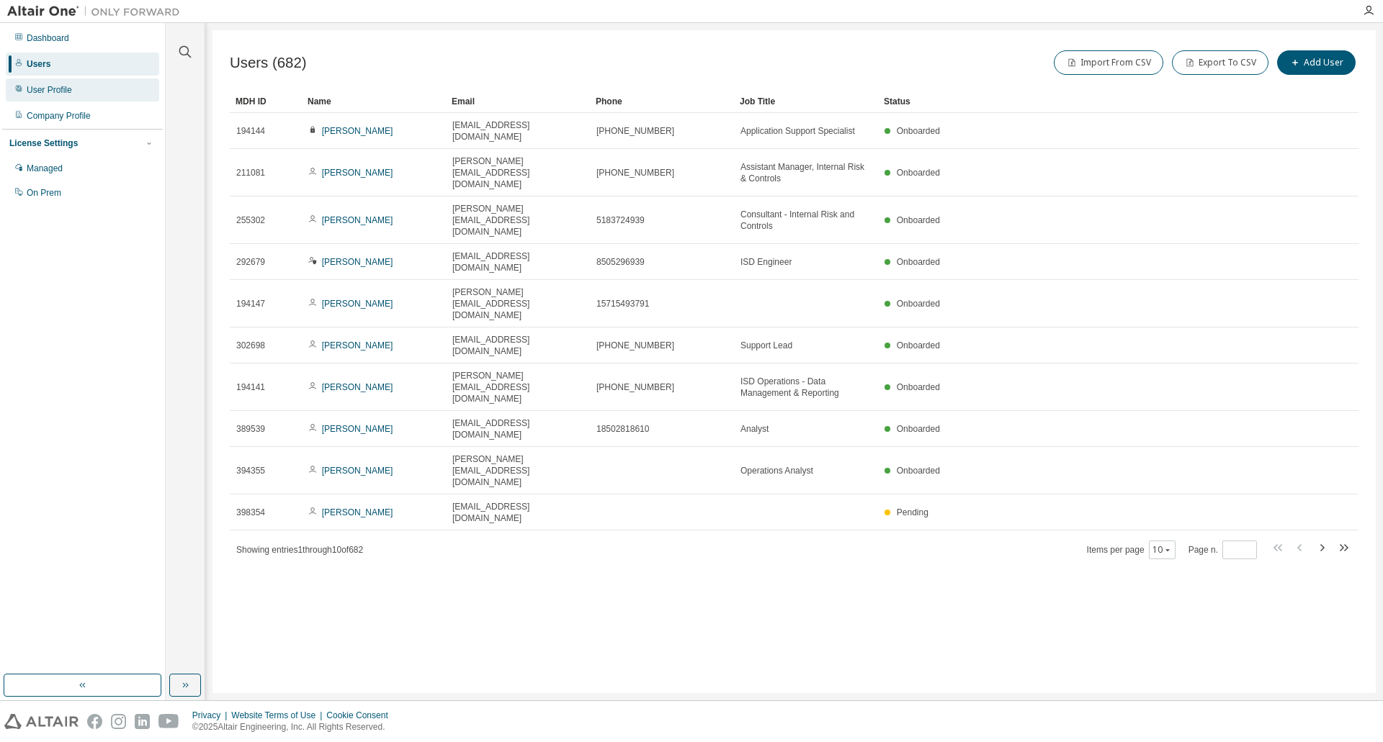
click at [84, 84] on div "User Profile" at bounding box center [82, 89] width 153 height 23
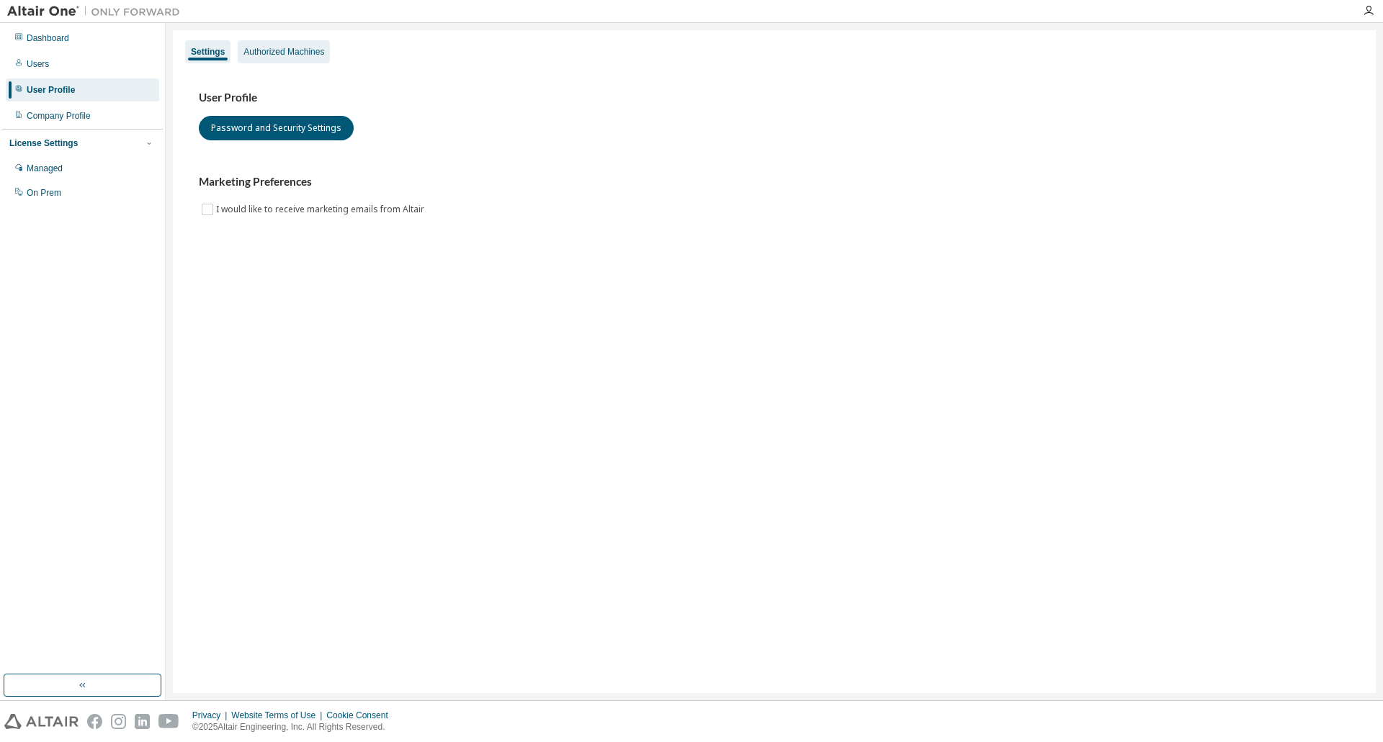
click at [270, 54] on div "Authorized Machines" at bounding box center [283, 52] width 81 height 12
